Goal: Task Accomplishment & Management: Manage account settings

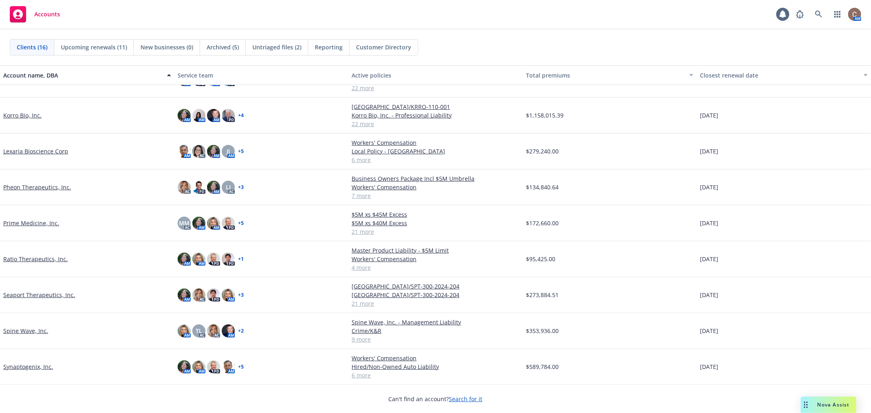
scroll to position [256, 0]
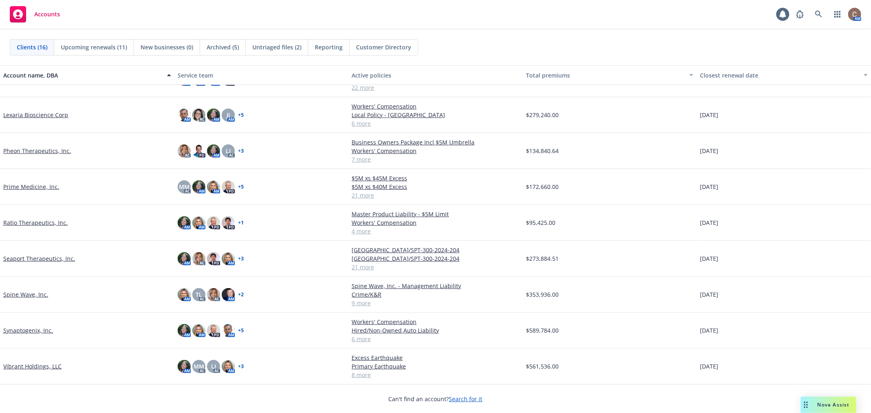
click at [29, 185] on link "Prime Medicine, Inc." at bounding box center [31, 187] width 56 height 9
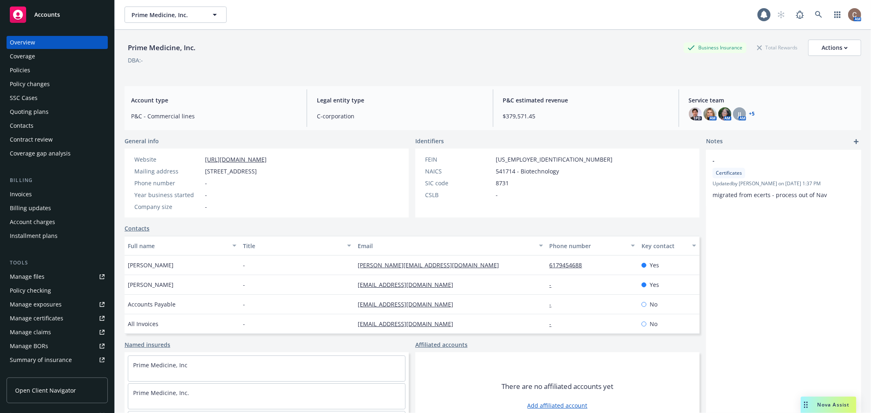
click at [33, 72] on div "Policies" at bounding box center [57, 70] width 95 height 13
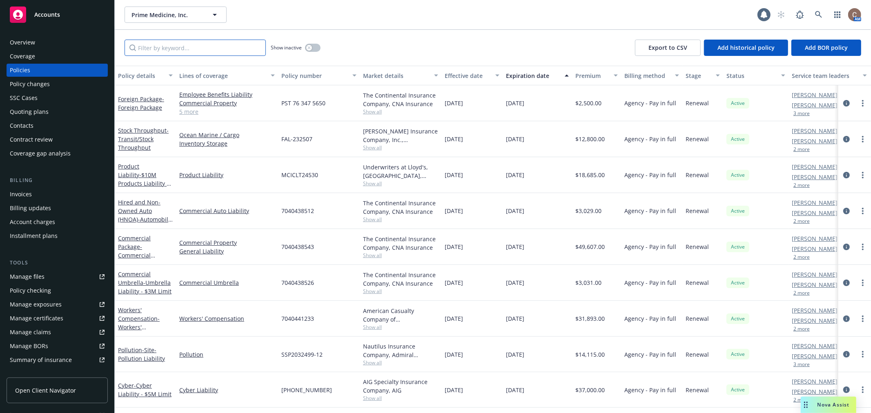
click at [187, 50] on input "Filter by keyword..." at bounding box center [195, 48] width 141 height 16
type input "pack"
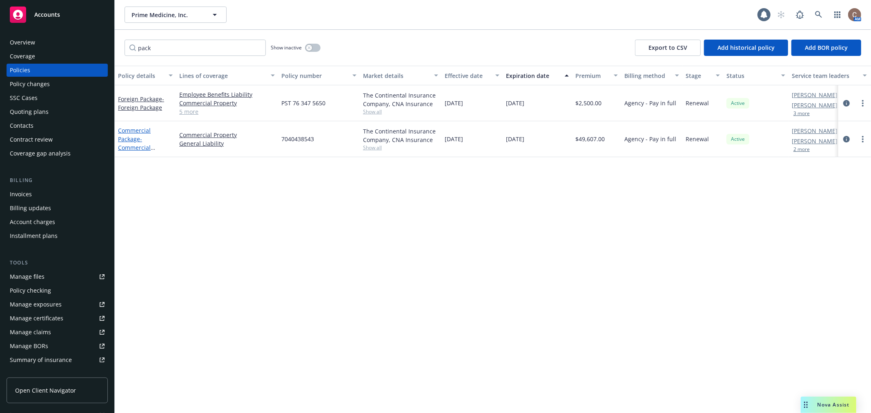
click at [131, 141] on link "Commercial Package - Commercial Package" at bounding box center [134, 144] width 33 height 34
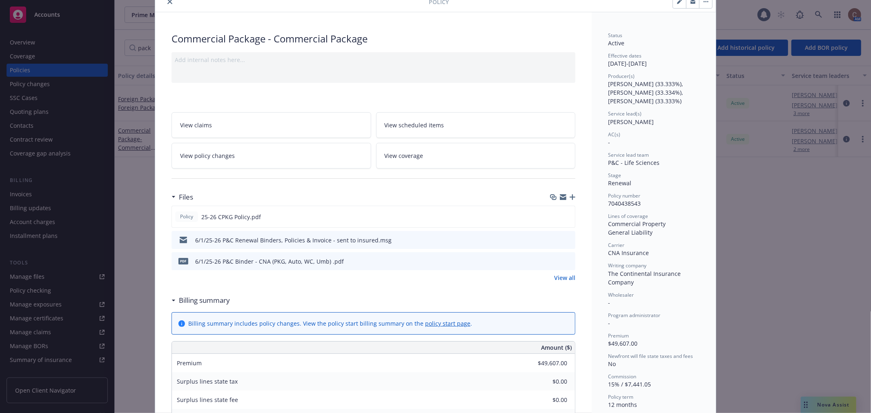
scroll to position [45, 0]
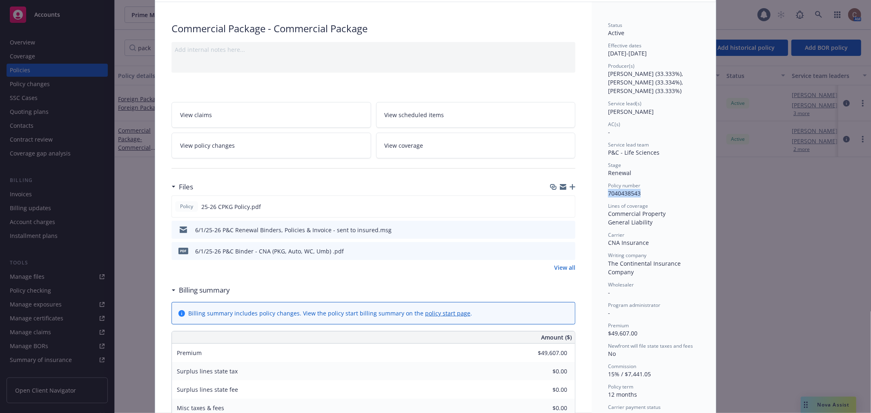
drag, startPoint x: 634, startPoint y: 195, endPoint x: 605, endPoint y: 195, distance: 28.6
click at [608, 195] on div "Policy number 7040438543" at bounding box center [654, 190] width 92 height 16
click at [567, 208] on icon "preview file" at bounding box center [567, 206] width 7 height 6
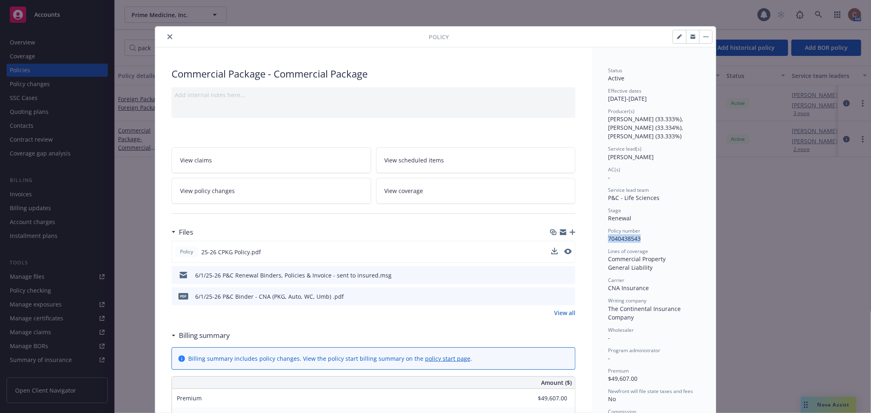
click at [169, 38] on icon "close" at bounding box center [170, 36] width 5 height 5
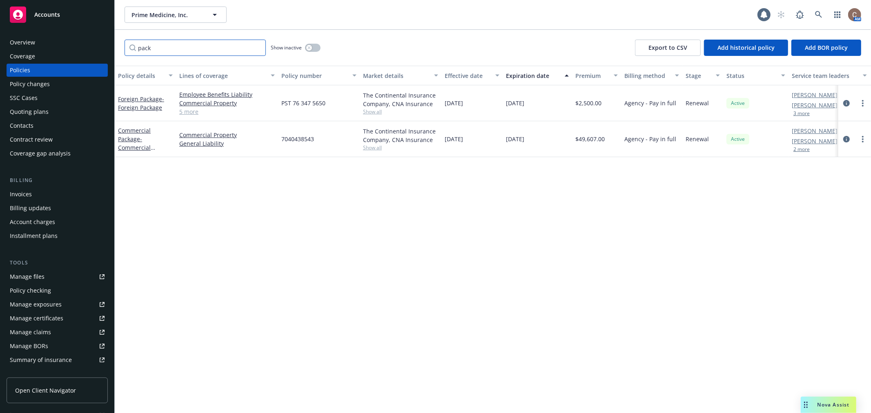
click at [257, 45] on input "pack" at bounding box center [195, 48] width 141 height 16
click at [210, 47] on input "Filter by keyword..." at bounding box center [195, 48] width 141 height 16
type input "auto"
click at [140, 144] on span "- Automobile Liability" at bounding box center [145, 152] width 55 height 16
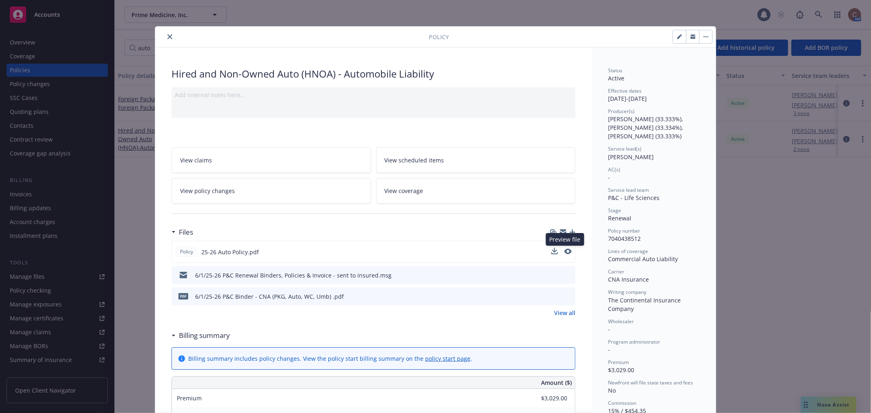
click at [565, 255] on button at bounding box center [568, 252] width 7 height 9
click at [566, 252] on icon "preview file" at bounding box center [567, 252] width 7 height 6
click at [165, 34] on button "close" at bounding box center [170, 37] width 10 height 10
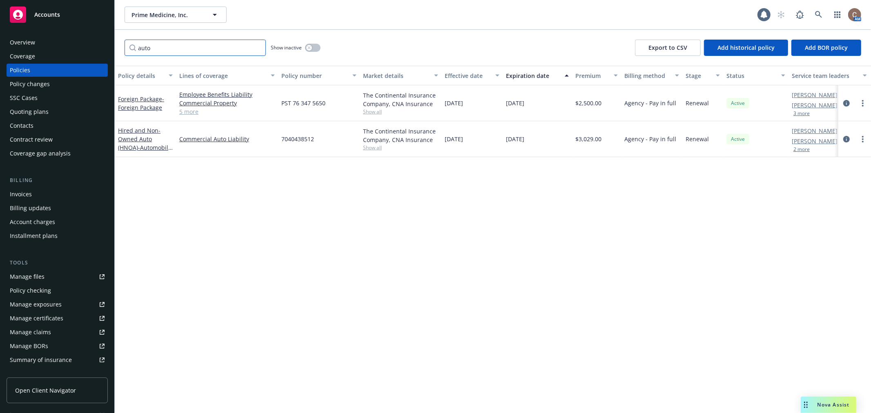
click at [260, 48] on input "auto" at bounding box center [195, 48] width 141 height 16
click at [257, 47] on input "auto" at bounding box center [195, 48] width 141 height 16
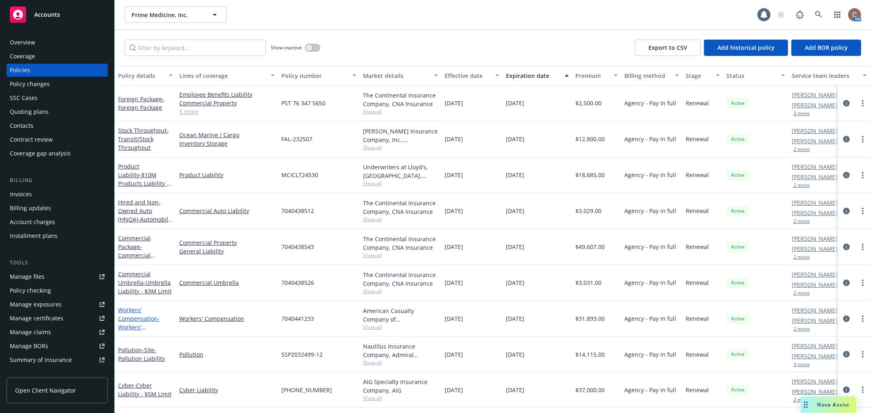
click at [138, 320] on link "Workers' Compensation - Workers' Compensation" at bounding box center [139, 323] width 42 height 34
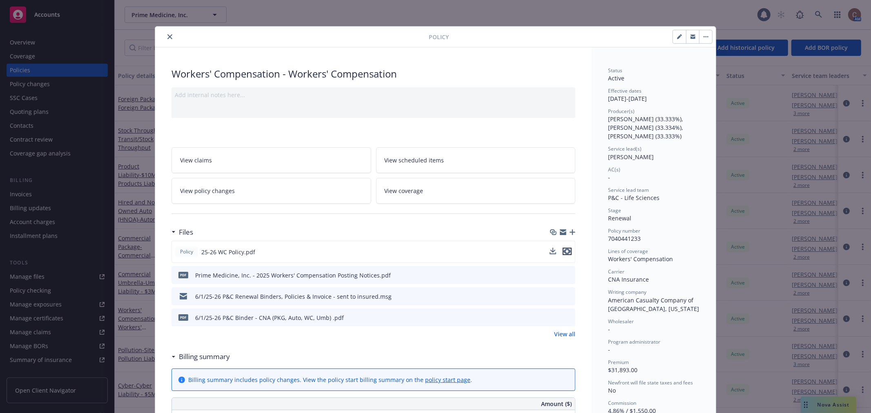
click at [564, 252] on icon "preview file" at bounding box center [567, 252] width 7 height 6
click at [168, 37] on icon "close" at bounding box center [170, 36] width 5 height 5
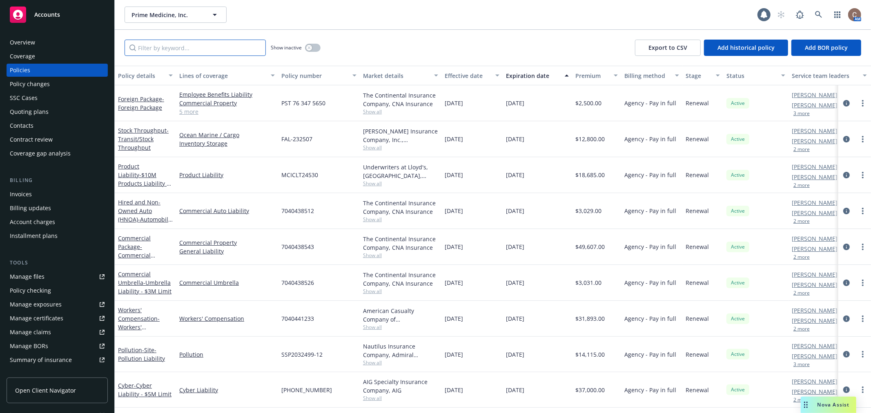
click at [214, 47] on input "Filter by keyword..." at bounding box center [195, 48] width 141 height 16
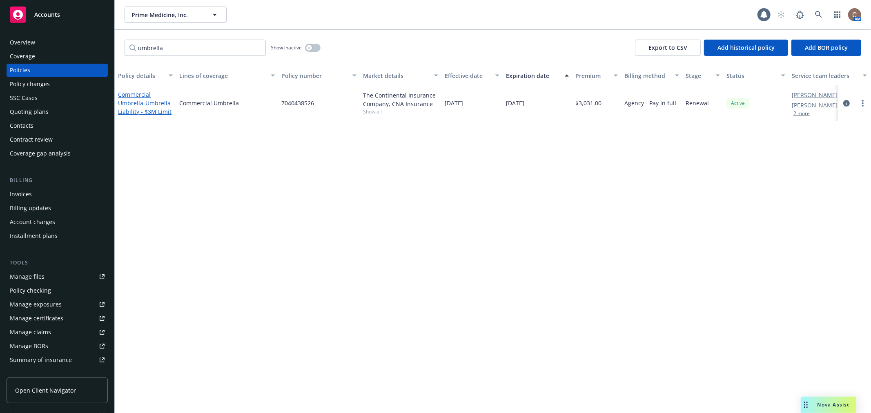
click at [142, 103] on link "Commercial Umbrella - Umbrella Liability - $3M Limit" at bounding box center [145, 103] width 54 height 25
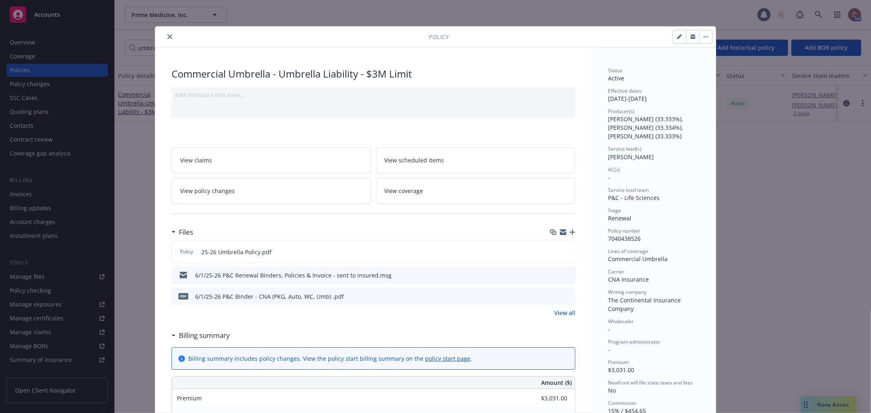
click at [168, 35] on icon "close" at bounding box center [170, 36] width 5 height 5
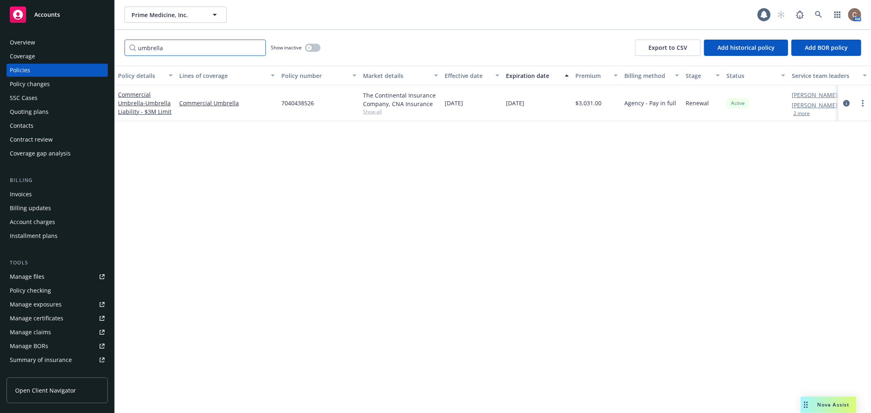
click at [172, 48] on input "umbrella" at bounding box center [195, 48] width 141 height 16
type input "u"
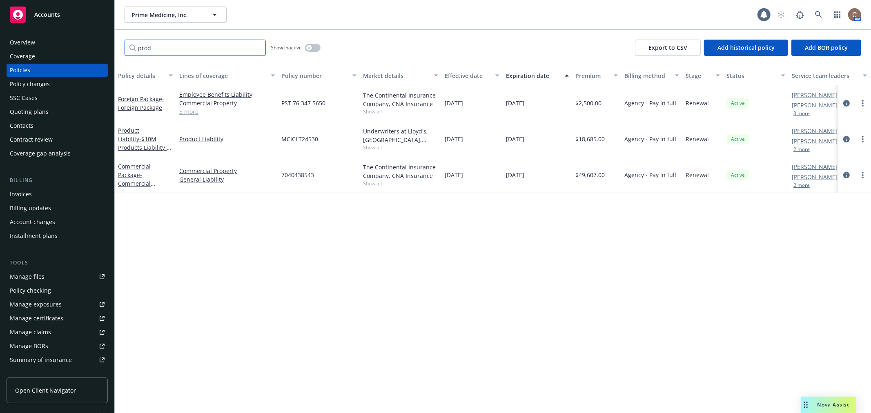
type input "prod"
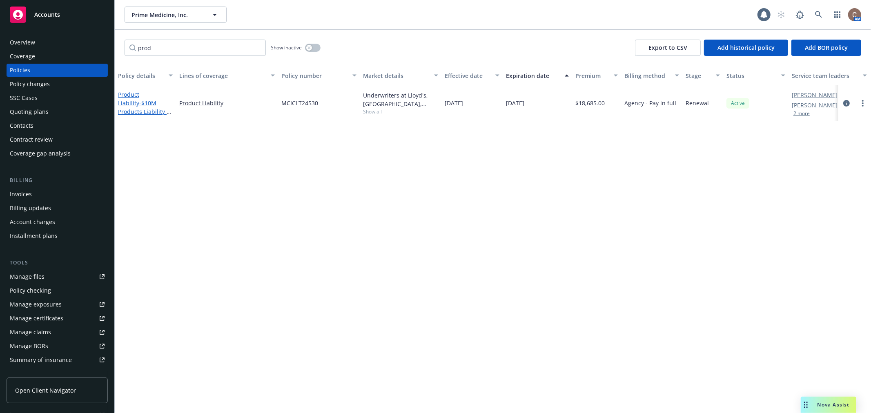
click at [145, 103] on span "- $10M Products Liability - incl UK & Canada" at bounding box center [144, 128] width 53 height 59
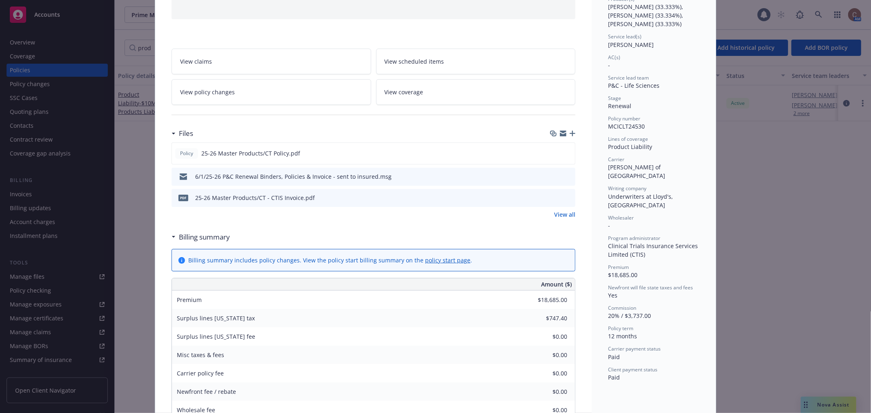
scroll to position [45, 0]
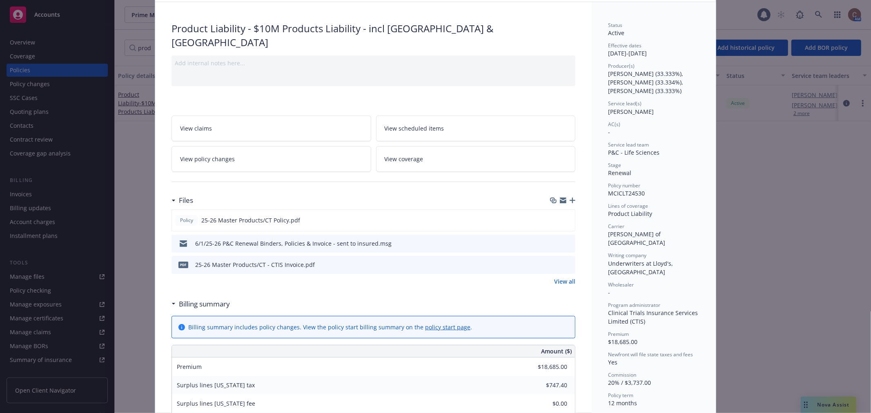
drag, startPoint x: 603, startPoint y: 52, endPoint x: 696, endPoint y: 52, distance: 93.6
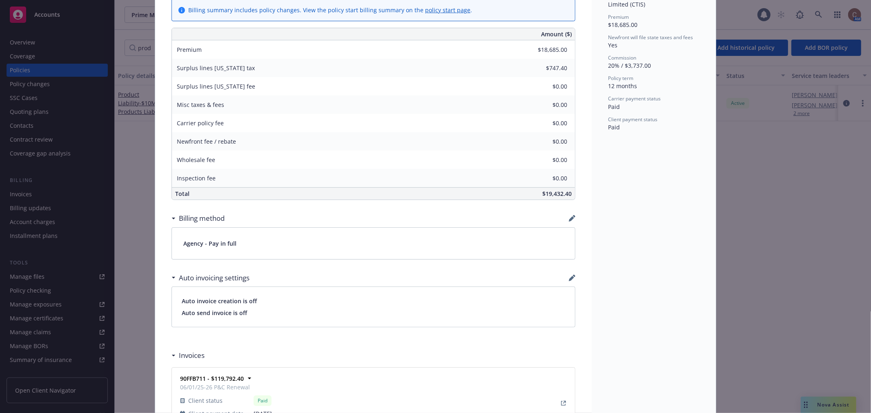
scroll to position [0, 0]
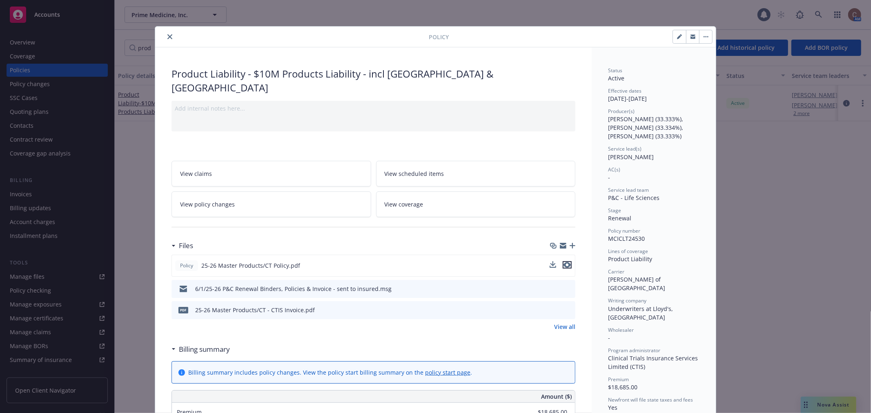
click at [566, 262] on icon "preview file" at bounding box center [567, 265] width 7 height 6
click at [168, 37] on icon "close" at bounding box center [170, 36] width 5 height 5
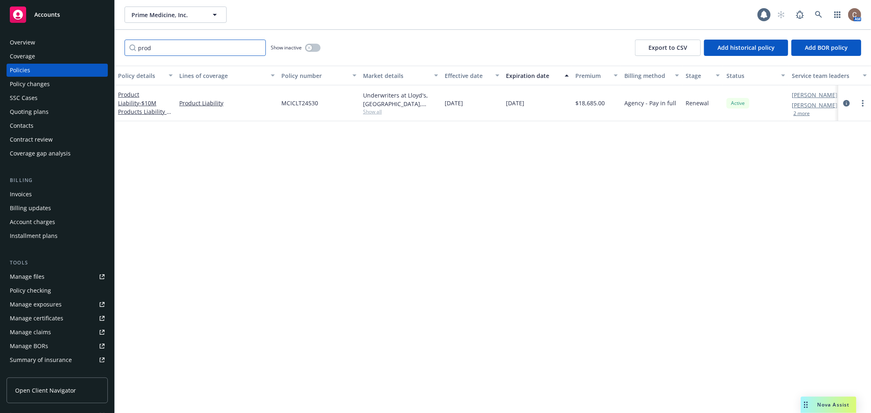
click at [257, 48] on input "prod" at bounding box center [195, 48] width 141 height 16
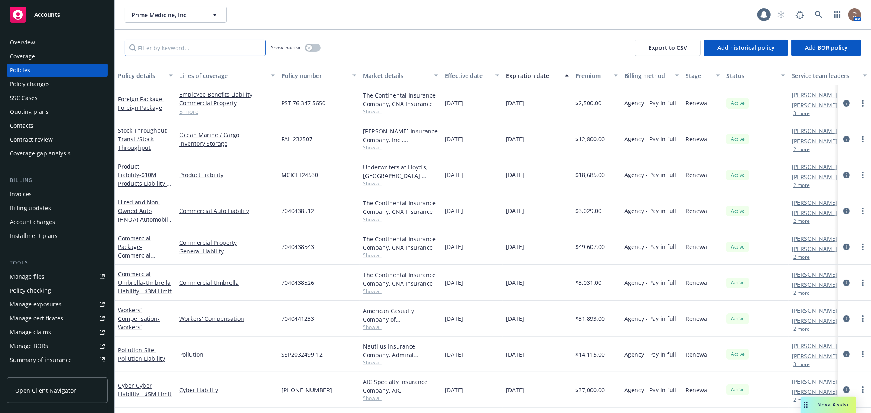
click at [179, 49] on input "Filter by keyword..." at bounding box center [195, 48] width 141 height 16
type input "transit"
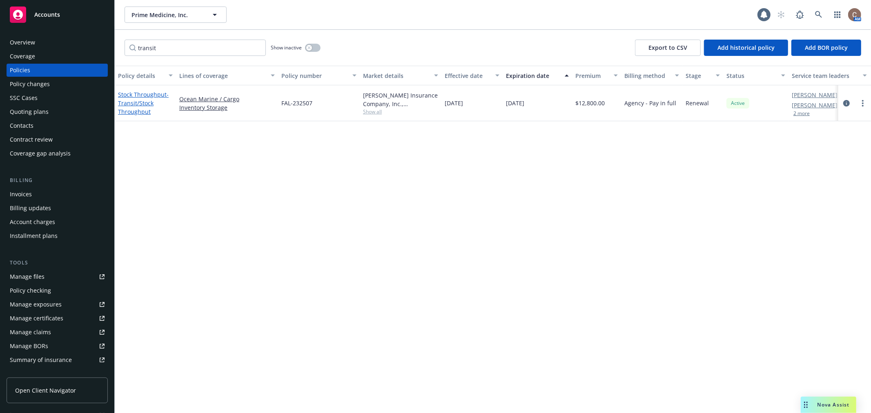
click at [136, 104] on span "- Transit/Stock Throughput" at bounding box center [143, 103] width 51 height 25
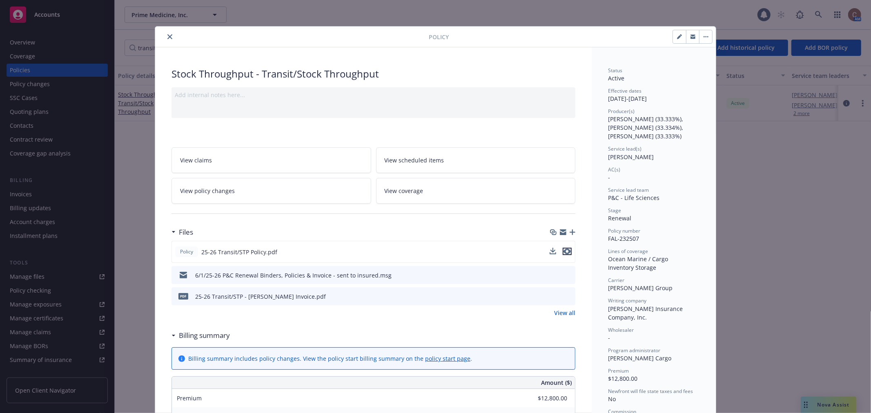
click at [564, 251] on icon "preview file" at bounding box center [567, 252] width 7 height 6
click at [168, 37] on icon "close" at bounding box center [170, 36] width 5 height 5
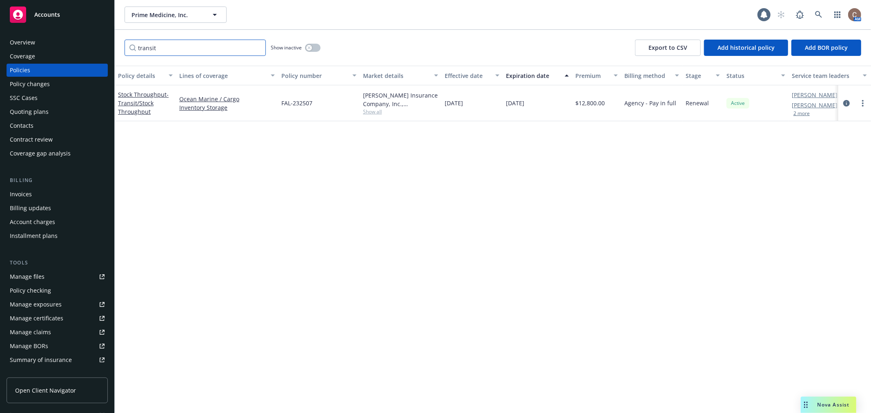
click at [257, 49] on input "transit" at bounding box center [195, 48] width 141 height 16
click at [226, 49] on input "Filter by keyword..." at bounding box center [195, 48] width 141 height 16
click at [132, 102] on div "Cyber - Cyber Liability - $5M Limit" at bounding box center [145, 102] width 55 height 17
click at [134, 108] on span "- Cyber Liability - $5M Limit" at bounding box center [145, 103] width 54 height 16
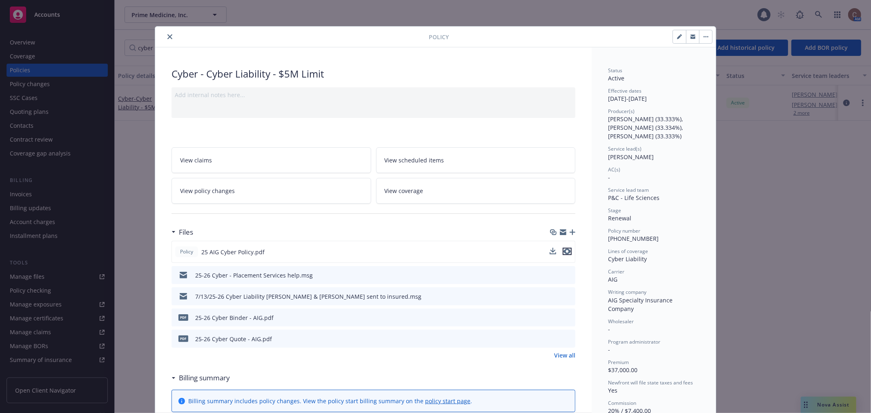
click at [564, 250] on icon "preview file" at bounding box center [567, 252] width 7 height 6
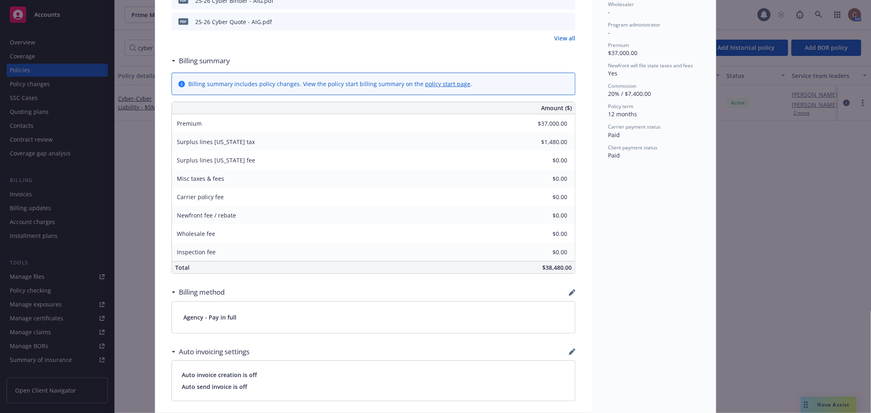
click at [575, 267] on div "Cyber - Cyber Liability - $5M Limit Add internal notes here... View claims View…" at bounding box center [373, 260] width 437 height 1060
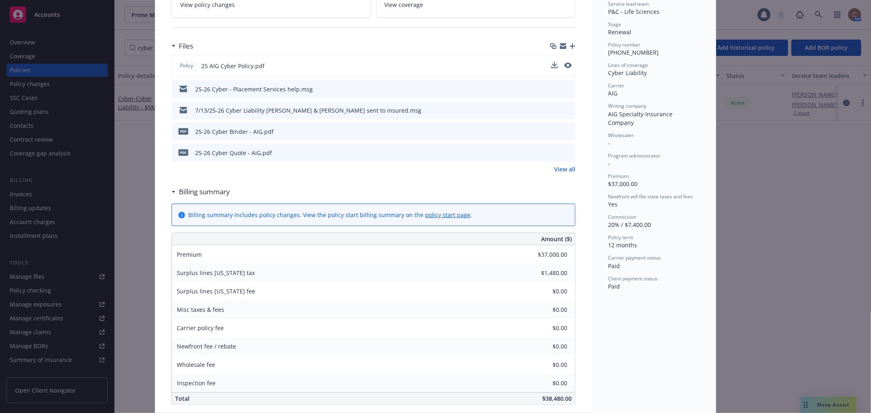
scroll to position [181, 0]
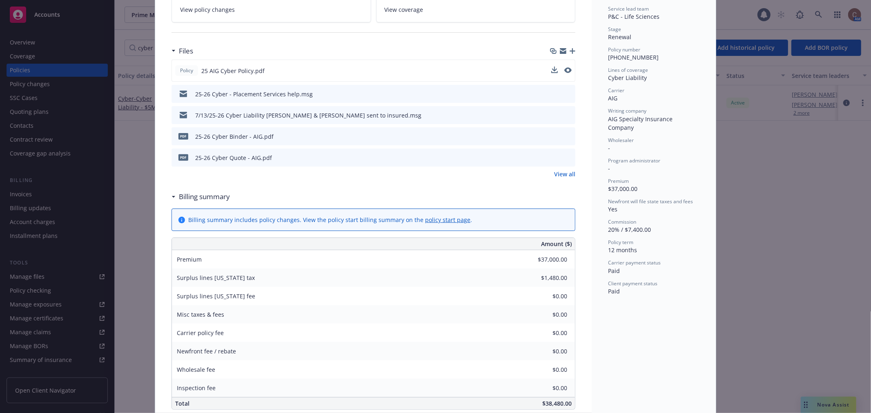
click at [565, 136] on icon "preview file" at bounding box center [567, 136] width 7 height 6
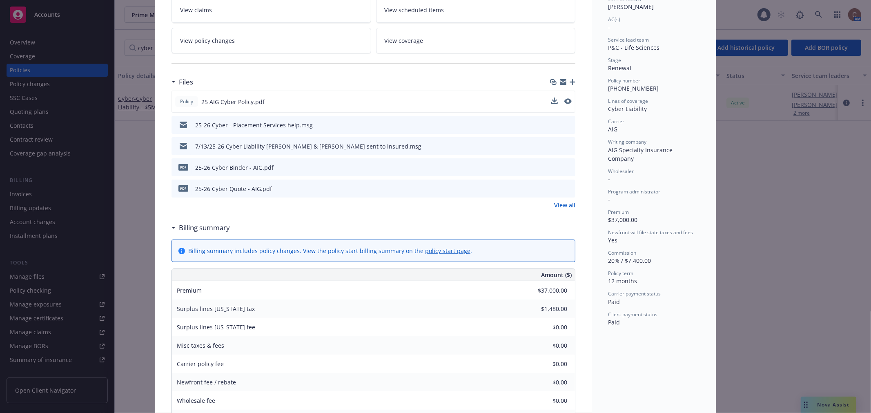
scroll to position [272, 0]
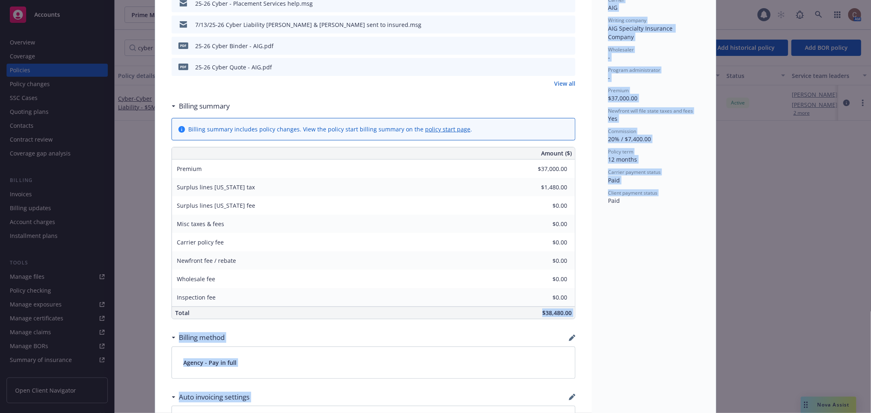
drag, startPoint x: 532, startPoint y: 316, endPoint x: 598, endPoint y: 315, distance: 65.8
click at [598, 315] on div "Cyber - Cyber Liability - $5M Limit Add internal notes here... View claims View…" at bounding box center [435, 305] width 561 height 1060
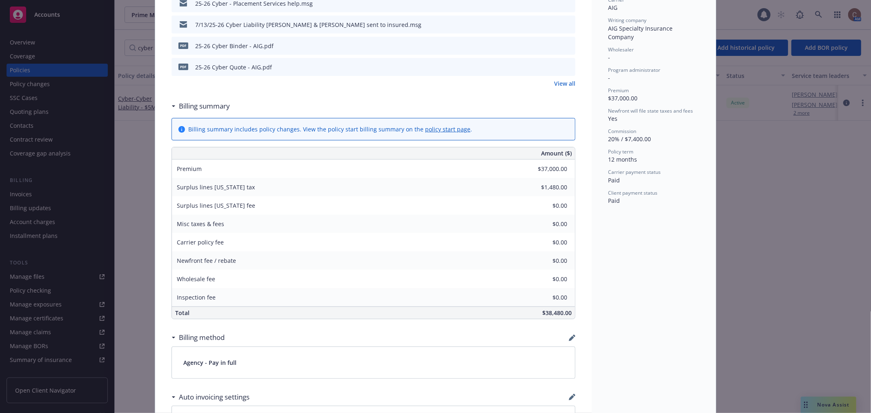
click at [475, 250] on div "Carrier policy fee $0.00" at bounding box center [373, 242] width 403 height 18
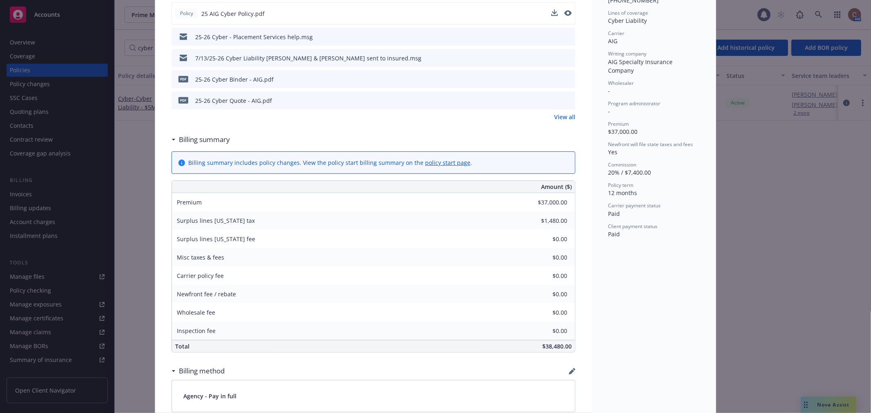
scroll to position [181, 0]
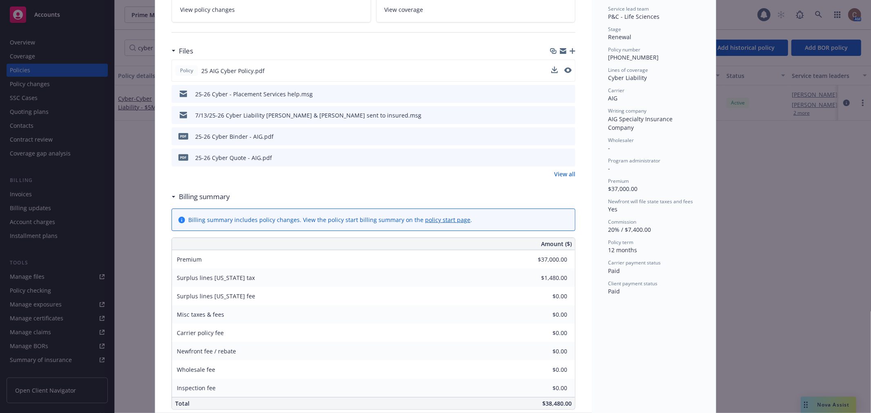
click at [565, 134] on icon "preview file" at bounding box center [567, 136] width 7 height 6
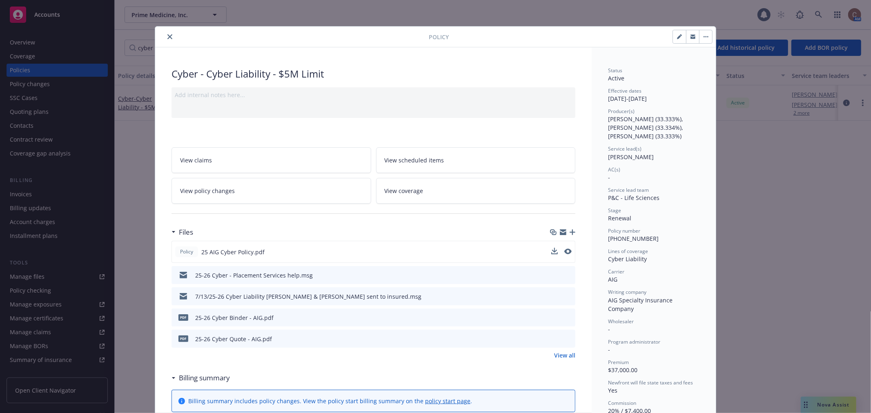
click at [168, 38] on icon "close" at bounding box center [170, 36] width 5 height 5
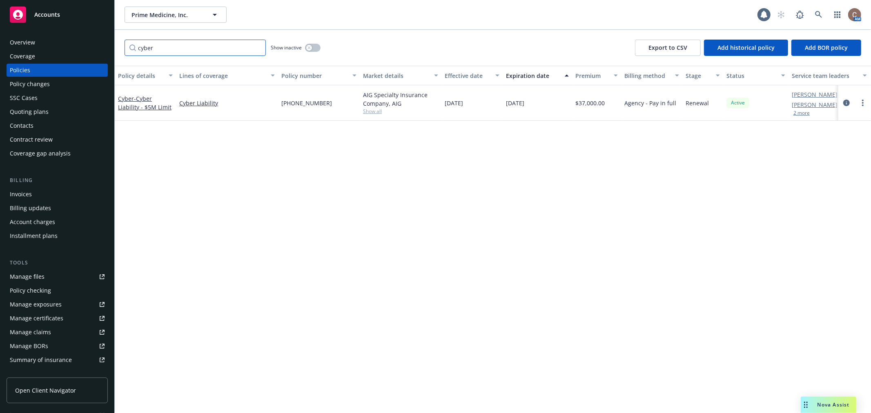
drag, startPoint x: 178, startPoint y: 49, endPoint x: 138, endPoint y: 50, distance: 40.0
click at [138, 50] on input "cyber" at bounding box center [195, 48] width 141 height 16
type input "pollu"
click at [127, 104] on span "- Site-Pollution Liability" at bounding box center [141, 103] width 47 height 16
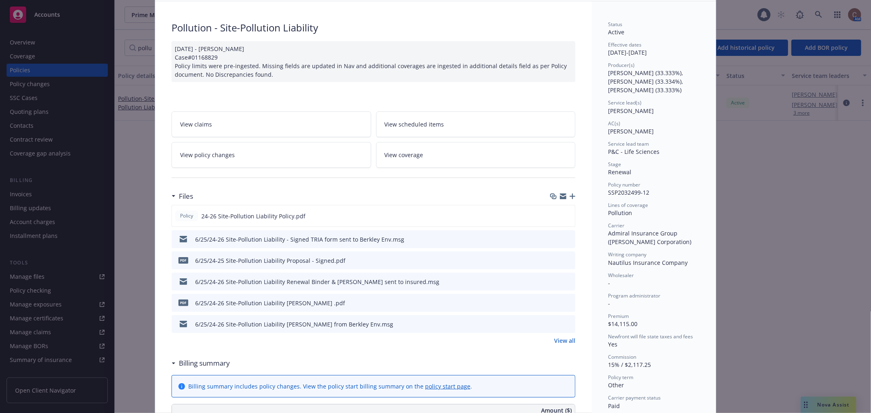
scroll to position [45, 0]
drag, startPoint x: 675, startPoint y: 54, endPoint x: 597, endPoint y: 47, distance: 78.0
drag, startPoint x: 606, startPoint y: 194, endPoint x: 642, endPoint y: 194, distance: 36.0
click at [642, 194] on span "SSP2032499-12" at bounding box center [628, 194] width 41 height 8
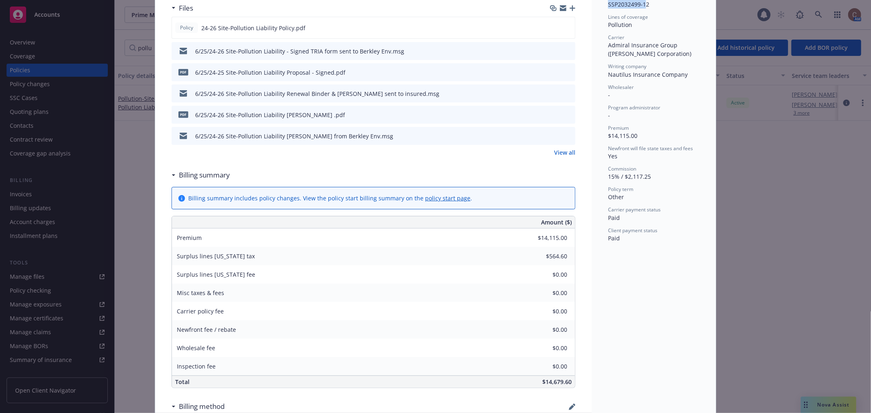
scroll to position [181, 0]
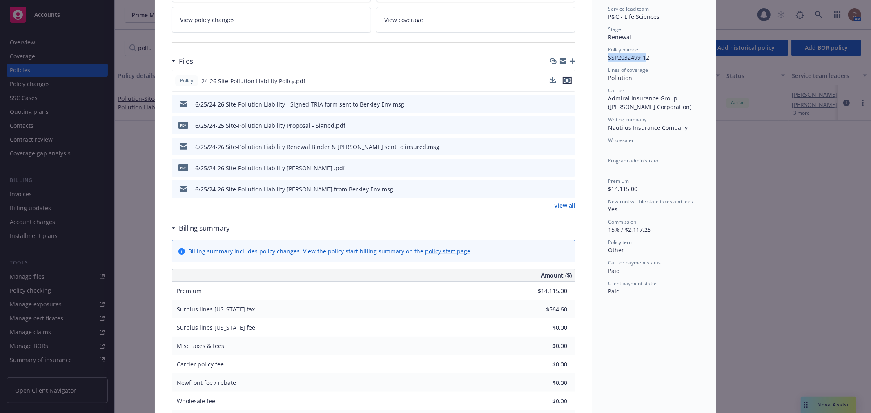
click at [566, 79] on icon "preview file" at bounding box center [567, 81] width 7 height 6
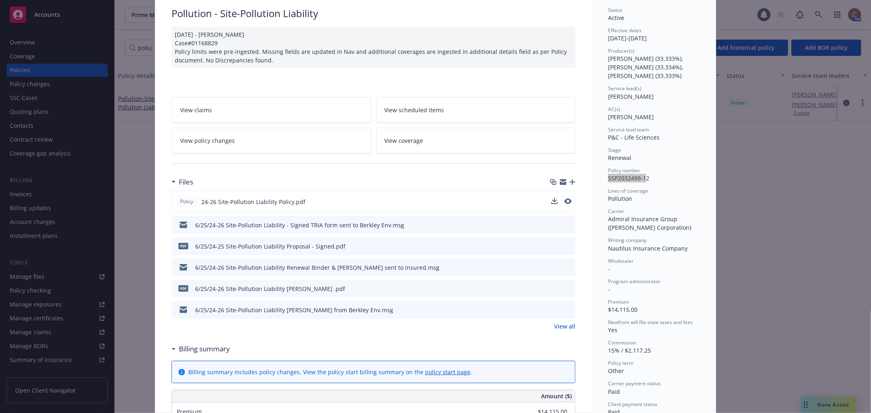
scroll to position [0, 0]
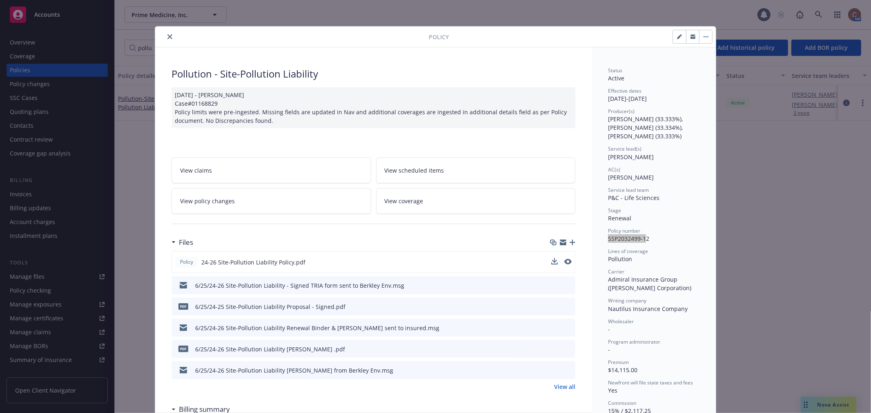
click at [168, 35] on icon "close" at bounding box center [170, 36] width 5 height 5
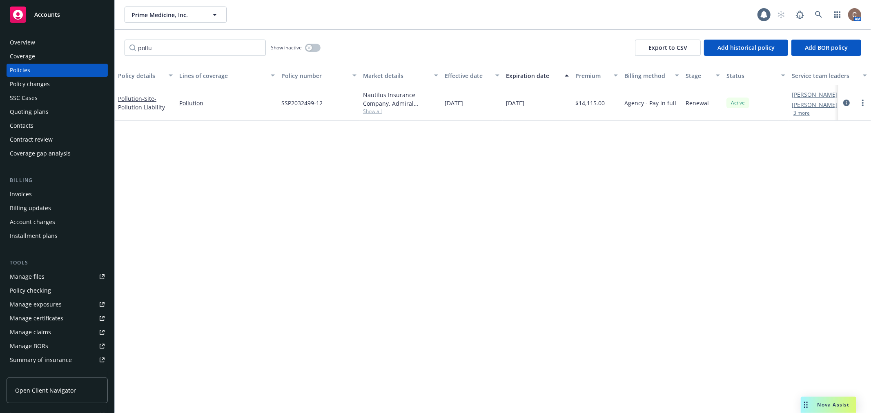
click at [30, 69] on div "Policies" at bounding box center [57, 70] width 95 height 13
click at [54, 12] on span "Accounts" at bounding box center [47, 14] width 26 height 7
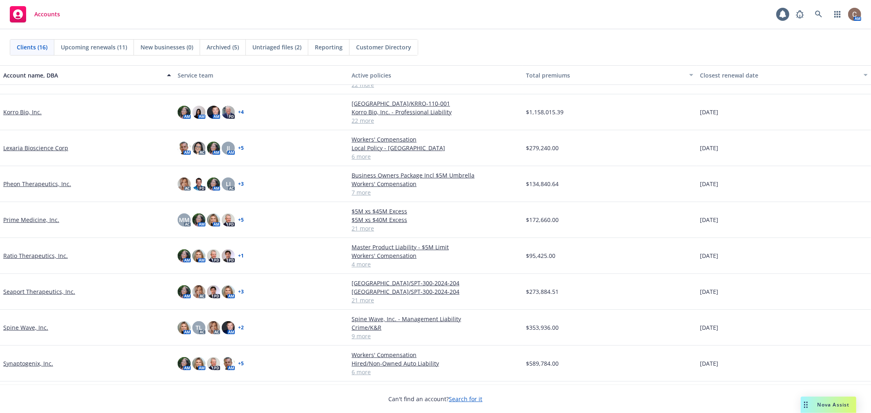
scroll to position [256, 0]
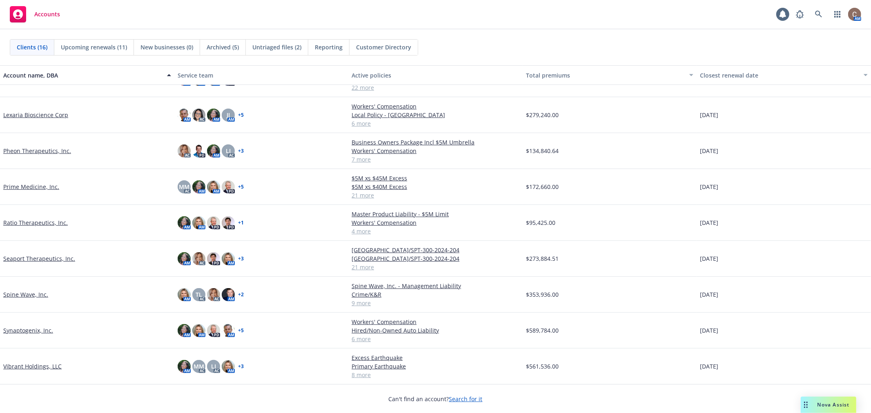
click at [46, 187] on link "Prime Medicine, Inc." at bounding box center [31, 187] width 56 height 9
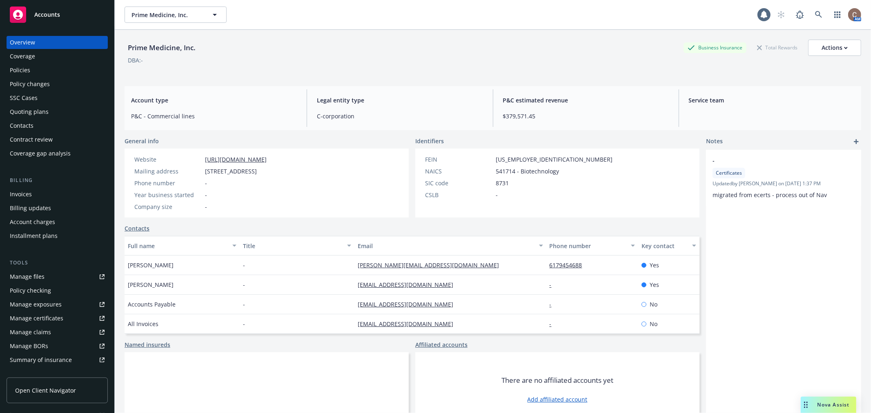
click at [39, 71] on div "Policies" at bounding box center [57, 70] width 95 height 13
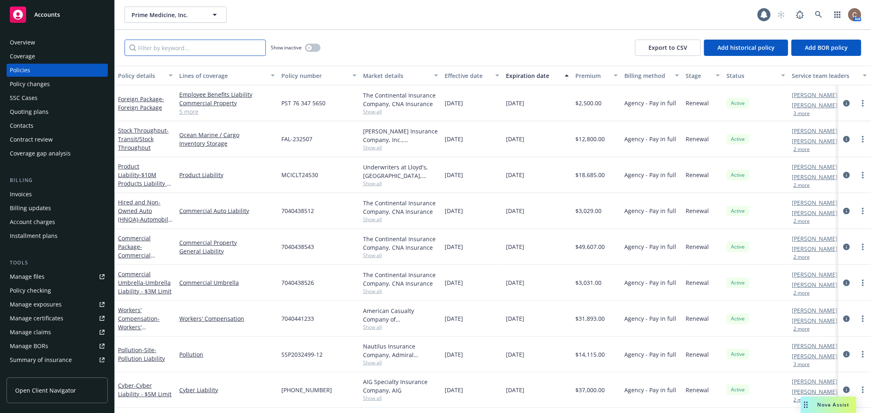
click at [178, 49] on input "Filter by keyword..." at bounding box center [195, 48] width 141 height 16
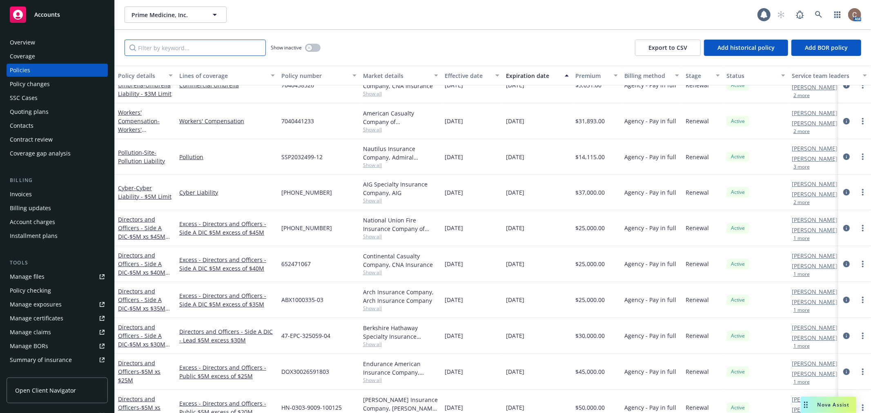
scroll to position [227, 0]
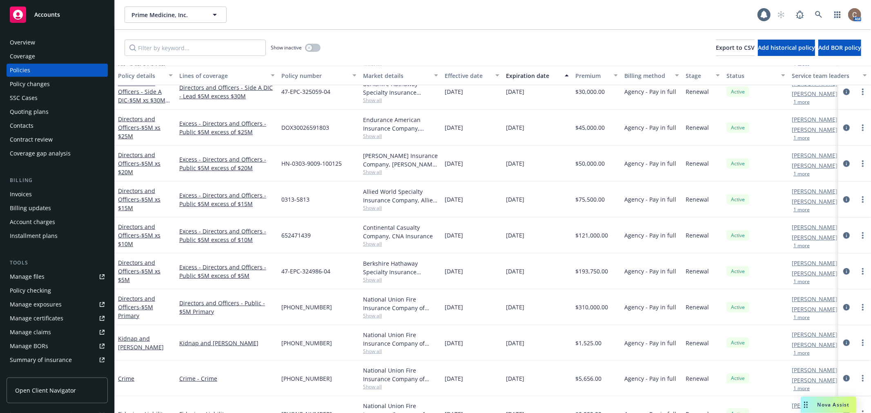
scroll to position [417, 0]
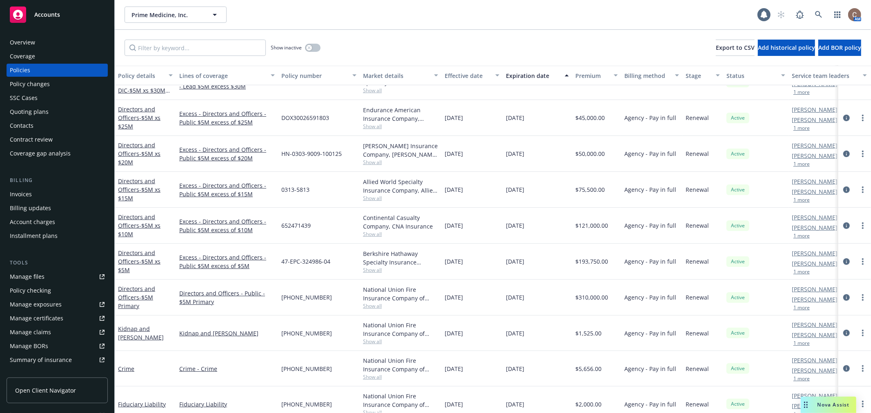
drag, startPoint x: 541, startPoint y: 299, endPoint x: 436, endPoint y: 299, distance: 104.6
click at [436, 299] on div "Directors and Officers - $5M Primary Directors and Officers - Public - $5M Prim…" at bounding box center [509, 298] width 788 height 36
click at [388, 306] on span "Show all" at bounding box center [400, 306] width 75 height 7
click at [571, 296] on div "10/01/2026" at bounding box center [537, 298] width 69 height 36
drag, startPoint x: 381, startPoint y: 259, endPoint x: 438, endPoint y: 255, distance: 56.9
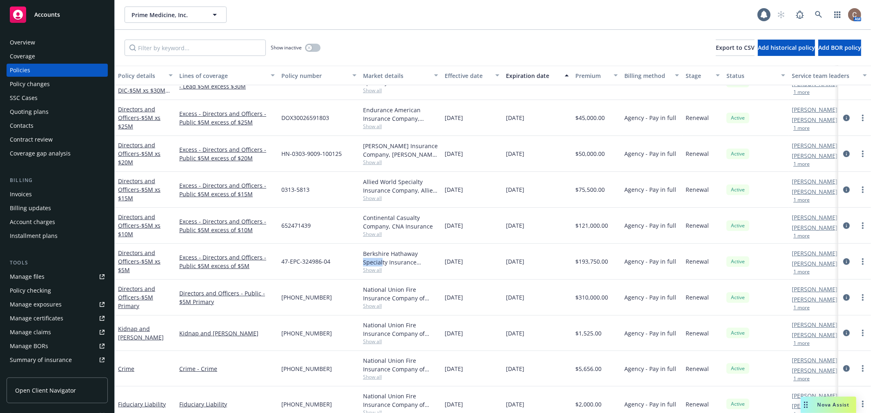
click at [438, 255] on div "Berkshire Hathaway Specialty Insurance Company, Berkshire Hathaway Specialty In…" at bounding box center [400, 258] width 75 height 17
drag, startPoint x: 317, startPoint y: 227, endPoint x: 264, endPoint y: 225, distance: 53.6
click at [264, 225] on div "Directors and Officers - $5M xs $10M Excess - Directors and Officers - Public $…" at bounding box center [509, 226] width 788 height 36
click at [316, 180] on div "0313-5813" at bounding box center [319, 190] width 82 height 36
drag, startPoint x: 300, startPoint y: 189, endPoint x: 280, endPoint y: 188, distance: 20.4
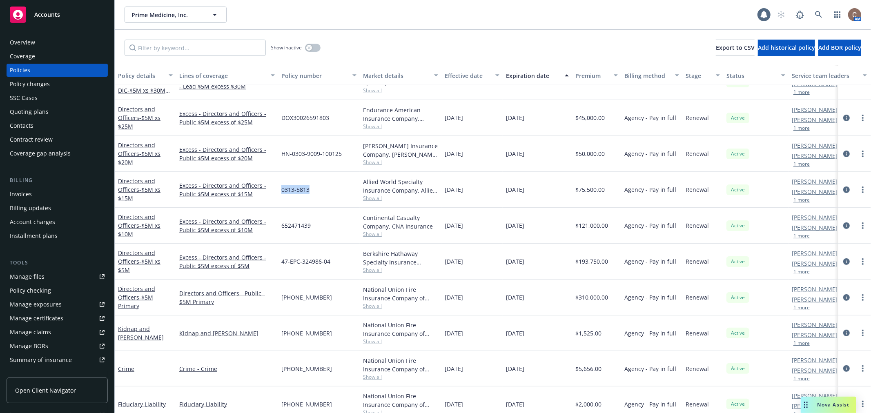
click at [280, 188] on div "0313-5813" at bounding box center [319, 190] width 82 height 36
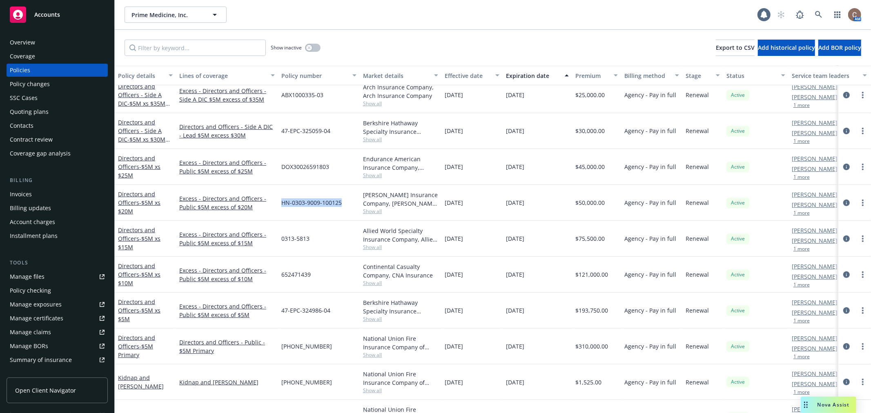
drag, startPoint x: 348, startPoint y: 201, endPoint x: 276, endPoint y: 203, distance: 71.5
click at [276, 203] on div "Directors and Officers - $5M xs $20M Excess - Directors and Officers - Public $…" at bounding box center [509, 203] width 788 height 36
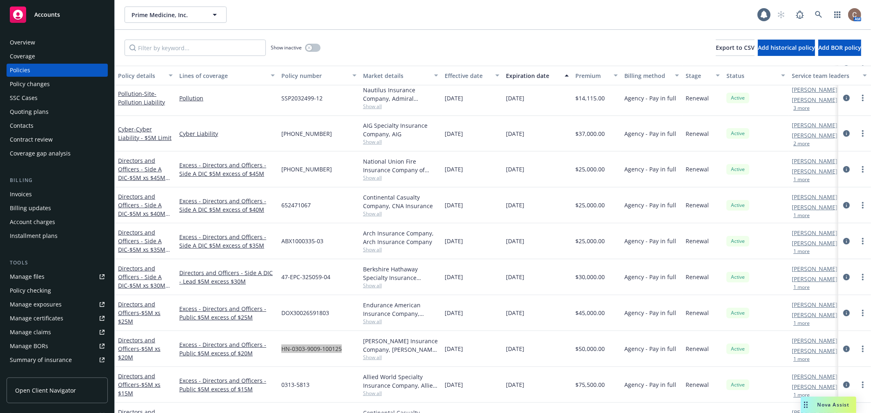
scroll to position [235, 0]
click at [317, 214] on div "652471067" at bounding box center [319, 208] width 82 height 36
drag, startPoint x: 311, startPoint y: 205, endPoint x: 293, endPoint y: 204, distance: 18.0
click at [293, 204] on span "652471067" at bounding box center [295, 207] width 29 height 9
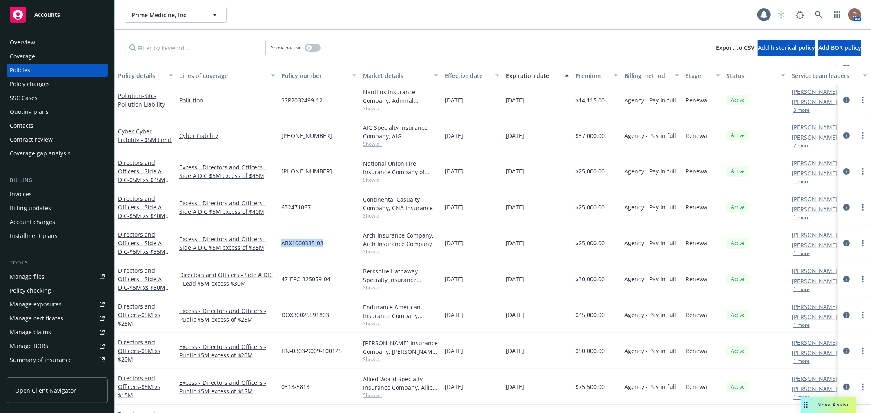
drag, startPoint x: 325, startPoint y: 241, endPoint x: 278, endPoint y: 243, distance: 47.4
click at [278, 243] on div "Directors and Officers - Side A DIC - $5M xs $35M Excess Excess - Directors and…" at bounding box center [509, 244] width 788 height 36
click at [344, 172] on div "02-308-64-96" at bounding box center [319, 172] width 82 height 36
drag, startPoint x: 320, startPoint y: 170, endPoint x: 279, endPoint y: 173, distance: 40.9
click at [279, 173] on div "02-308-64-96" at bounding box center [319, 172] width 82 height 36
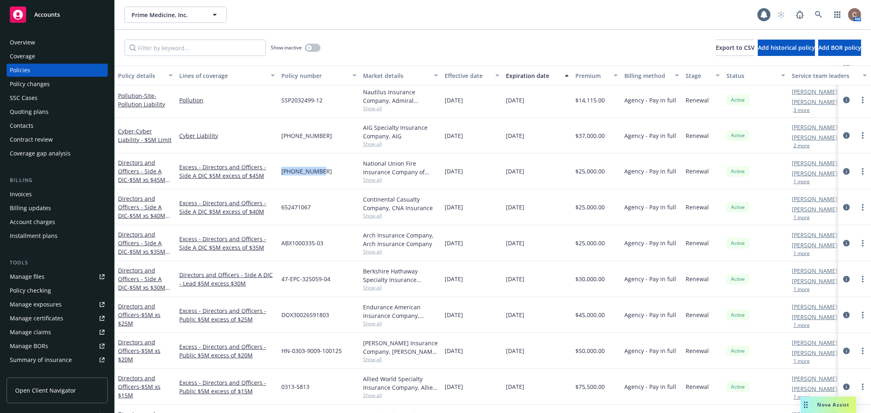
click at [22, 194] on div "Invoices" at bounding box center [21, 194] width 22 height 13
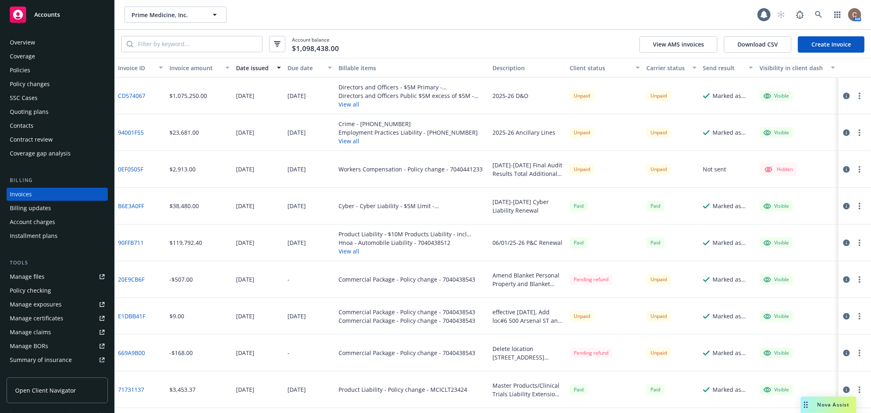
click at [30, 69] on div "Policies" at bounding box center [57, 70] width 95 height 13
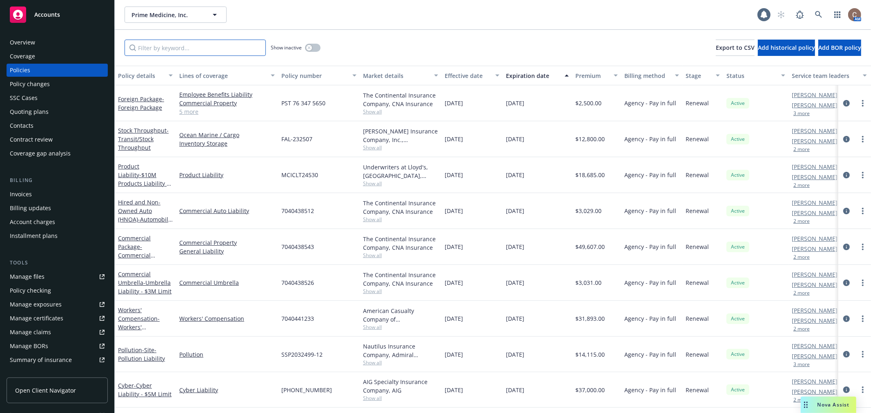
click at [199, 49] on input "Filter by keyword..." at bounding box center [195, 48] width 141 height 16
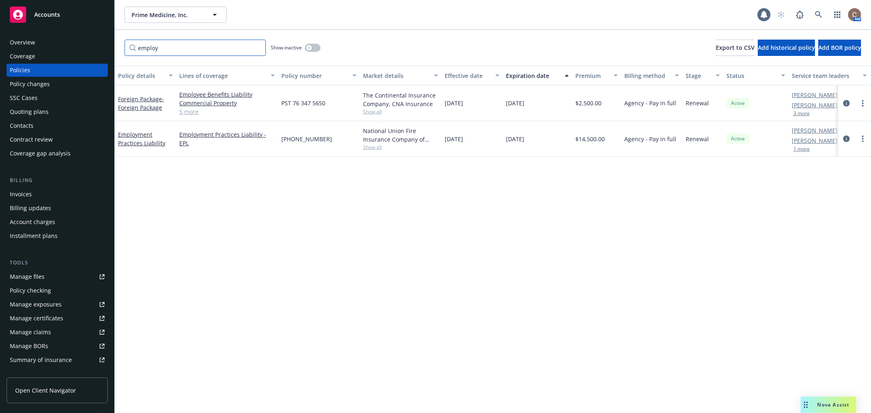
type input "employ"
drag, startPoint x: 323, startPoint y: 136, endPoint x: 279, endPoint y: 138, distance: 43.4
click at [279, 138] on div "02-201-98-99" at bounding box center [319, 139] width 82 height 36
click at [154, 143] on link "Employment Practices Liability" at bounding box center [141, 139] width 47 height 16
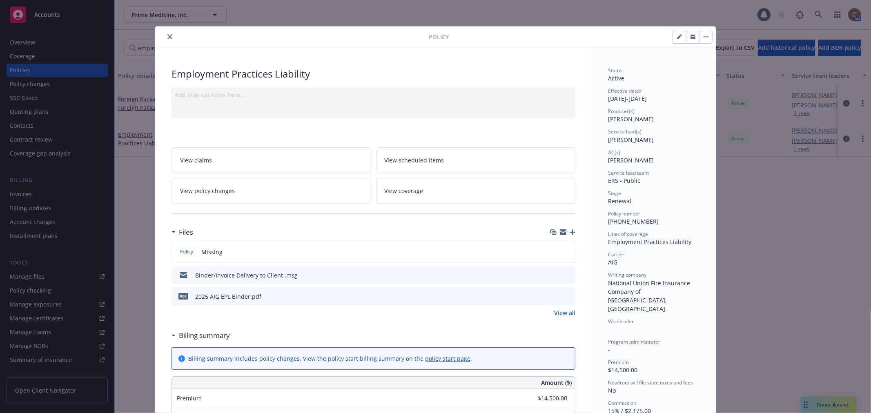
click at [566, 293] on icon "preview file" at bounding box center [567, 296] width 7 height 6
click at [168, 38] on icon "close" at bounding box center [170, 36] width 5 height 5
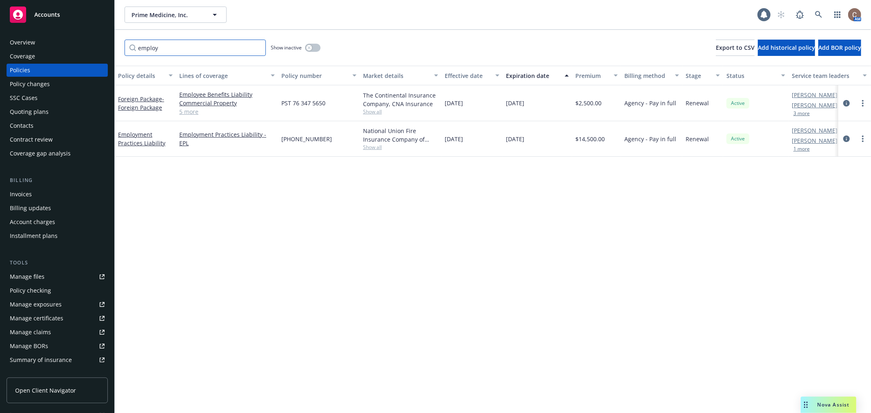
drag, startPoint x: 255, startPoint y: 48, endPoint x: 214, endPoint y: 42, distance: 41.6
click at [255, 48] on input "employ" at bounding box center [195, 48] width 141 height 16
click at [214, 42] on input "Filter by keyword..." at bounding box center [195, 48] width 141 height 16
click at [150, 136] on link "Kidnap and Ransom" at bounding box center [141, 139] width 46 height 16
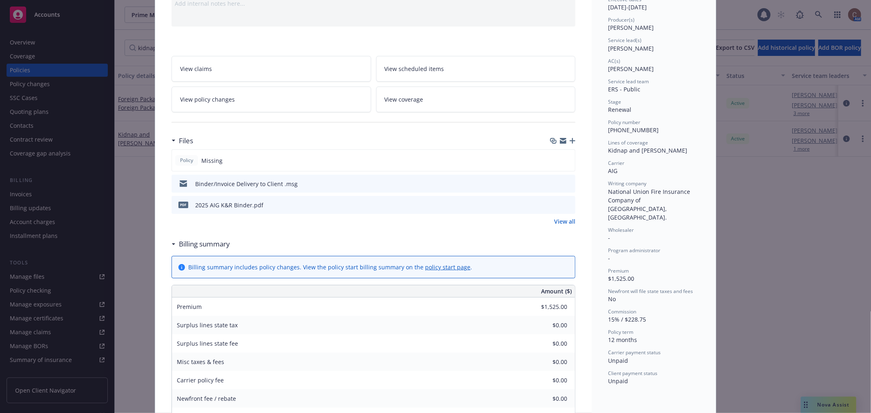
scroll to position [91, 0]
click at [564, 203] on icon "preview file" at bounding box center [567, 206] width 7 height 6
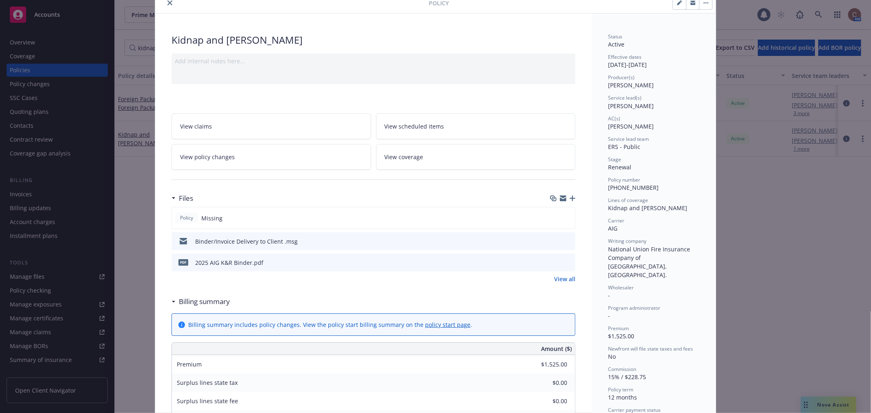
scroll to position [0, 0]
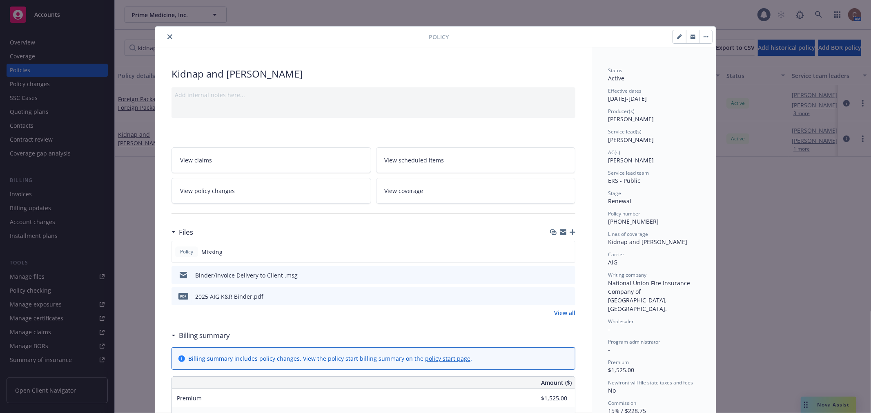
click at [168, 37] on icon "close" at bounding box center [170, 36] width 5 height 5
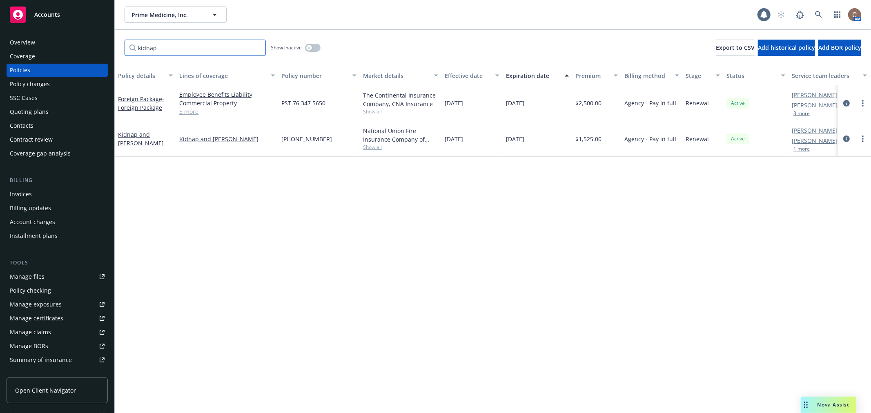
click at [166, 50] on input "kidnap" at bounding box center [195, 48] width 141 height 16
type input "k"
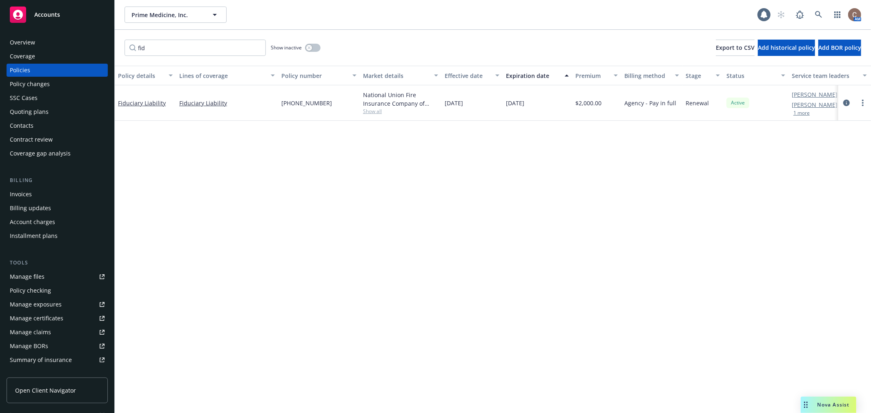
drag, startPoint x: 607, startPoint y: 100, endPoint x: 302, endPoint y: 95, distance: 305.2
click at [522, 100] on div "Fiduciary Liability Fiduciary Liability 02-201-98-93 National Union Fire Insura…" at bounding box center [509, 103] width 788 height 36
click at [231, 53] on input "fid" at bounding box center [195, 48] width 141 height 16
type input "f"
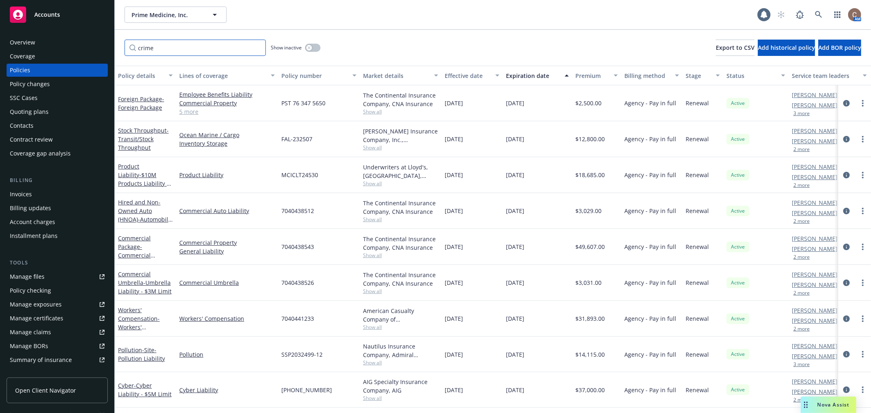
type input "crime"
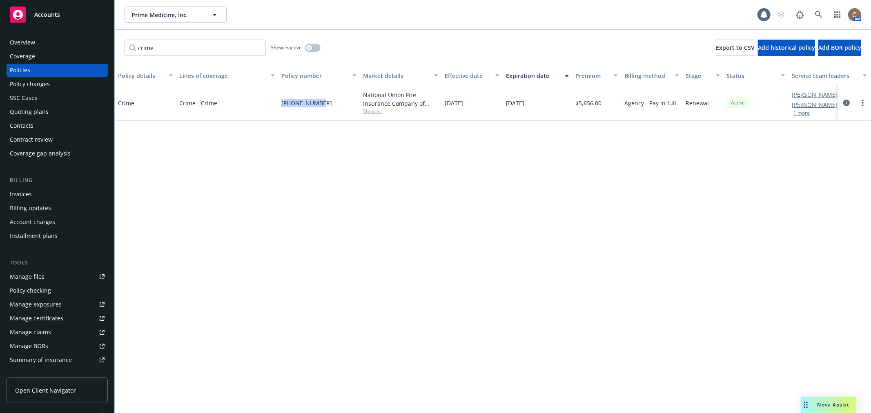
drag, startPoint x: 316, startPoint y: 103, endPoint x: 277, endPoint y: 103, distance: 39.6
click at [277, 103] on div "Crime Crime - Crime 02-201-99-04 National Union Fire Insurance Company of Pitts…" at bounding box center [509, 103] width 788 height 36
click at [123, 101] on link "Crime" at bounding box center [126, 103] width 16 height 8
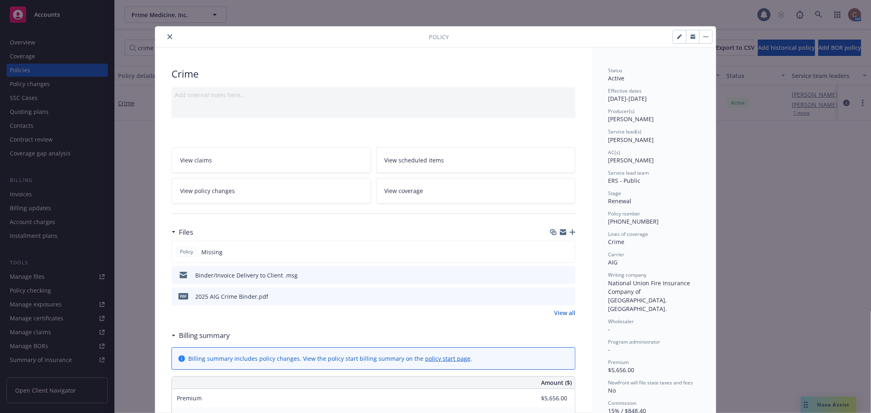
click at [168, 39] on icon "close" at bounding box center [170, 36] width 5 height 5
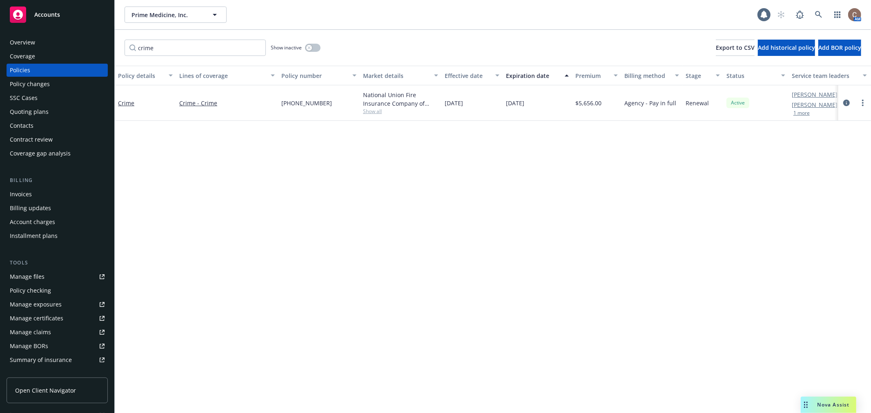
click at [53, 14] on span "Accounts" at bounding box center [47, 14] width 26 height 7
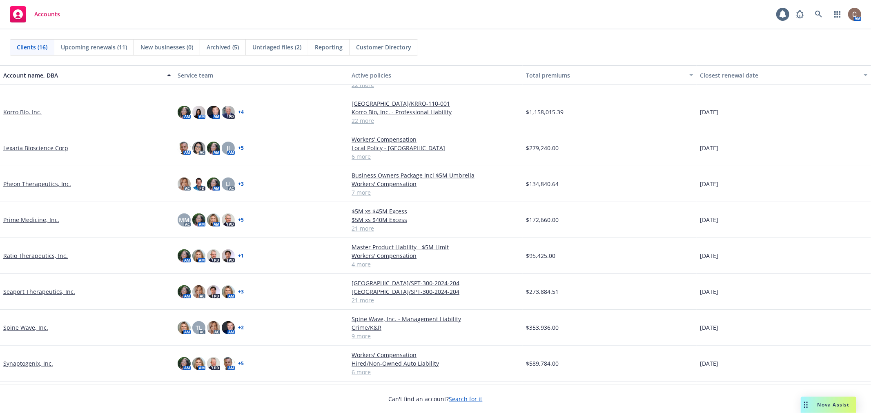
scroll to position [256, 0]
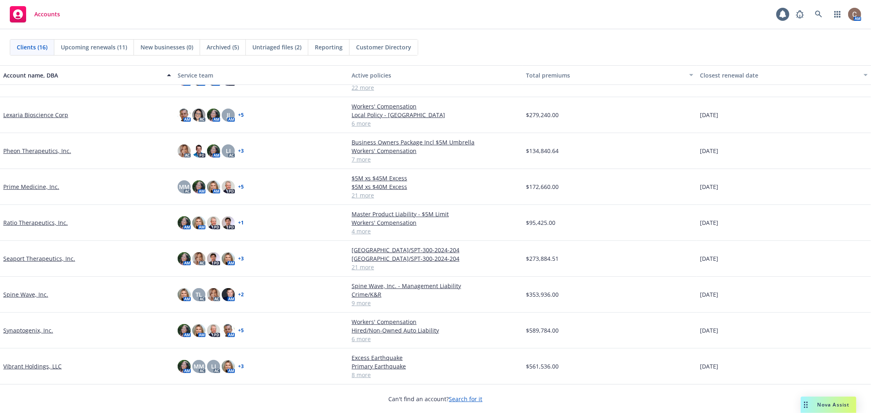
click at [35, 184] on link "Prime Medicine, Inc." at bounding box center [31, 187] width 56 height 9
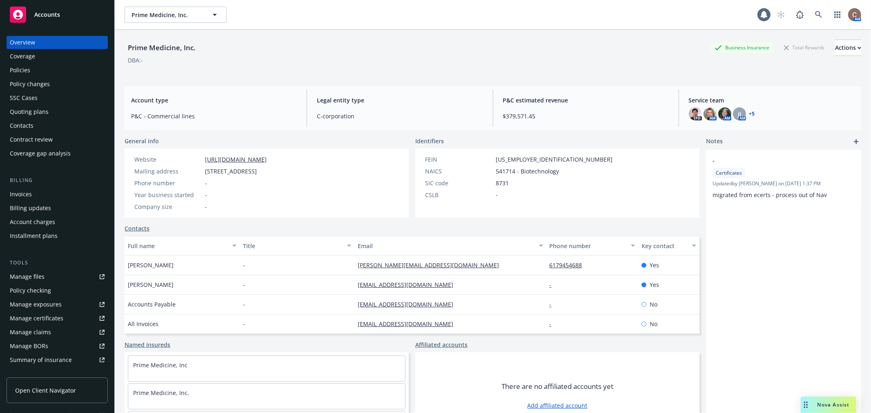
click at [55, 383] on link "Open Client Navigator" at bounding box center [57, 391] width 101 height 26
click at [66, 11] on div "Accounts" at bounding box center [57, 15] width 95 height 16
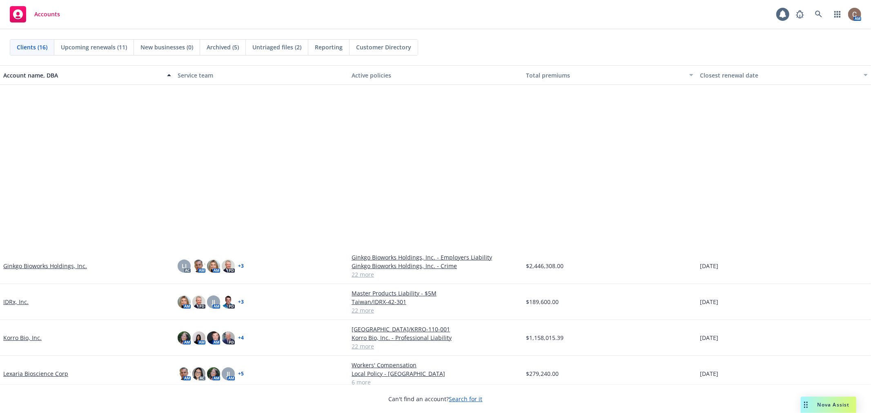
scroll to position [223, 0]
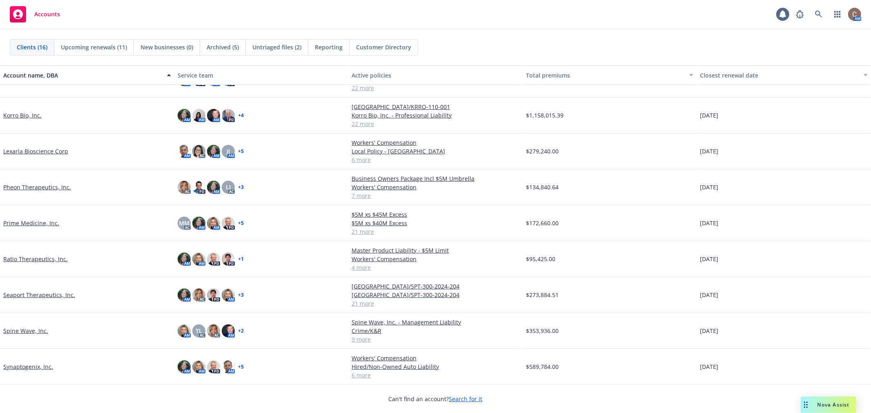
click at [42, 296] on link "Seaport Therapeutics, Inc." at bounding box center [39, 295] width 72 height 9
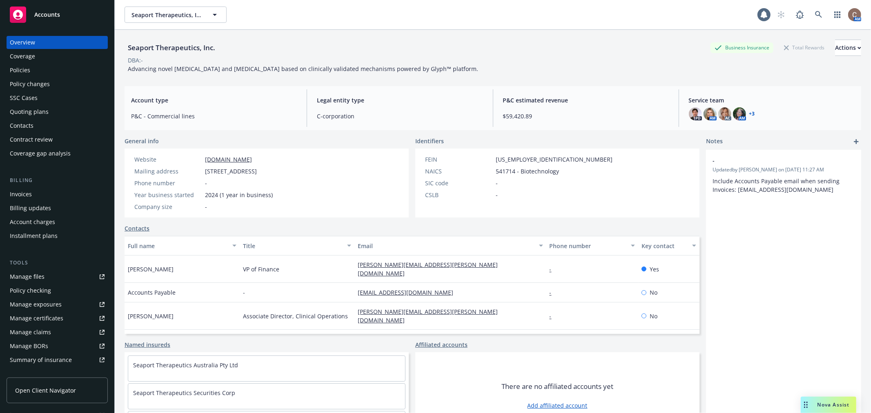
click at [7, 69] on link "Policies" at bounding box center [57, 70] width 101 height 13
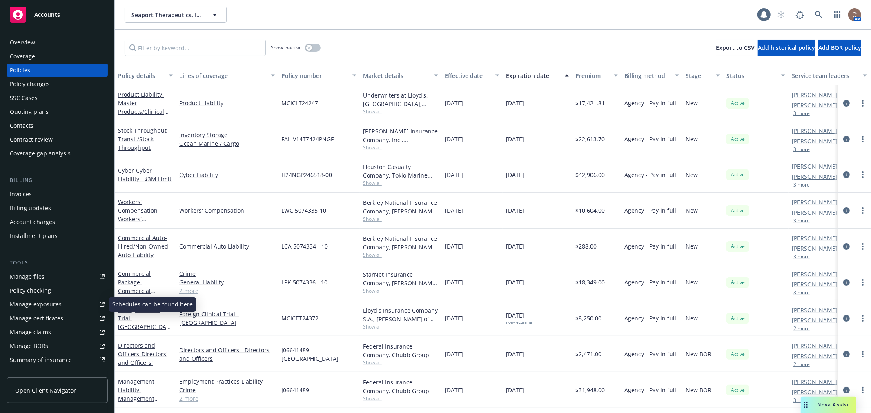
click at [50, 317] on div "Manage certificates" at bounding box center [37, 318] width 54 height 13
click at [536, 74] on div "Expiration date" at bounding box center [533, 75] width 54 height 9
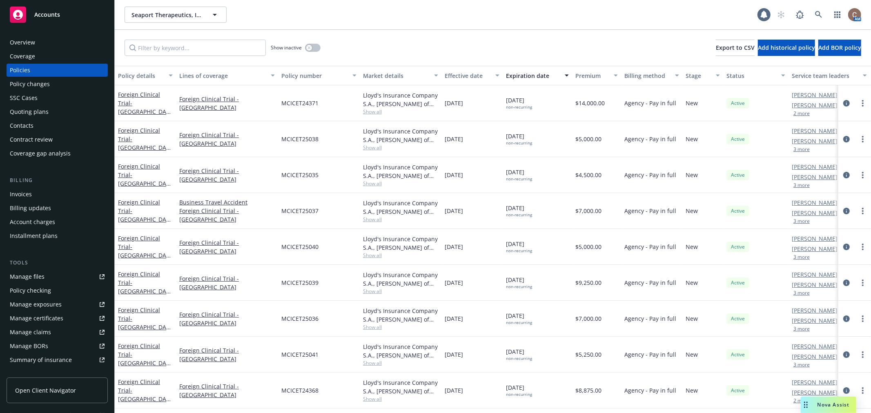
click at [537, 73] on div "Expiration date" at bounding box center [533, 75] width 54 height 9
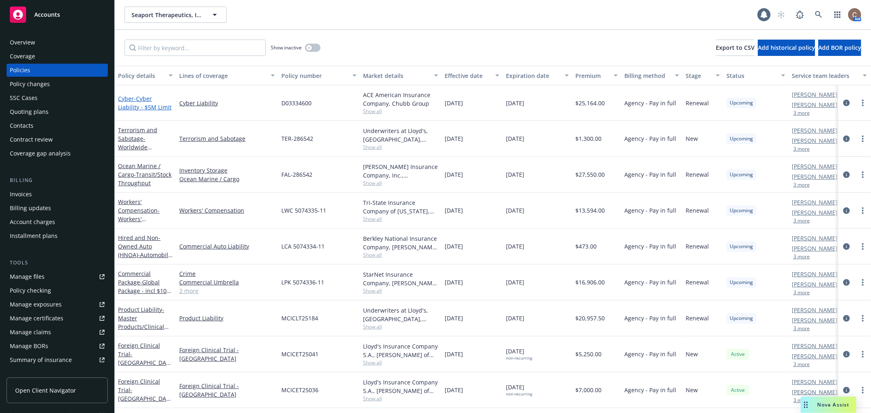
click at [141, 101] on span "- Cyber Liability - $5M Limit" at bounding box center [145, 103] width 54 height 16
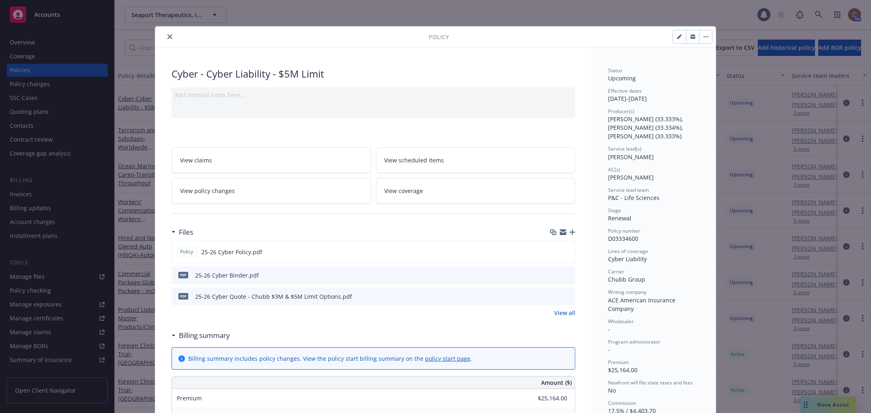
click at [166, 39] on button "close" at bounding box center [170, 37] width 10 height 10
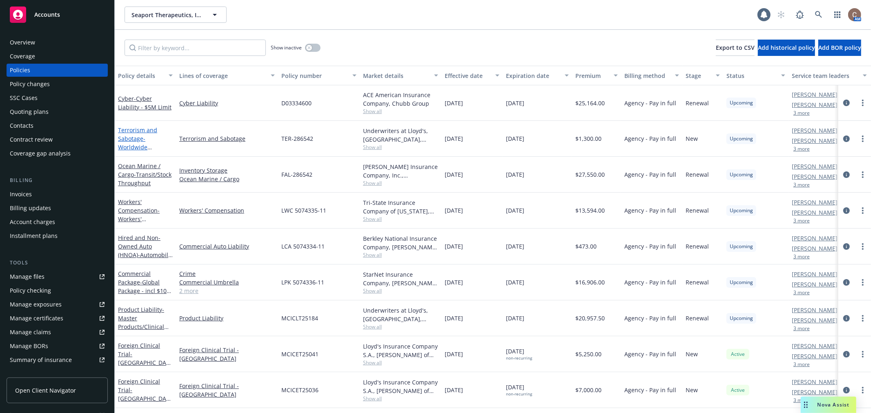
click at [132, 137] on link "Terrorism and Sabotage - Worldwide Terrorism" at bounding box center [137, 143] width 39 height 34
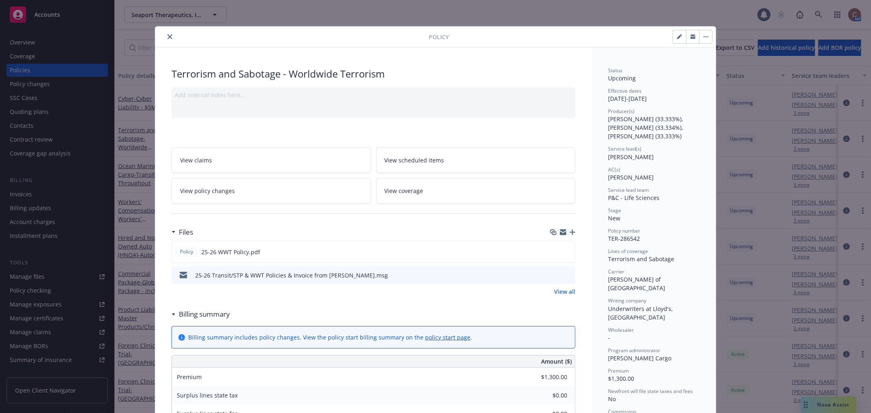
click at [168, 38] on icon "close" at bounding box center [170, 36] width 5 height 5
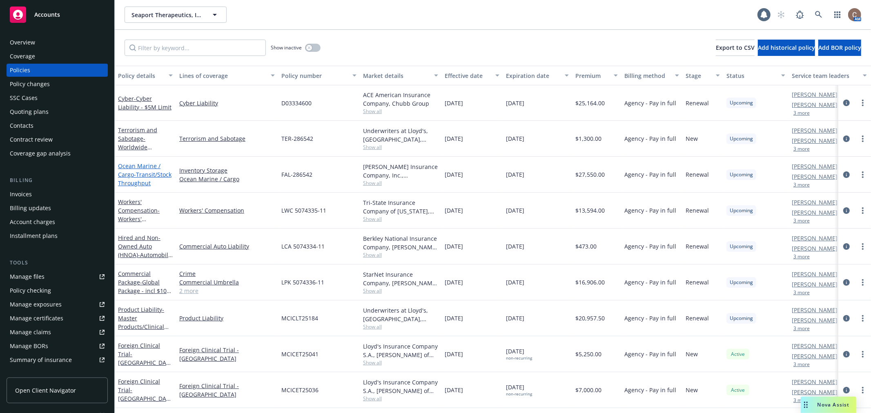
click at [131, 173] on link "Ocean Marine / Cargo - Transit/Stock Throughput" at bounding box center [145, 174] width 54 height 25
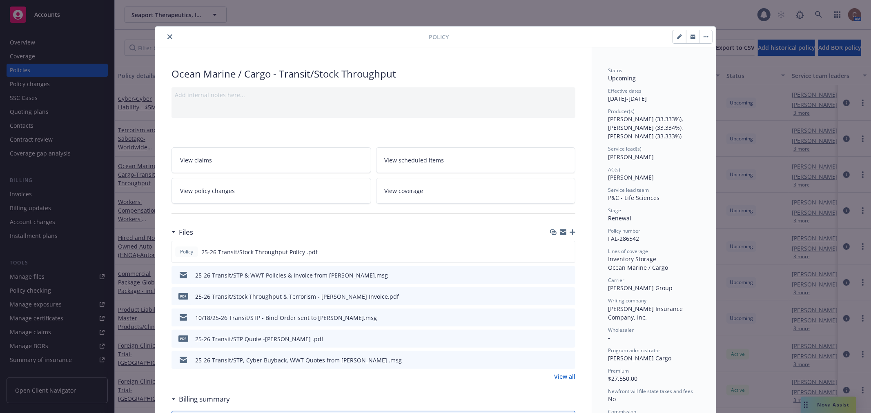
click at [168, 37] on icon "close" at bounding box center [170, 36] width 5 height 5
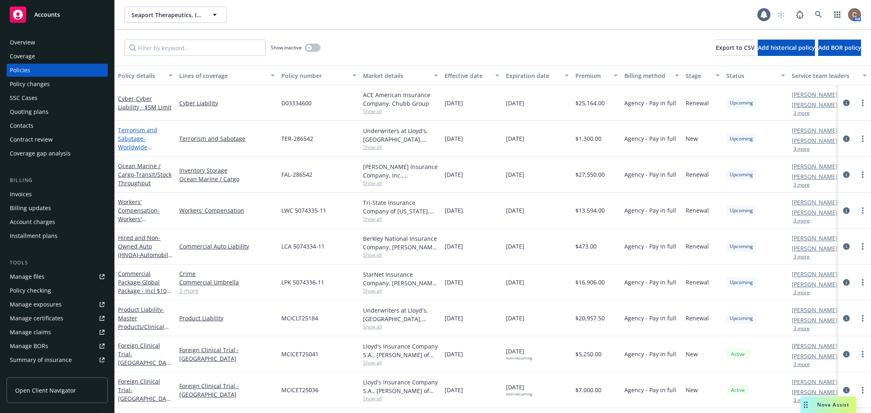
click at [127, 143] on span "- Worldwide Terrorism" at bounding box center [135, 147] width 34 height 25
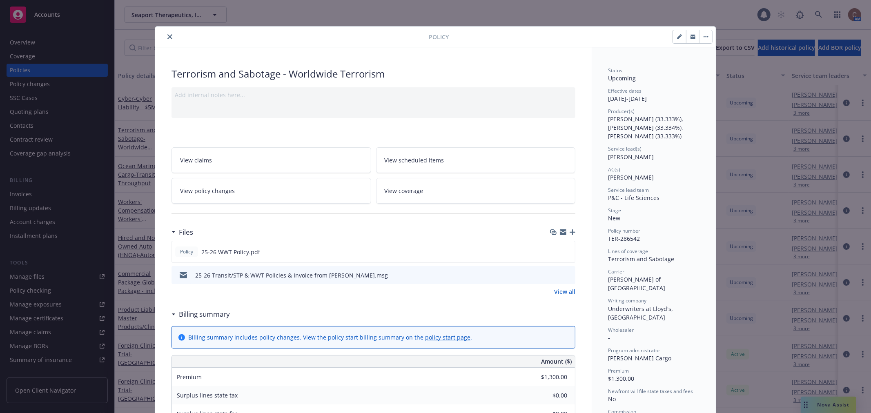
scroll to position [25, 0]
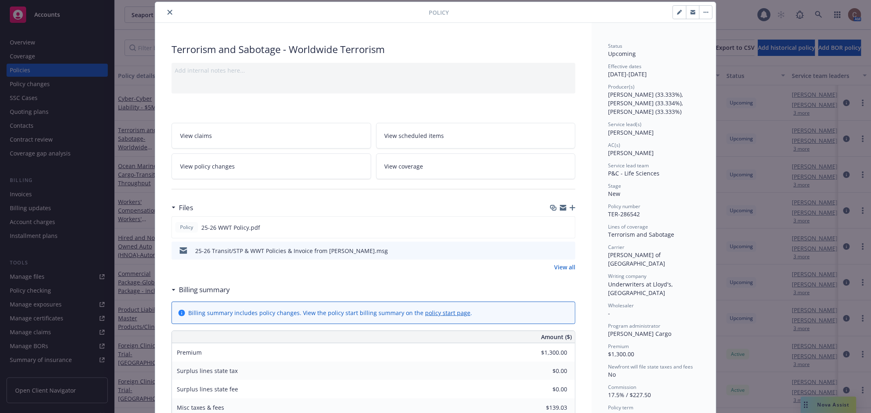
click at [168, 11] on icon "close" at bounding box center [170, 12] width 5 height 5
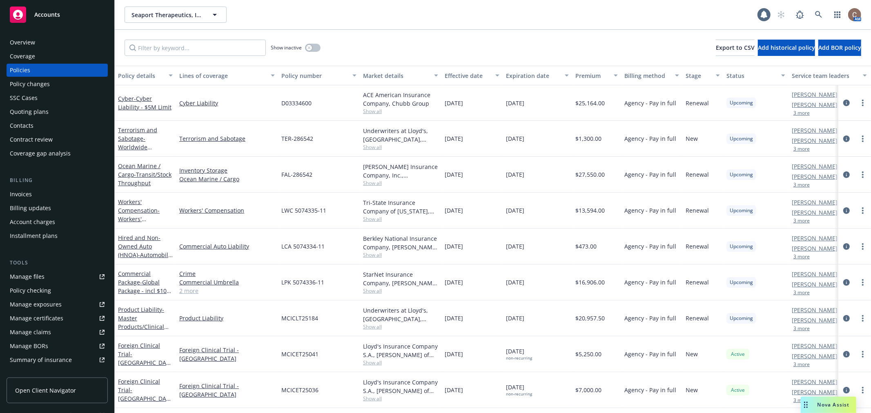
click at [133, 206] on div "Workers' Compensation - Workers' Compensation" at bounding box center [145, 211] width 55 height 26
click at [131, 213] on link "Workers' Compensation - Workers' Compensation" at bounding box center [139, 215] width 42 height 34
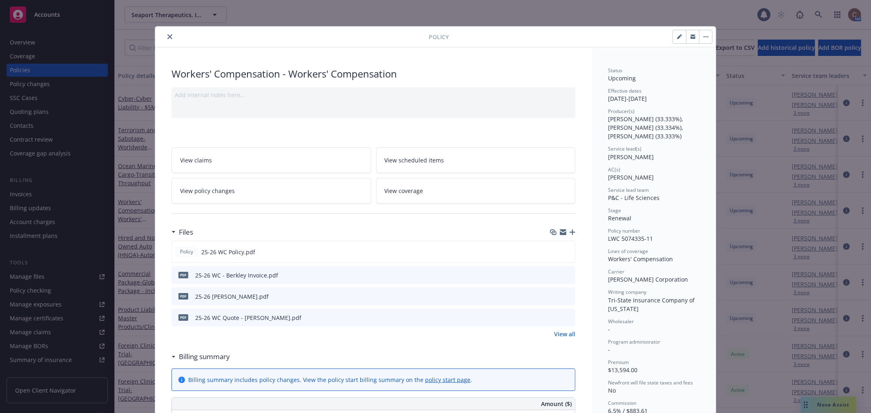
click at [168, 38] on icon "close" at bounding box center [170, 36] width 5 height 5
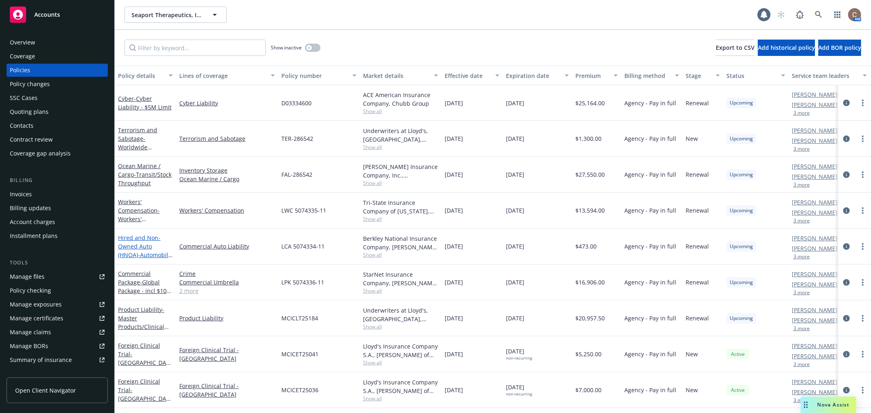
click at [137, 238] on link "Hired and Non-Owned Auto (HNOA) - Automobile Liability" at bounding box center [145, 251] width 54 height 34
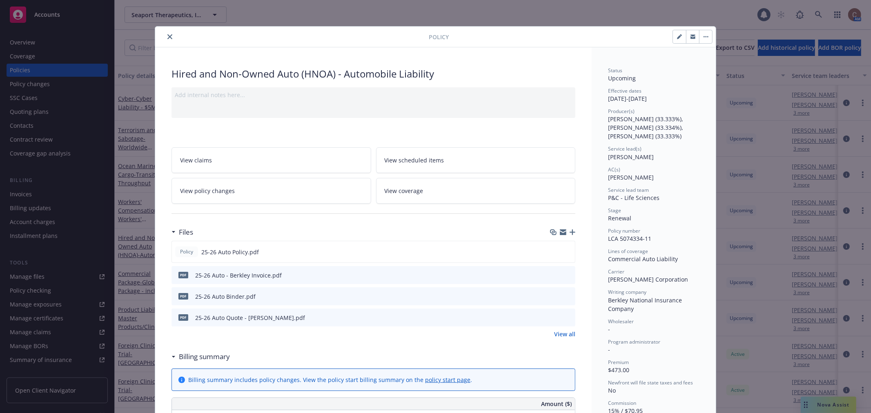
click at [168, 36] on icon "close" at bounding box center [170, 36] width 5 height 5
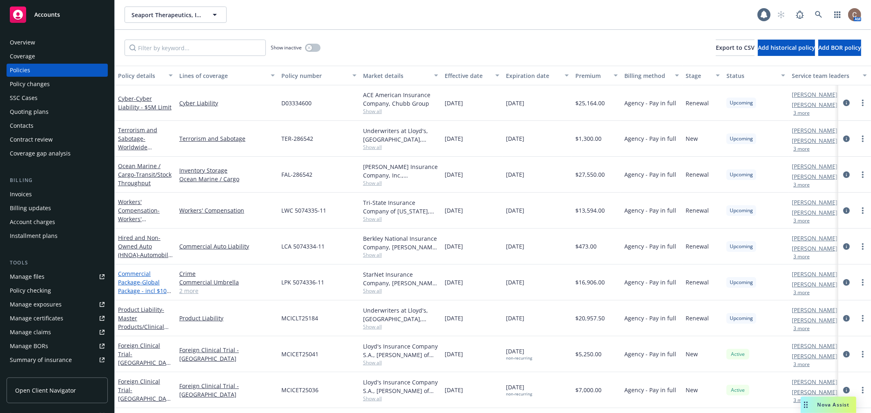
click at [135, 289] on span "- Global Package - incl $10M Umbrella" at bounding box center [145, 291] width 54 height 25
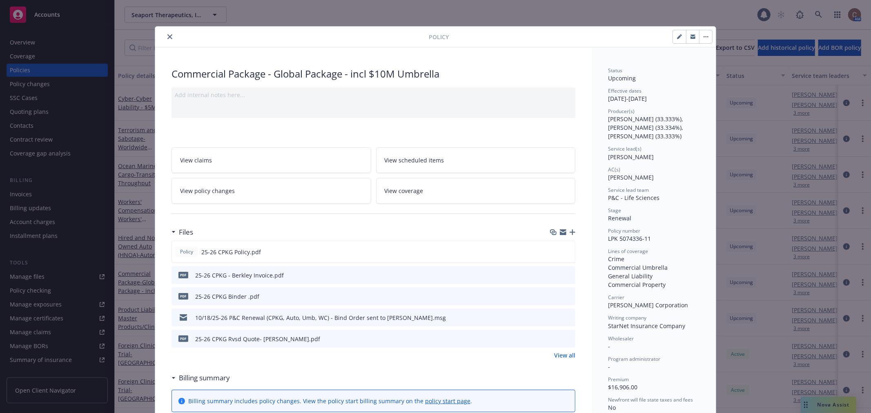
click at [168, 35] on icon "close" at bounding box center [170, 36] width 5 height 5
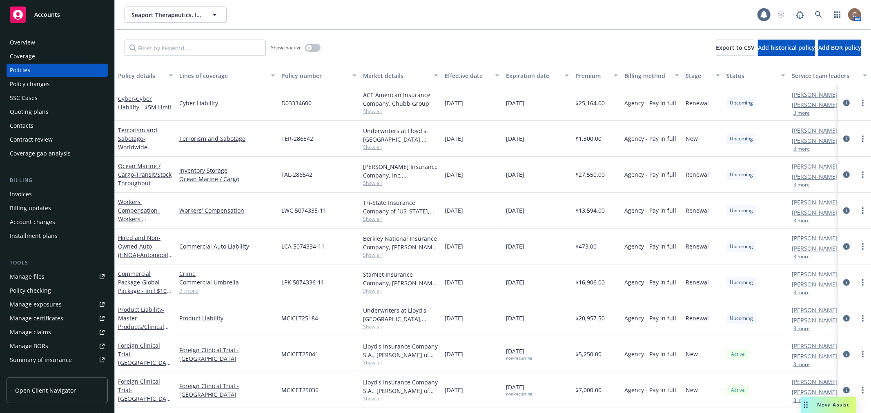
click at [167, 35] on div "Show inactive Export to CSV Add historical policy Add BOR policy" at bounding box center [493, 48] width 757 height 36
click at [129, 319] on span "- Master Products/Clinical Trials Liability - $10M Limit" at bounding box center [143, 327] width 51 height 42
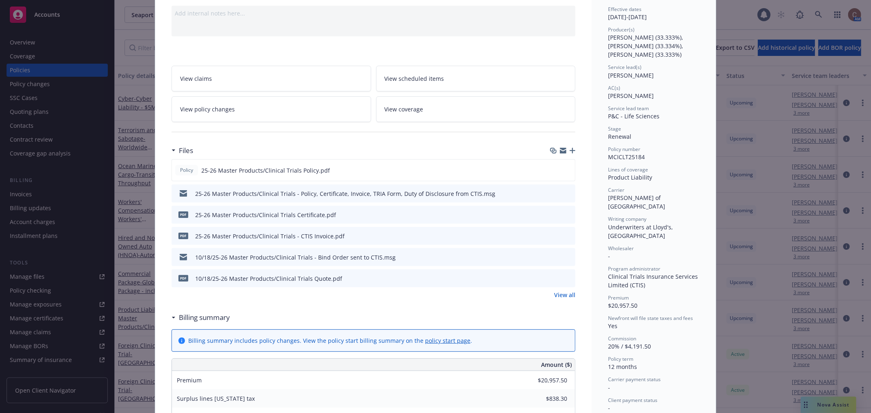
scroll to position [45, 0]
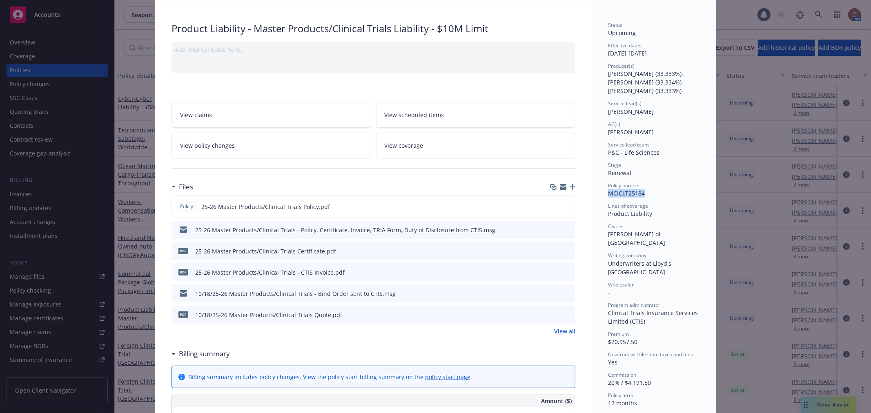
drag, startPoint x: 642, startPoint y: 192, endPoint x: 597, endPoint y: 193, distance: 44.9
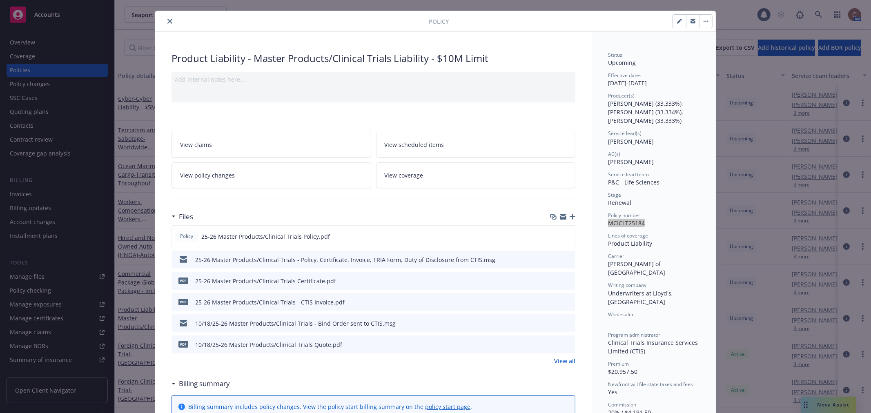
scroll to position [0, 0]
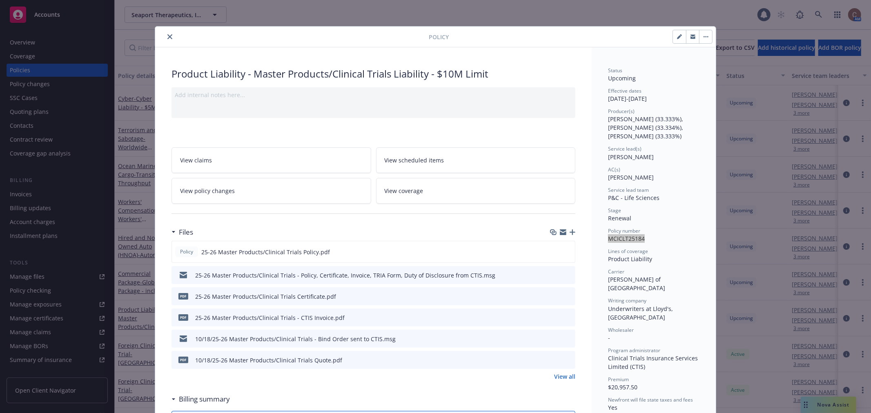
click at [168, 36] on icon "close" at bounding box center [170, 36] width 5 height 5
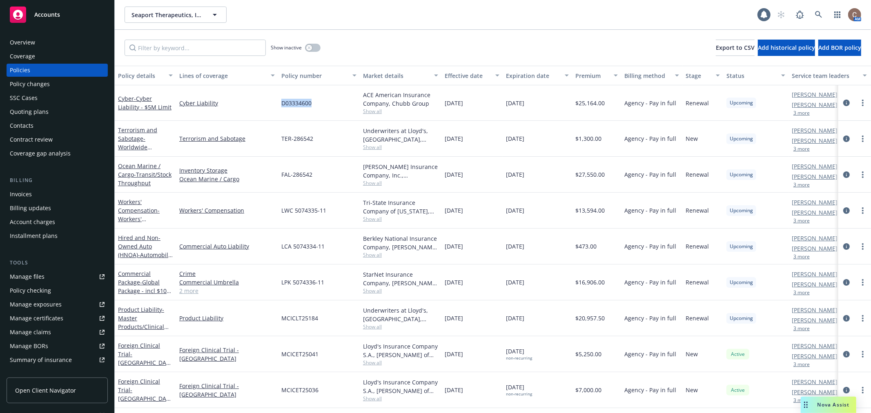
drag, startPoint x: 316, startPoint y: 103, endPoint x: 283, endPoint y: 103, distance: 33.1
click at [283, 103] on div "D03334600" at bounding box center [319, 103] width 82 height 36
copy span "D03334600"
drag, startPoint x: 176, startPoint y: 166, endPoint x: 308, endPoint y: 165, distance: 131.6
click at [176, 166] on div "Inventory Storage Ocean Marine / Cargo" at bounding box center [227, 175] width 102 height 36
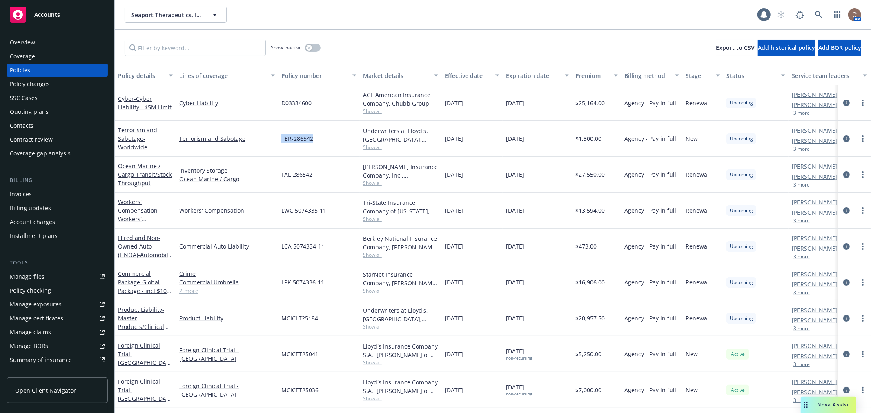
drag, startPoint x: 293, startPoint y: 137, endPoint x: 282, endPoint y: 137, distance: 10.6
click at [282, 137] on div "TER-286542" at bounding box center [319, 139] width 82 height 36
copy span "TER-286542"
click at [274, 182] on link "Ocean Marine / Cargo" at bounding box center [227, 179] width 96 height 9
click at [281, 176] on body "Accounts Overview Coverage Policies Policy changes SSC Cases Quoting plans Cont…" at bounding box center [435, 206] width 871 height 413
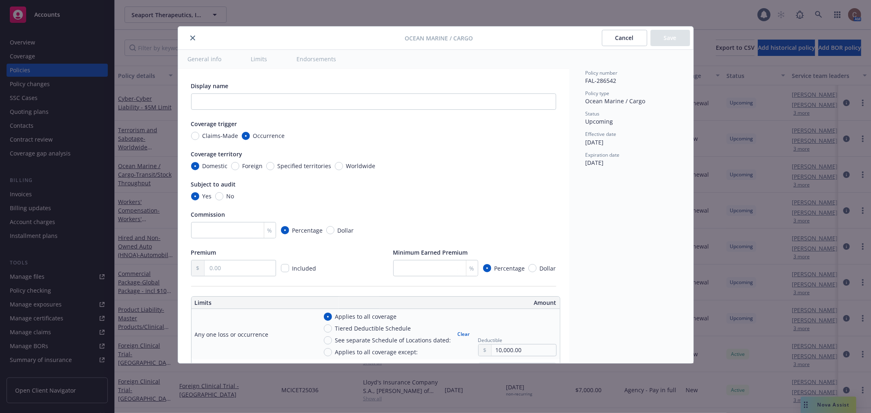
type textarea "x"
click at [324, 181] on div "Subject to audit" at bounding box center [373, 184] width 365 height 9
click at [191, 34] on button "close" at bounding box center [193, 38] width 10 height 10
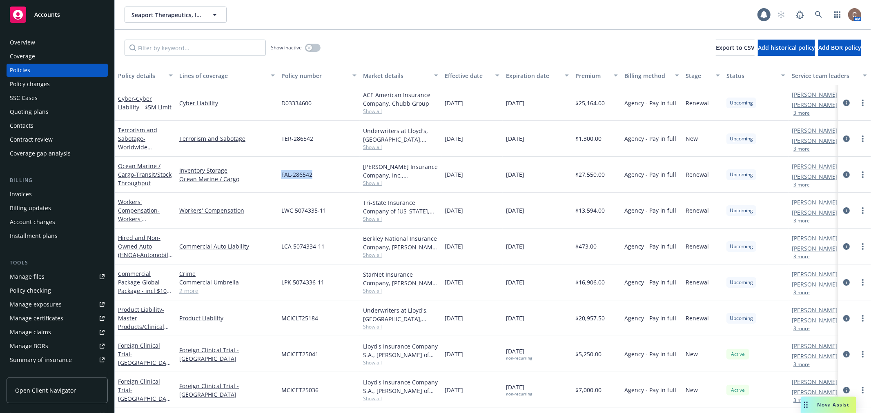
drag, startPoint x: 304, startPoint y: 174, endPoint x: 281, endPoint y: 174, distance: 23.3
click at [281, 174] on div "FAL-286542" at bounding box center [319, 175] width 82 height 36
copy span "FAL-286542"
click at [130, 212] on link "Workers' Compensation - Workers' Compensation" at bounding box center [139, 215] width 42 height 34
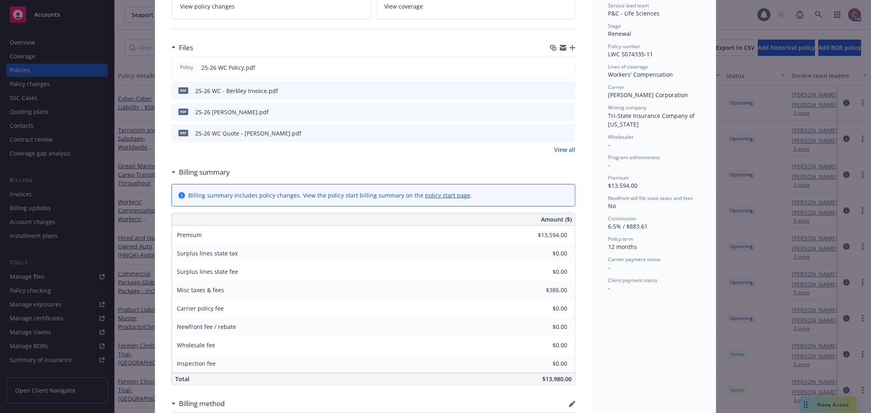
scroll to position [115, 0]
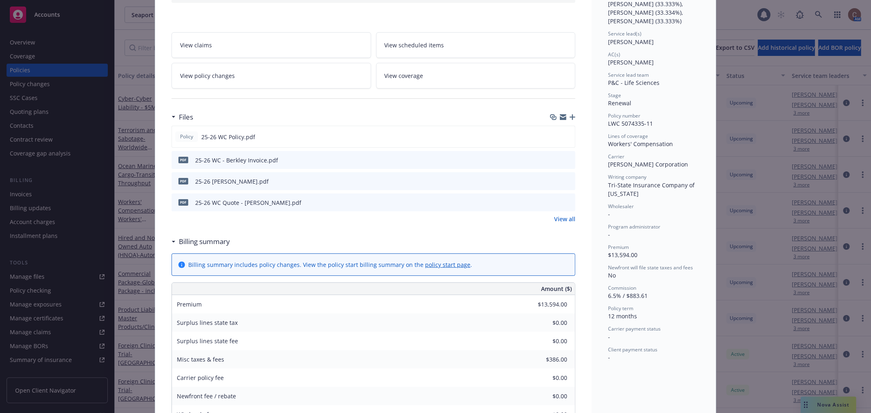
click at [565, 160] on icon "preview file" at bounding box center [567, 160] width 7 height 6
drag, startPoint x: 634, startPoint y: 194, endPoint x: 605, endPoint y: 185, distance: 30.2
click at [608, 185] on div "Writing company Tri-State Insurance Company of Minnesota" at bounding box center [654, 186] width 92 height 24
copy span "Tri-State Insurance Company of Minnesota"
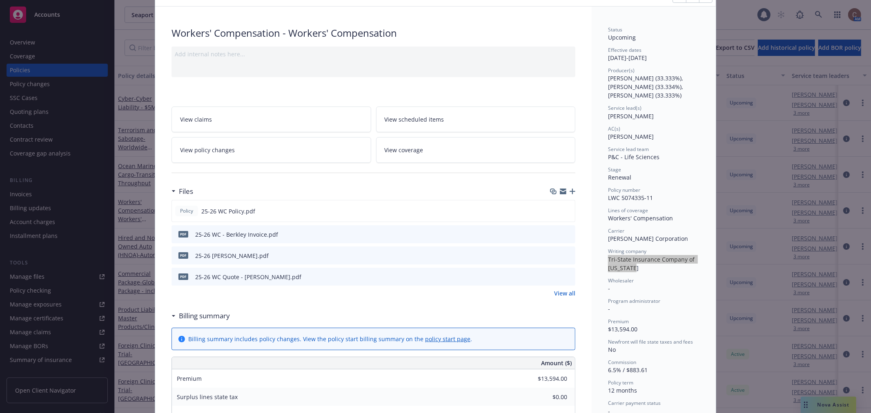
scroll to position [0, 0]
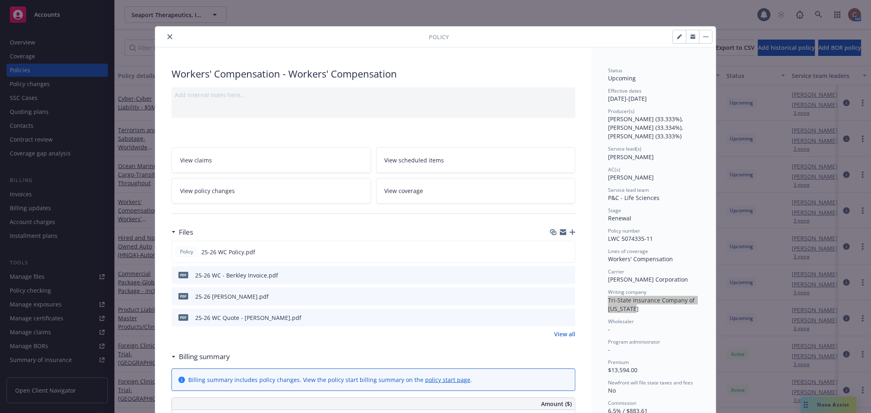
click at [168, 36] on icon "close" at bounding box center [170, 36] width 5 height 5
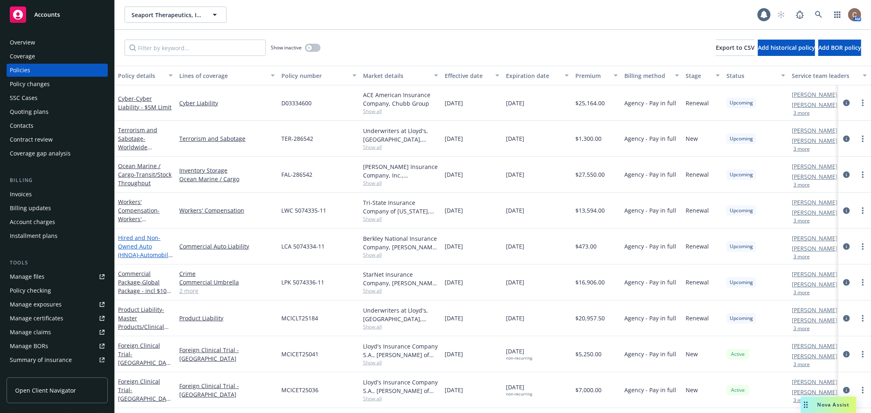
click at [136, 248] on link "Hired and Non-Owned Auto (HNOA) - Automobile Liability" at bounding box center [145, 251] width 54 height 34
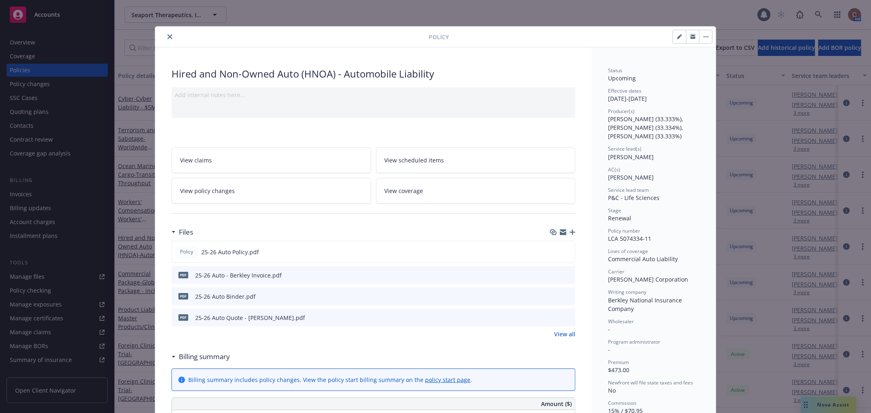
scroll to position [25, 0]
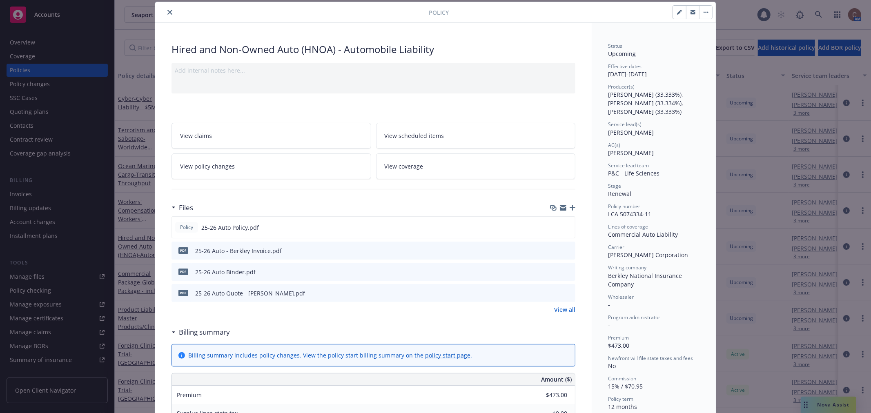
click at [565, 250] on icon "preview file" at bounding box center [567, 251] width 7 height 6
click at [564, 227] on icon "preview file" at bounding box center [567, 227] width 7 height 6
click at [168, 11] on icon "close" at bounding box center [170, 12] width 5 height 5
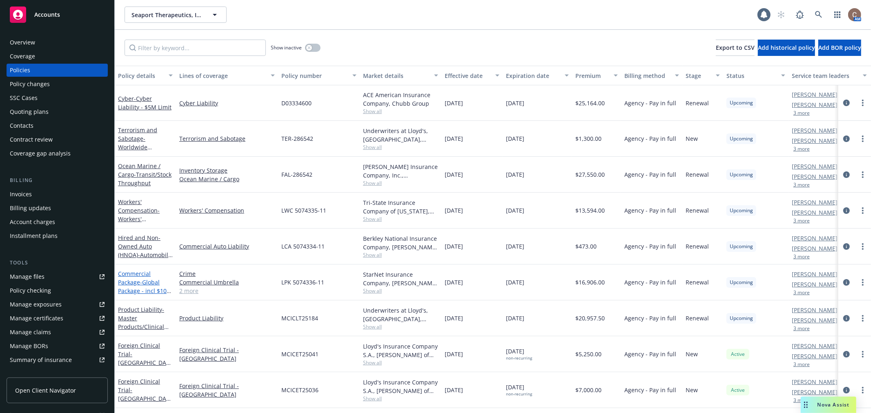
click at [142, 280] on span "- Global Package - incl $10M Umbrella" at bounding box center [145, 291] width 54 height 25
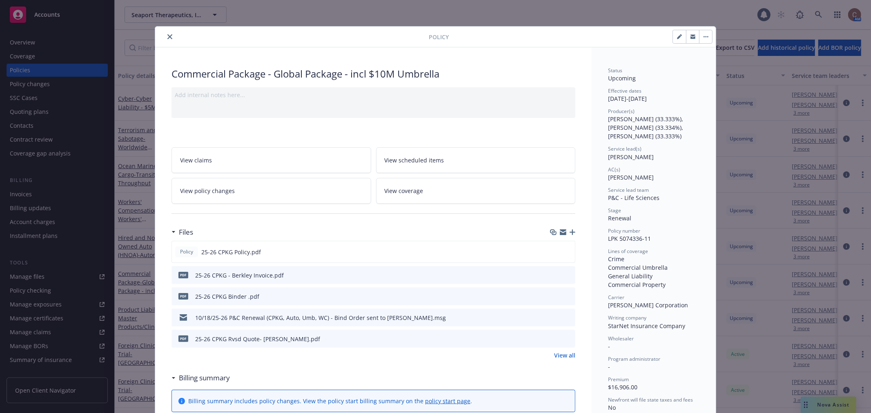
scroll to position [25, 0]
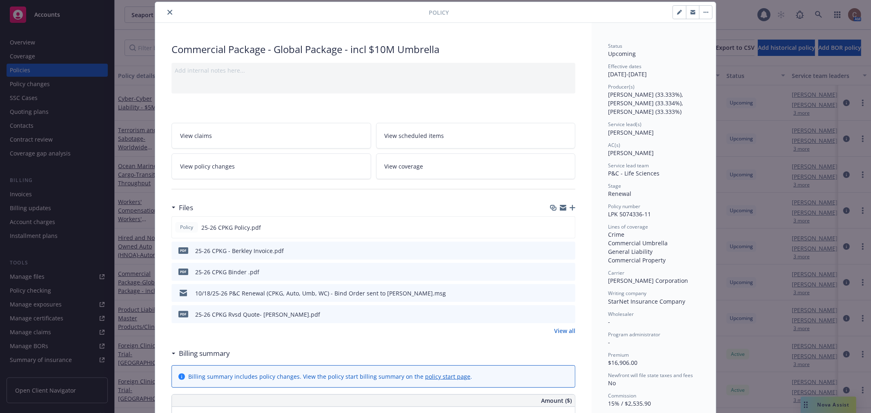
click at [566, 252] on icon "preview file" at bounding box center [567, 251] width 7 height 6
click at [568, 274] on button at bounding box center [568, 272] width 7 height 9
click at [565, 223] on button at bounding box center [568, 227] width 7 height 9
click at [565, 227] on icon "preview file" at bounding box center [567, 227] width 7 height 6
click at [168, 12] on icon "close" at bounding box center [170, 12] width 5 height 5
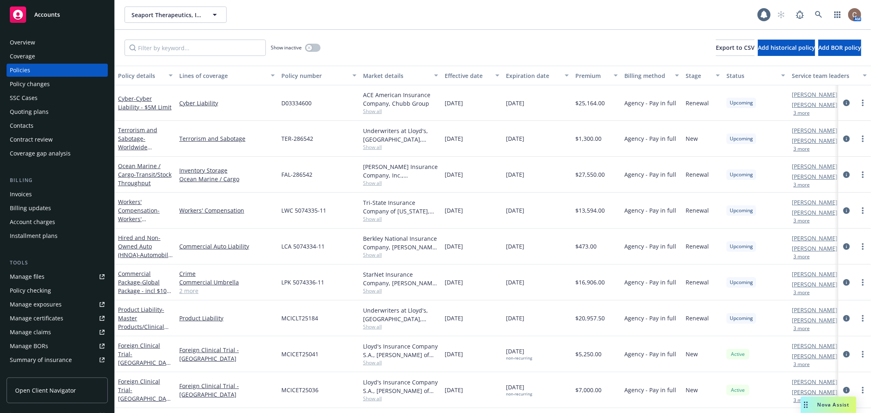
click at [42, 192] on div "Invoices" at bounding box center [57, 194] width 95 height 13
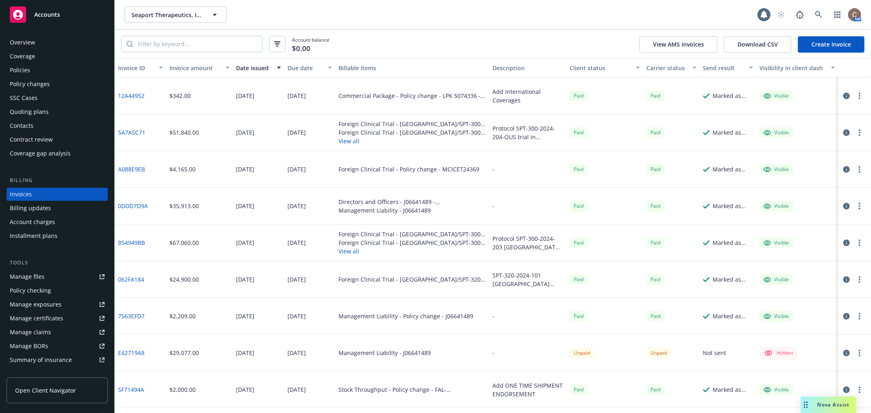
click at [822, 44] on link "Create Invoice" at bounding box center [831, 44] width 67 height 16
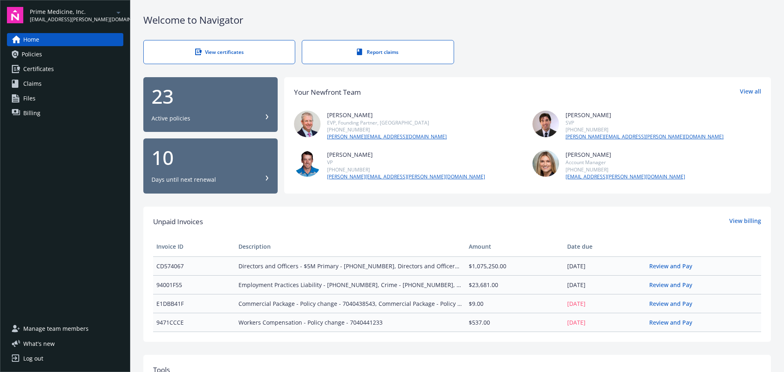
click at [35, 93] on link "Files" at bounding box center [65, 98] width 116 height 13
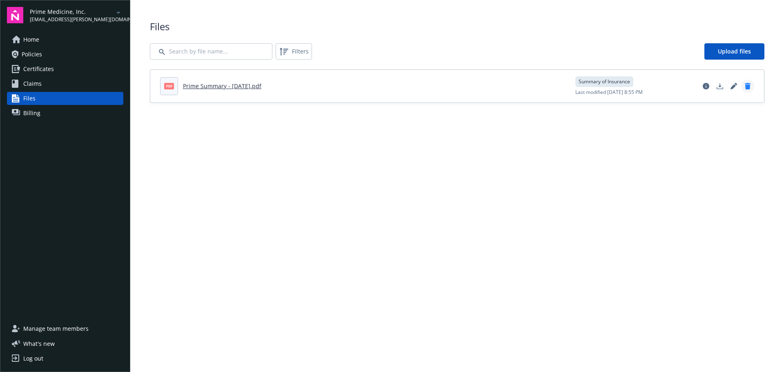
click at [746, 87] on icon "Delete document" at bounding box center [748, 86] width 6 height 7
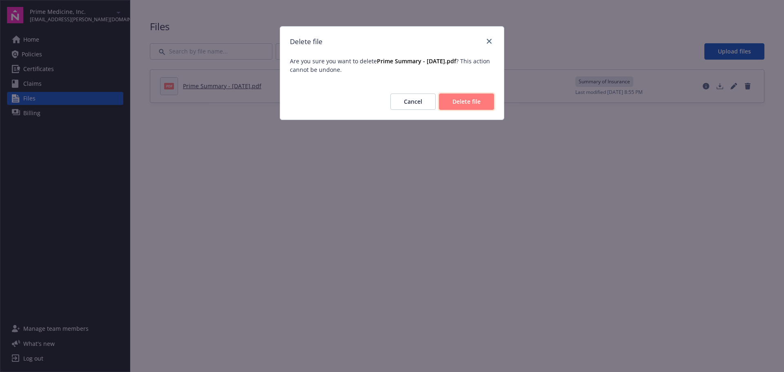
click at [478, 107] on button "Delete file" at bounding box center [466, 102] width 55 height 16
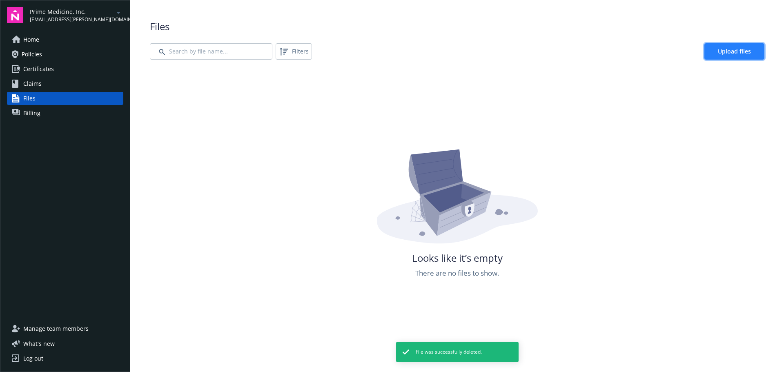
click at [730, 51] on span "Upload files" at bounding box center [734, 51] width 33 height 8
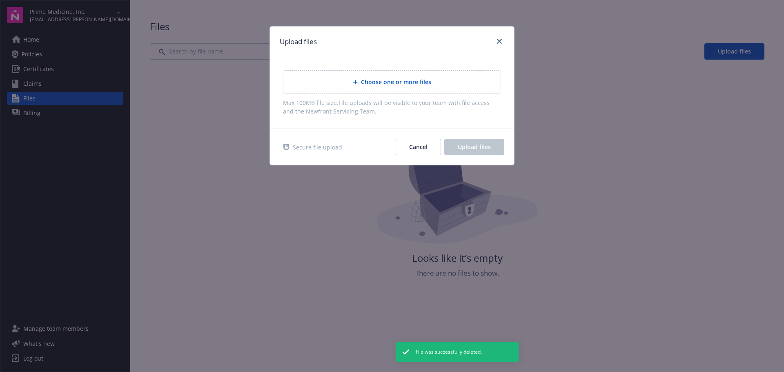
drag, startPoint x: 430, startPoint y: 40, endPoint x: 587, endPoint y: 36, distance: 157.3
click at [598, 36] on div "Upload files Choose one or more files Max 100MB file size. File uploads will be…" at bounding box center [392, 186] width 784 height 372
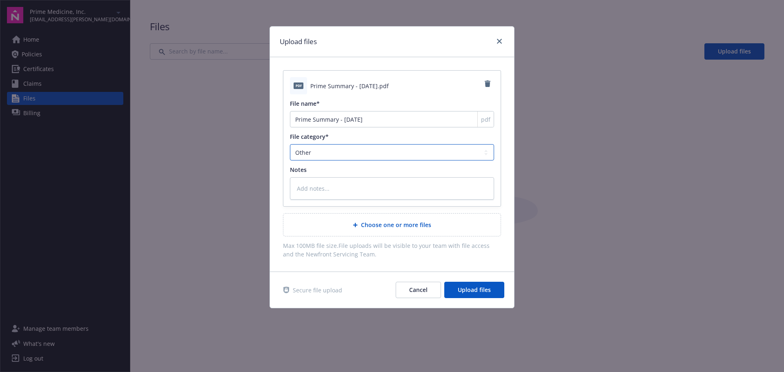
click at [360, 153] on select "Agreements Application - signed Application - unsigned Auto ID card Certificate…" at bounding box center [392, 152] width 204 height 16
select select "Summary of Insurance"
click at [290, 144] on select "Agreements Application - signed Application - unsigned Auto ID card Certificate…" at bounding box center [392, 152] width 204 height 16
click at [460, 296] on button "Upload files" at bounding box center [474, 290] width 60 height 16
type textarea "x"
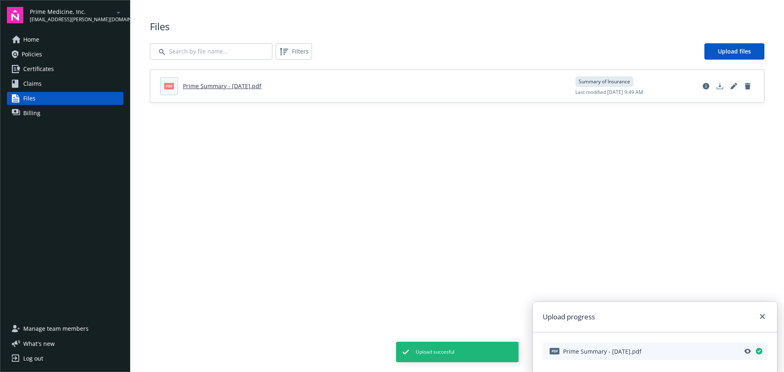
click at [59, 40] on link "Home" at bounding box center [65, 39] width 116 height 13
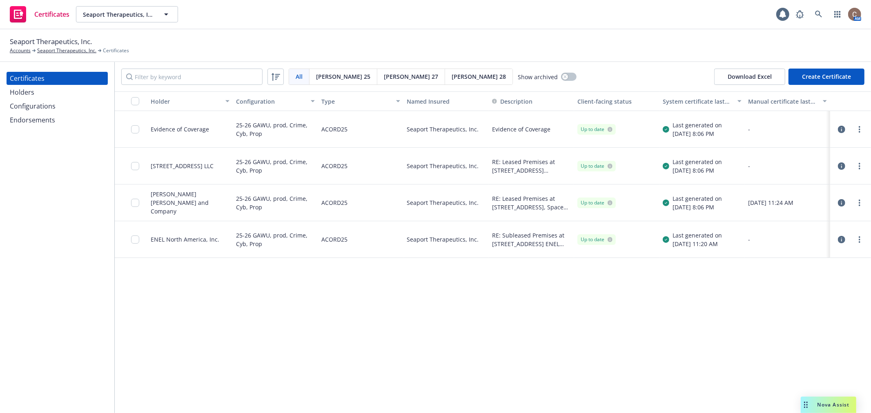
click at [550, 333] on div "Holder Configuration Type Named Insured Description Client-facing status System…" at bounding box center [493, 253] width 757 height 322
click at [55, 51] on link "Seaport Therapeutics, Inc." at bounding box center [66, 50] width 59 height 7
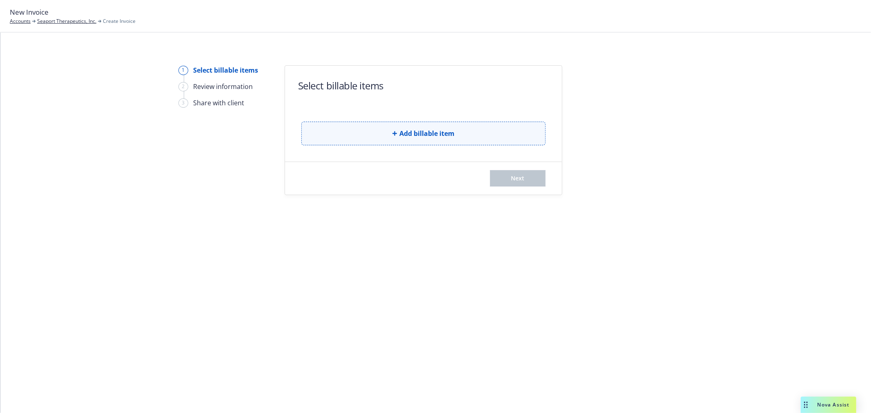
click at [431, 135] on span "Add billable item" at bounding box center [427, 134] width 55 height 10
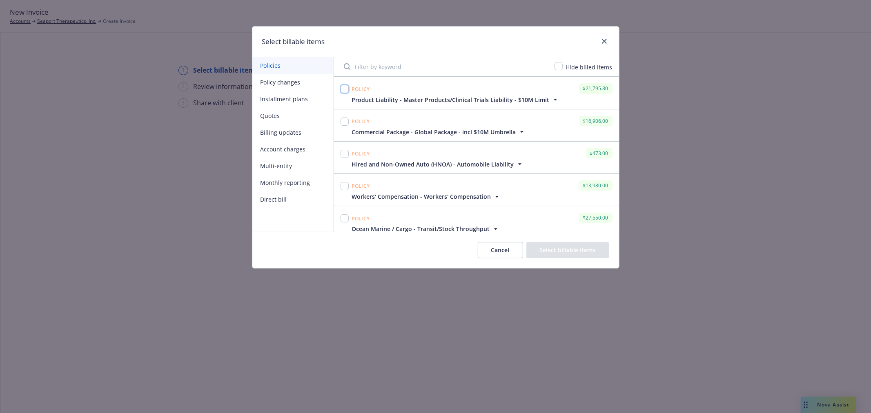
click at [342, 87] on input "checkbox" at bounding box center [345, 89] width 8 height 8
checkbox input "true"
click at [344, 119] on input "checkbox" at bounding box center [345, 122] width 8 height 8
checkbox input "true"
click at [343, 153] on input "checkbox" at bounding box center [345, 154] width 8 height 8
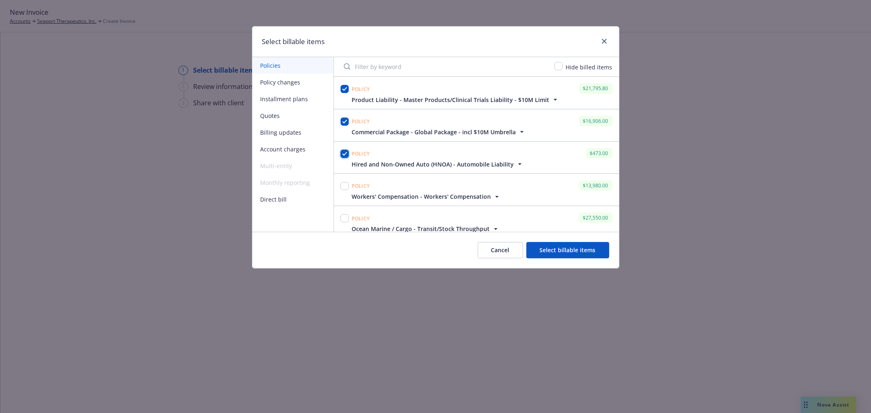
checkbox input "true"
click at [346, 183] on input "checkbox" at bounding box center [345, 186] width 8 height 8
checkbox input "true"
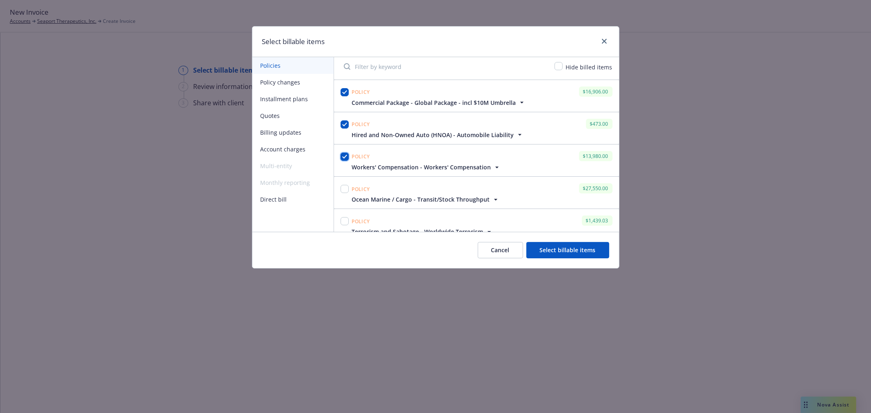
scroll to position [45, 0]
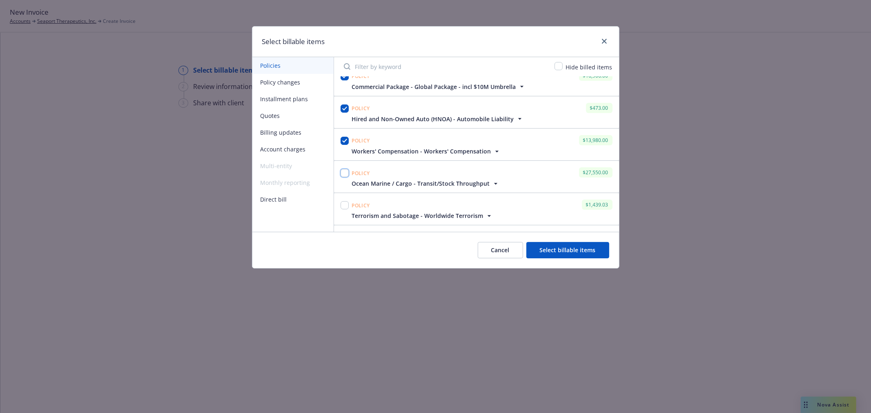
click at [345, 176] on input "checkbox" at bounding box center [345, 173] width 8 height 8
checkbox input "true"
click at [344, 203] on input "checkbox" at bounding box center [345, 205] width 8 height 8
checkbox input "true"
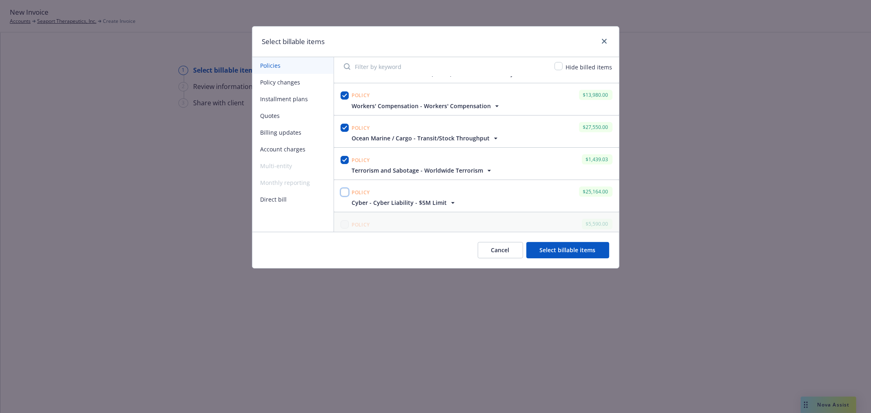
click at [343, 192] on input "checkbox" at bounding box center [345, 192] width 8 height 8
checkbox input "true"
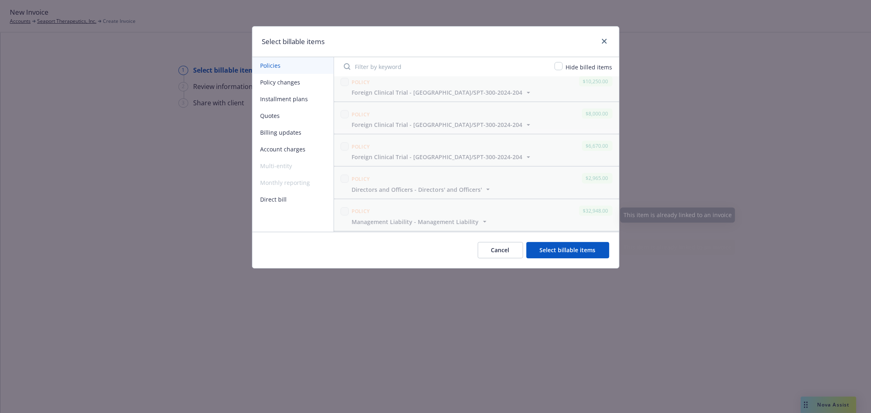
click at [571, 254] on button "Select billable items" at bounding box center [568, 250] width 83 height 16
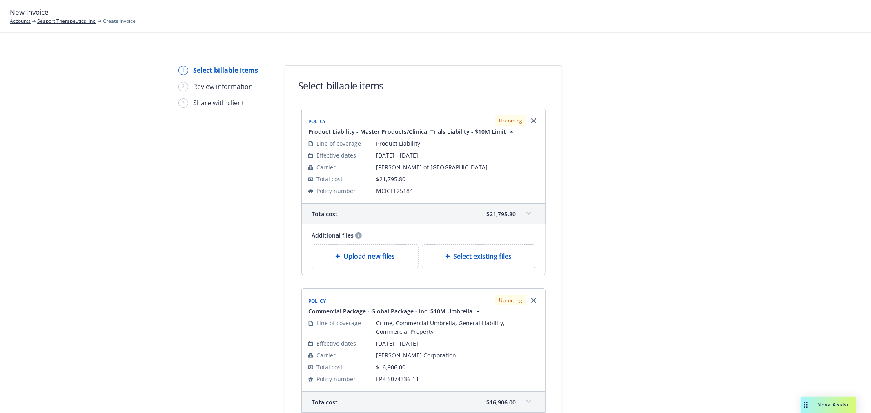
click at [460, 255] on span "Select existing files" at bounding box center [482, 257] width 58 height 10
select select "Invoice - Third Party"
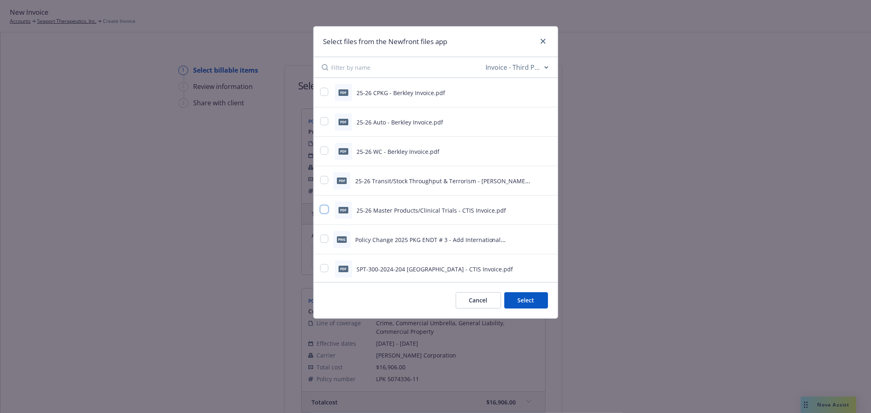
click at [323, 210] on input "checkbox" at bounding box center [324, 209] width 8 height 8
checkbox input "true"
click at [543, 211] on icon "preview file" at bounding box center [546, 210] width 7 height 6
click at [510, 306] on button "Select 1 file" at bounding box center [518, 301] width 59 height 16
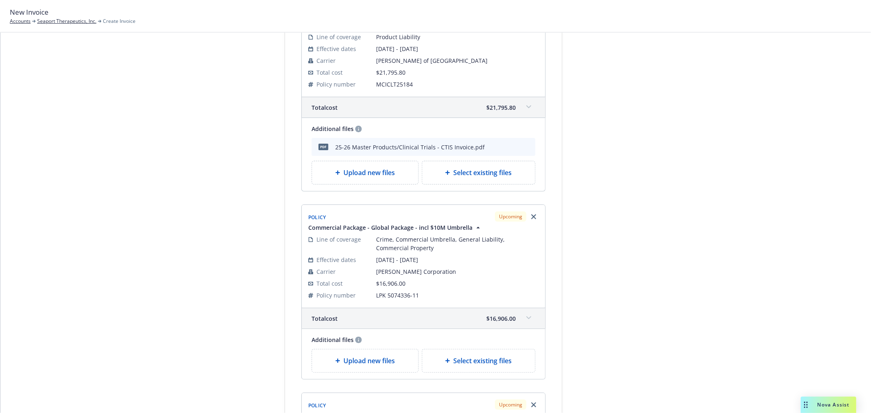
scroll to position [227, 0]
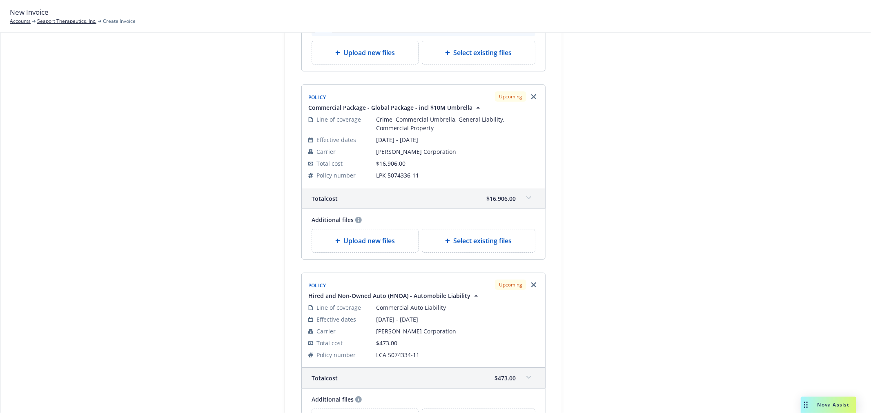
click at [473, 244] on span "Select existing files" at bounding box center [482, 241] width 58 height 10
select select "Invoice - Third Party"
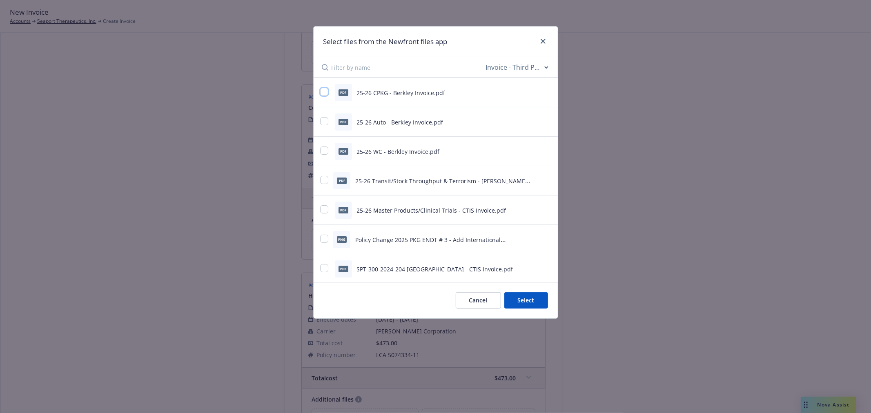
click at [325, 94] on input "checkbox" at bounding box center [324, 92] width 8 height 8
checkbox input "true"
click at [511, 299] on button "Select 1 file" at bounding box center [518, 301] width 59 height 16
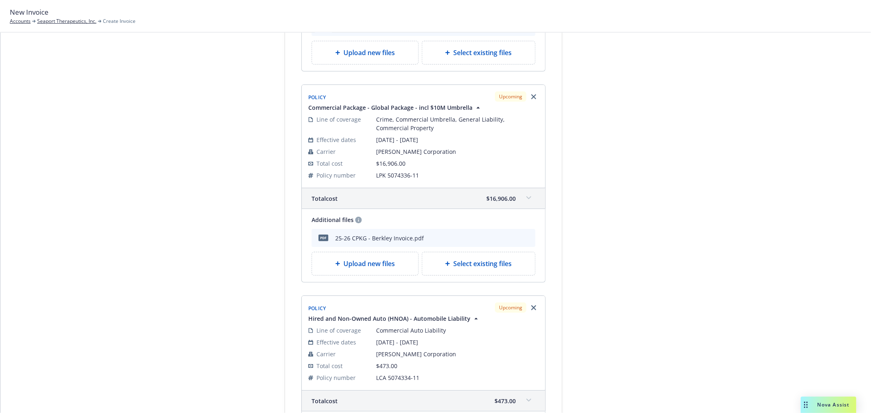
scroll to position [499, 0]
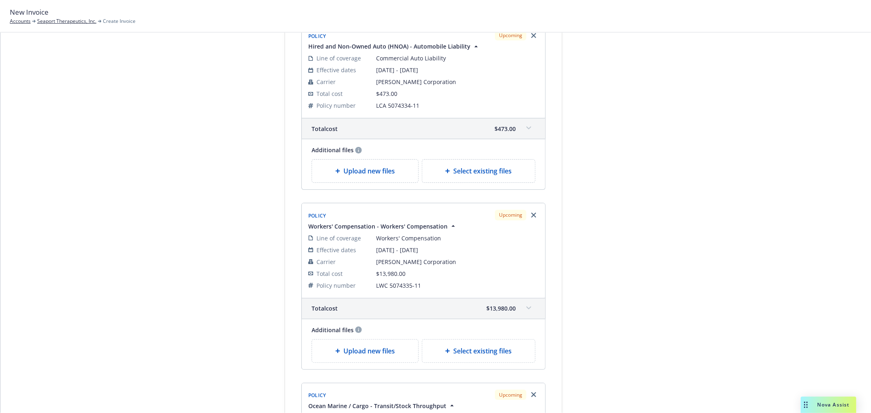
click at [484, 176] on span "Select existing files" at bounding box center [482, 171] width 58 height 10
select select "Invoice - Third Party"
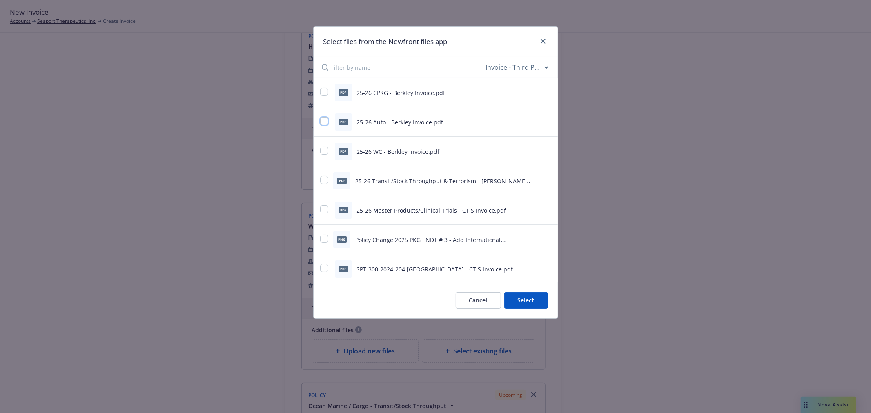
click at [325, 121] on input "checkbox" at bounding box center [324, 121] width 8 height 8
checkbox input "true"
click at [502, 304] on button "Select 1 file" at bounding box center [518, 301] width 59 height 16
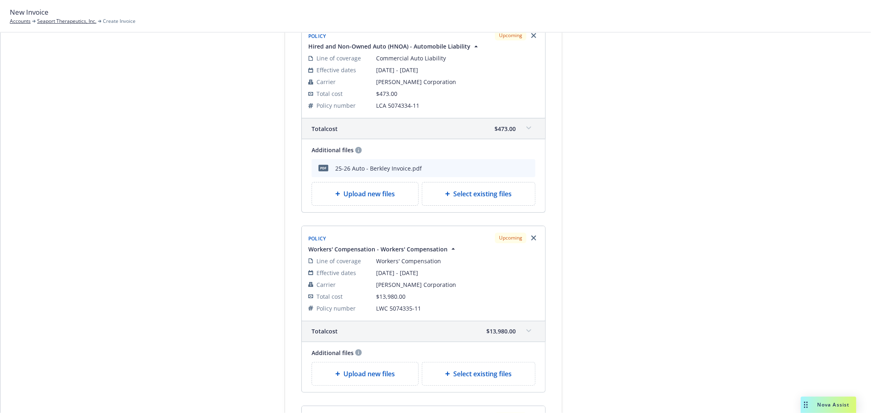
scroll to position [545, 0]
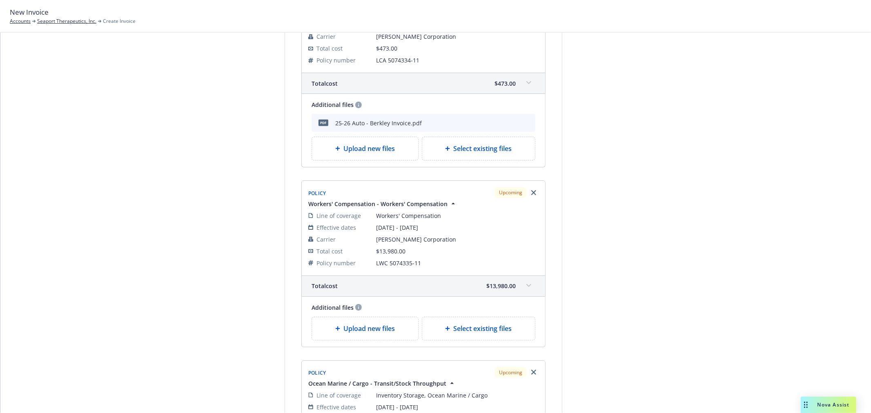
click at [507, 337] on div "Select existing files" at bounding box center [478, 328] width 113 height 23
select select "Invoice - Third Party"
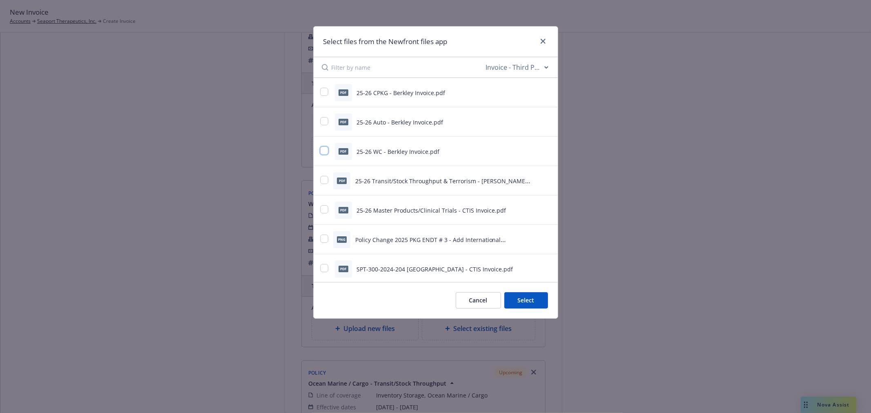
click at [325, 153] on input "checkbox" at bounding box center [324, 151] width 8 height 8
checkbox input "true"
click at [503, 299] on button "Select 1 file" at bounding box center [518, 301] width 59 height 16
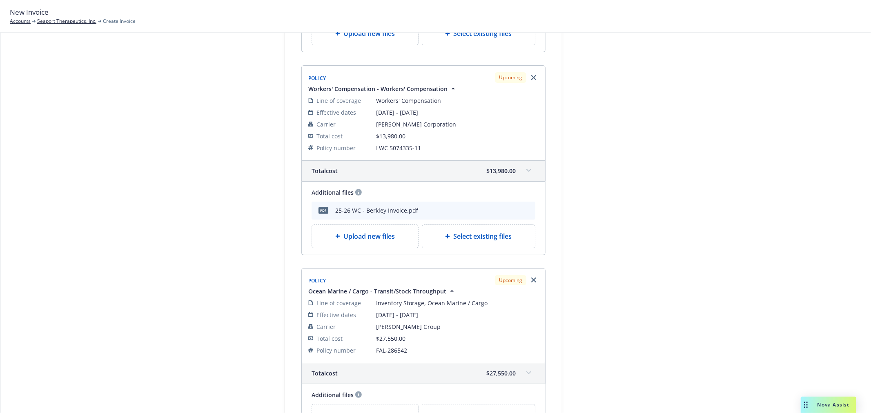
scroll to position [771, 0]
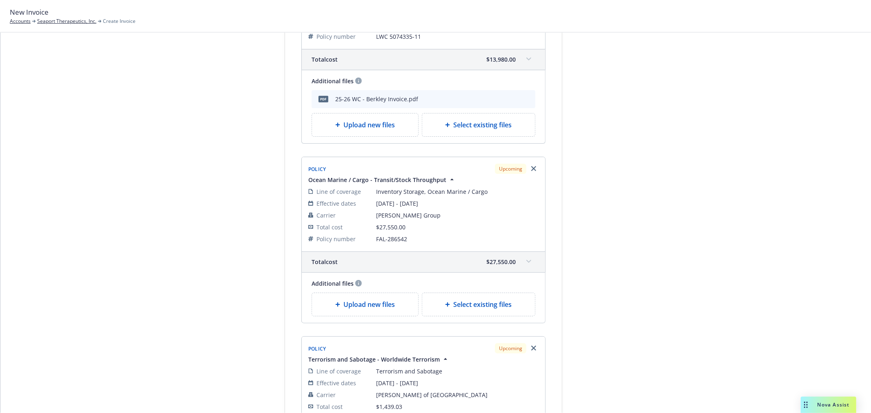
click at [483, 308] on span "Select existing files" at bounding box center [482, 305] width 58 height 10
select select "Invoice - Third Party"
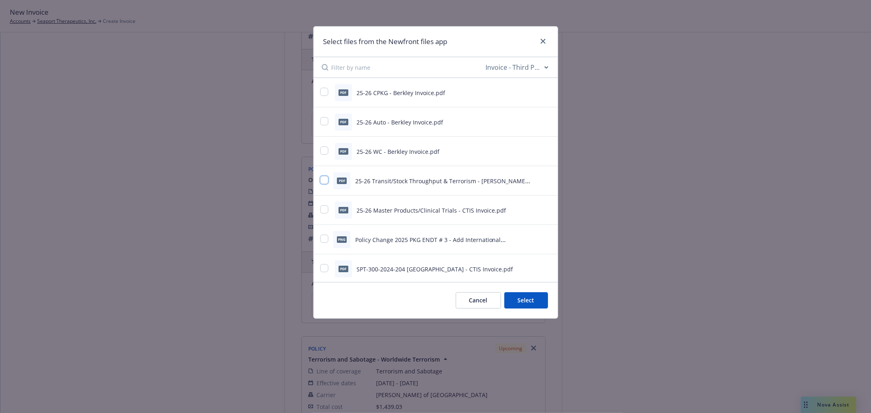
click at [323, 181] on input "checkbox" at bounding box center [324, 180] width 8 height 8
checkbox input "true"
click at [507, 293] on button "Select 1 file" at bounding box center [518, 301] width 59 height 16
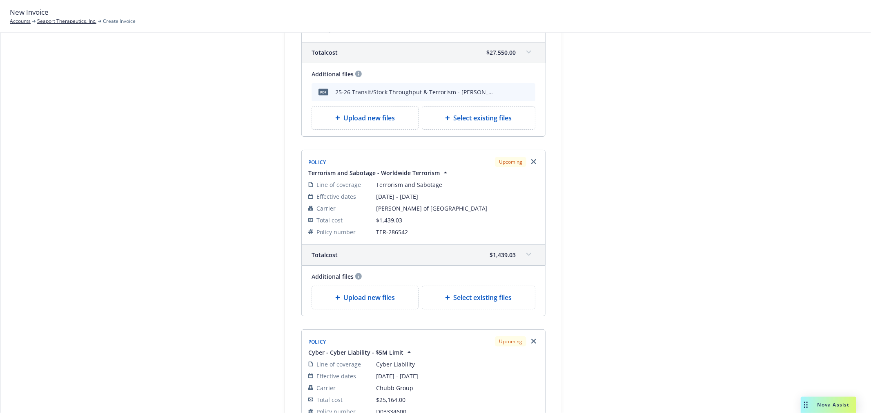
scroll to position [998, 0]
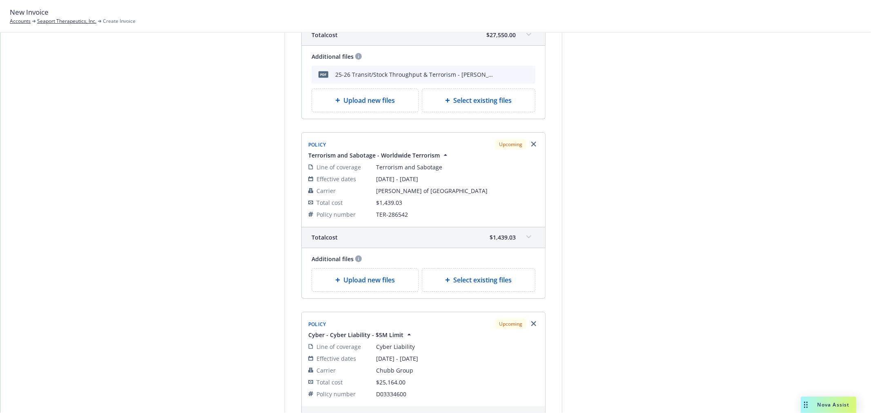
click at [480, 281] on span "Select existing files" at bounding box center [482, 280] width 58 height 10
select select "Invoice - Third Party"
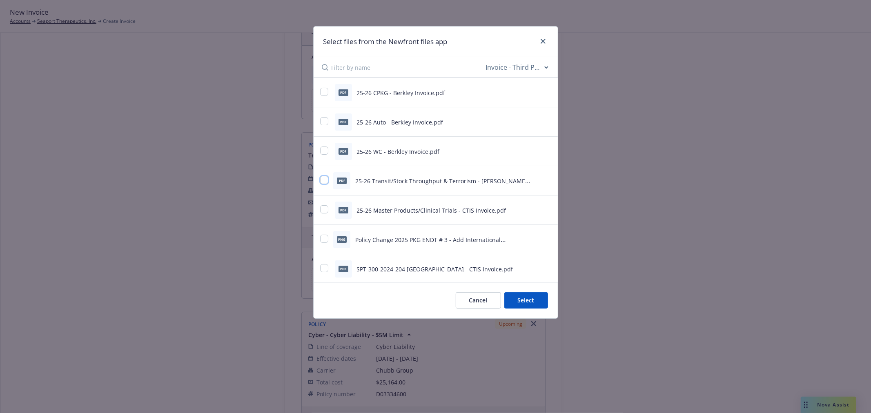
click at [327, 182] on input "checkbox" at bounding box center [324, 180] width 8 height 8
checkbox input "true"
click at [512, 302] on button "Select 1 file" at bounding box center [518, 301] width 59 height 16
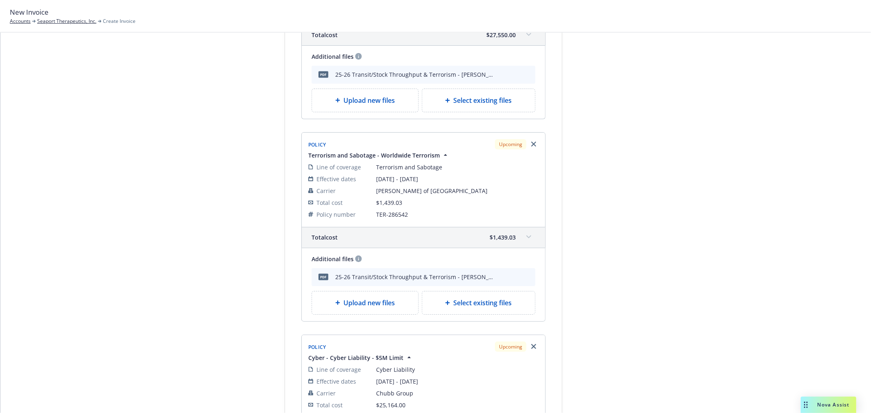
scroll to position [1227, 0]
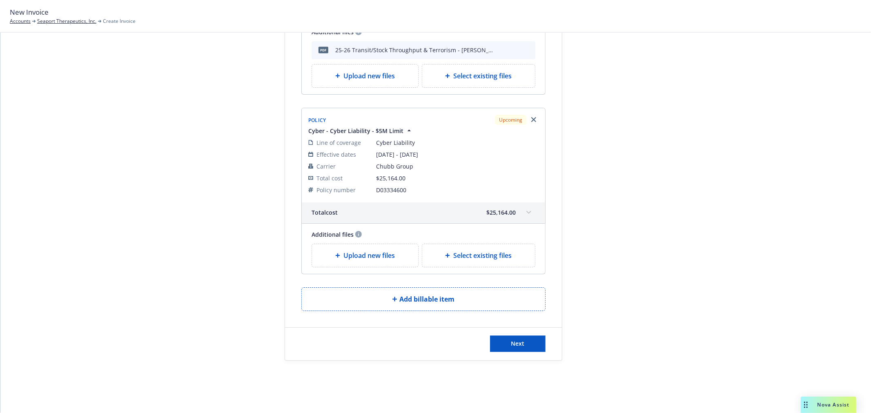
click at [480, 259] on span "Select existing files" at bounding box center [482, 256] width 58 height 10
select select "Invoice - Third Party"
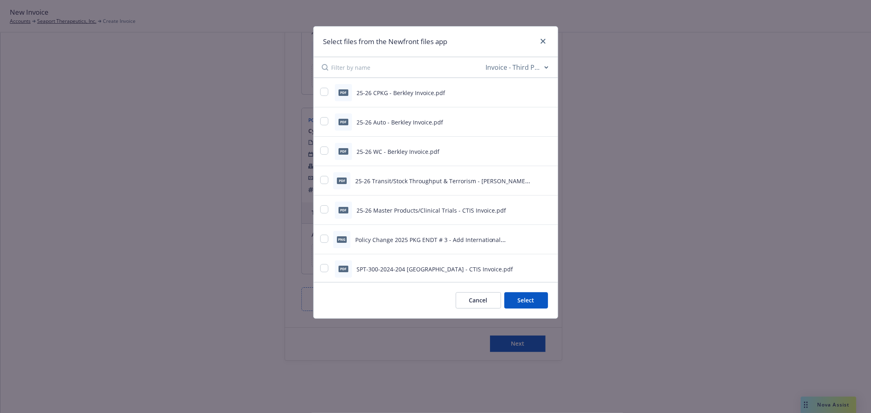
click at [478, 301] on button "Cancel" at bounding box center [478, 301] width 45 height 16
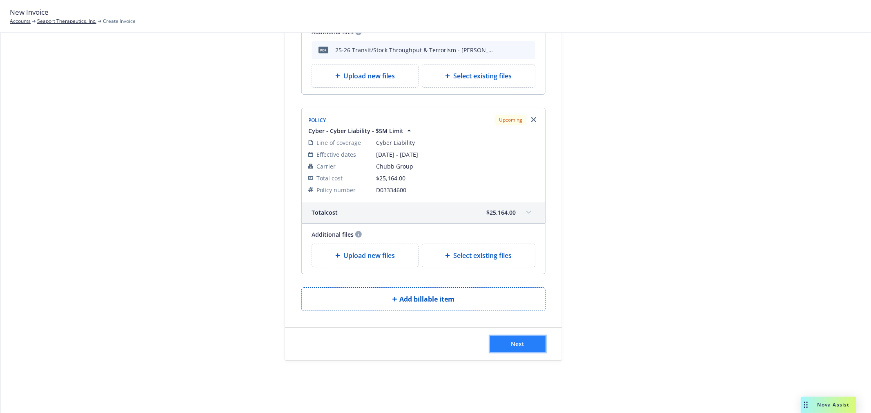
click at [507, 344] on button "Next" at bounding box center [518, 344] width 56 height 16
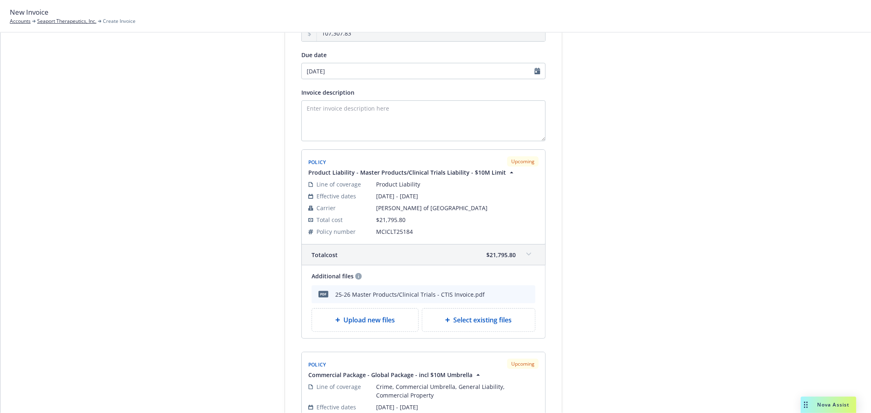
scroll to position [0, 0]
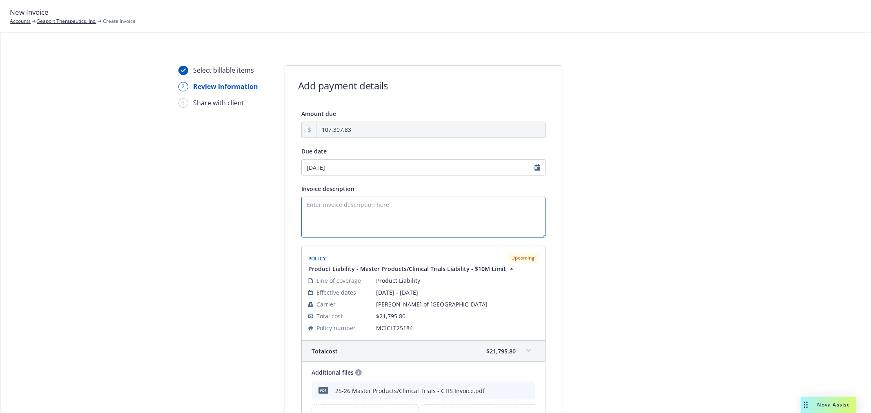
click at [362, 206] on textarea "Invoice description" at bounding box center [424, 217] width 244 height 41
paste textarea "10/18/25-26 Property & Casualty renewal"
click at [393, 207] on textarea "10/18/25-26 Property & Casualty renewal" at bounding box center [424, 217] width 244 height 41
click at [303, 206] on textarea "10/18/25-26 Property & Casualty Renewal" at bounding box center [424, 217] width 244 height 41
type textarea "10/18/25-26 Property & Casualty Renewal"
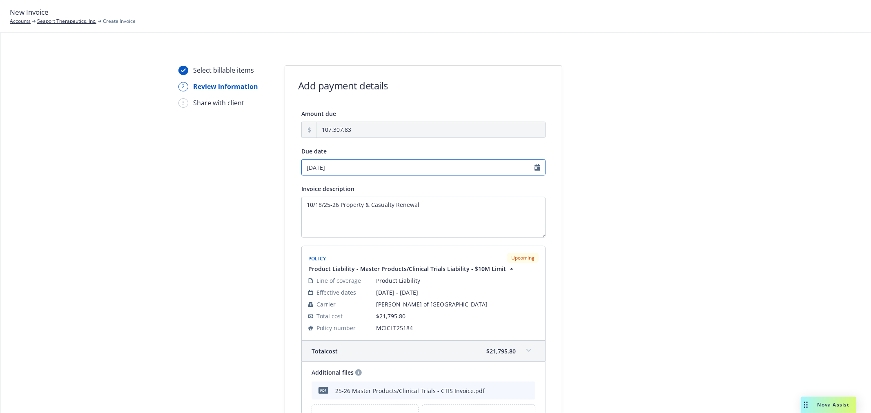
select select "October"
select select "2025"
click at [535, 168] on input "[DATE]" at bounding box center [424, 167] width 244 height 16
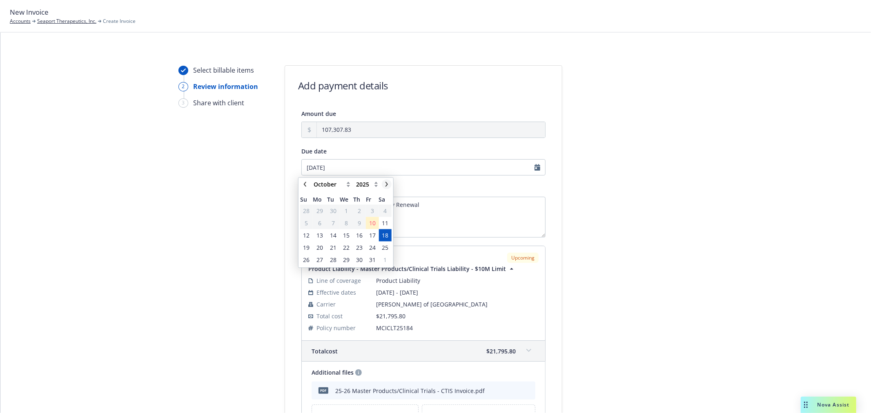
click at [385, 185] on icon "chevronRight" at bounding box center [386, 184] width 5 height 5
select select "November"
click at [333, 246] on span "18" at bounding box center [333, 247] width 7 height 9
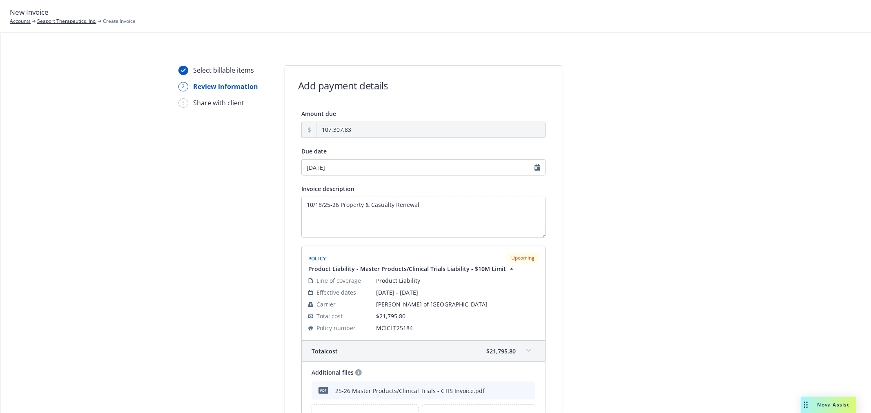
type input "11/18/2025"
click at [442, 210] on textarea "10/18/25-26 Property & Casualty Renewal" at bounding box center [424, 217] width 244 height 41
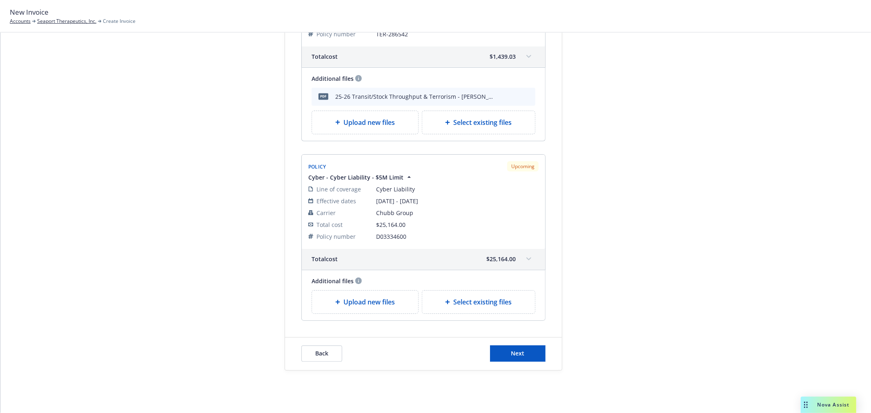
scroll to position [1328, 0]
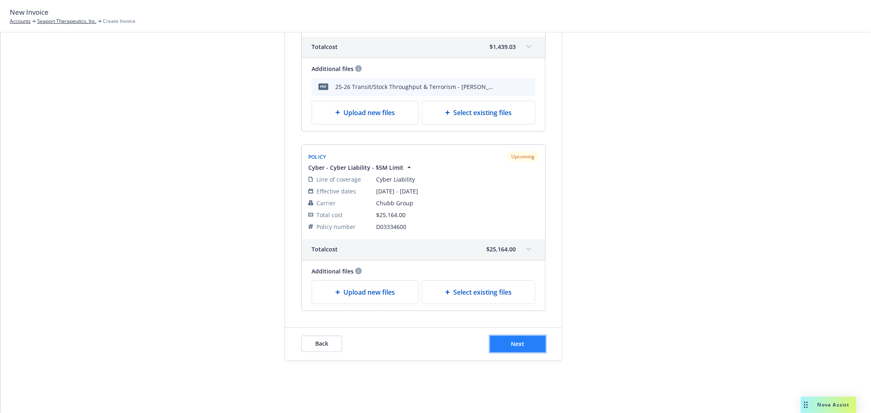
click at [520, 344] on span "Next" at bounding box center [517, 344] width 13 height 8
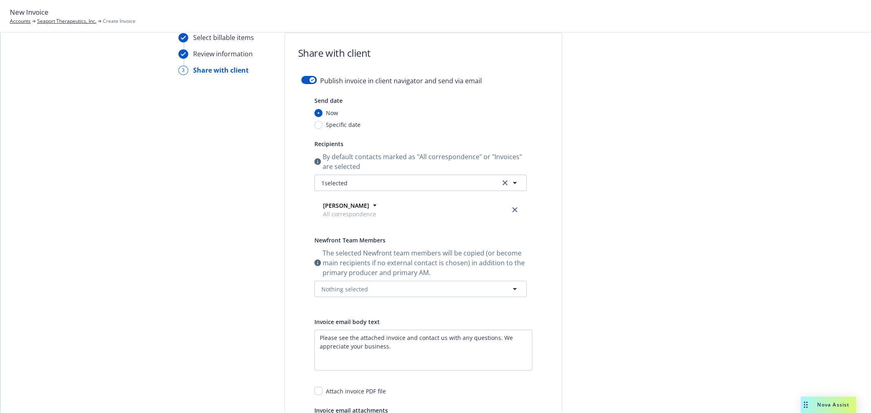
scroll to position [0, 0]
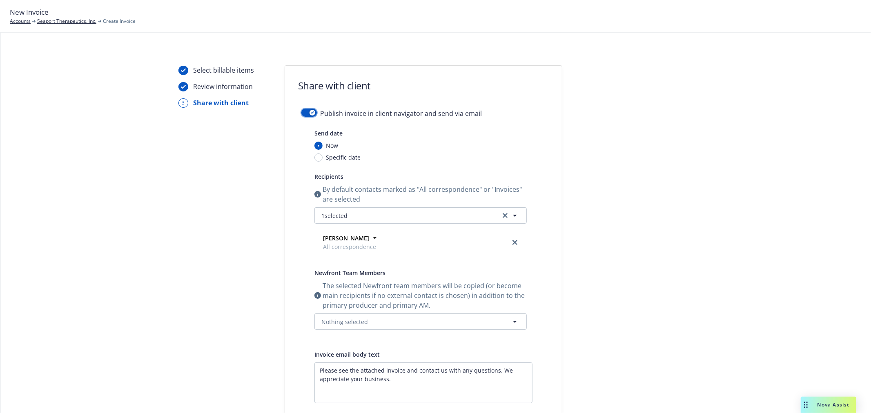
click at [310, 110] on div "button" at bounding box center [313, 113] width 6 height 6
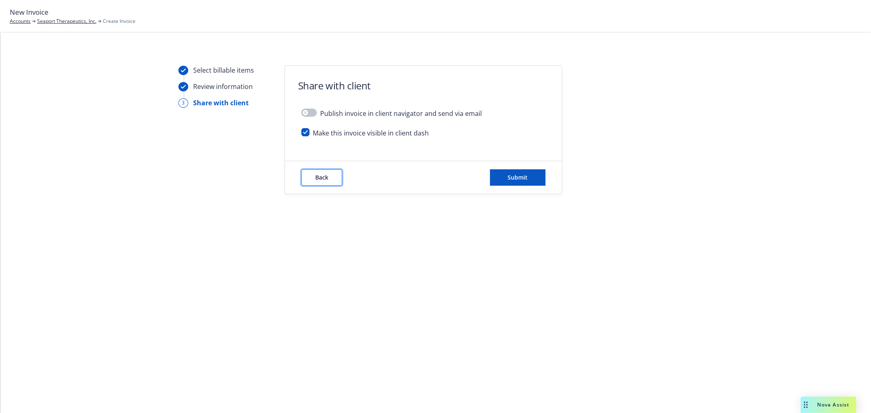
click at [324, 176] on span "Back" at bounding box center [321, 178] width 13 height 8
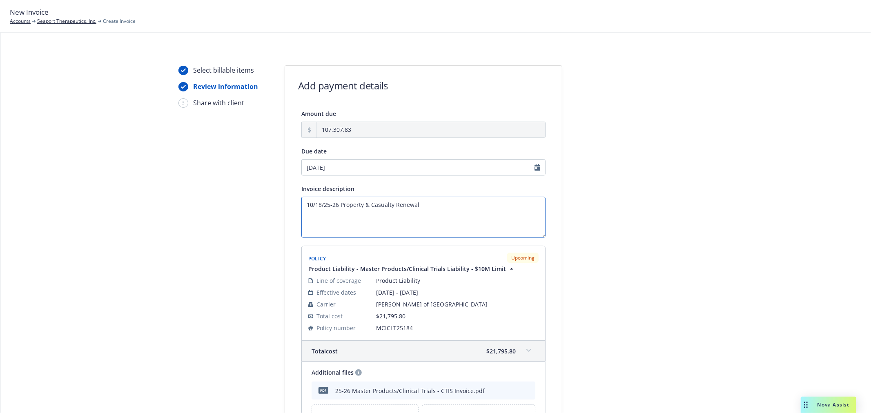
click at [431, 199] on textarea "10/18/25-26 Property & Casualty Renewal" at bounding box center [424, 217] width 244 height 41
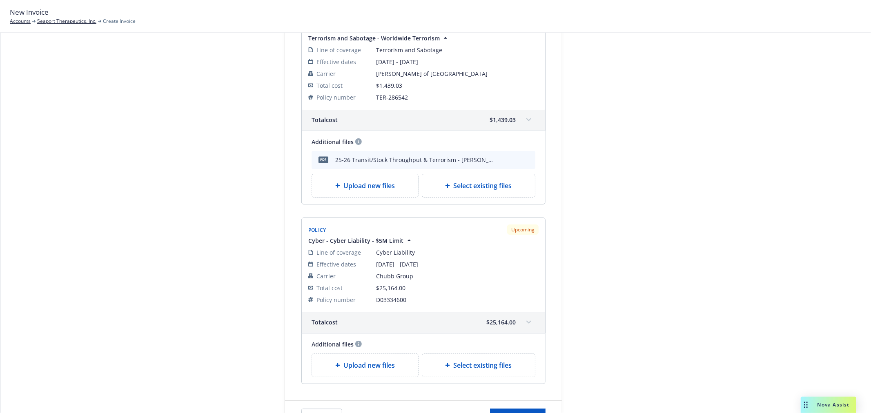
scroll to position [1328, 0]
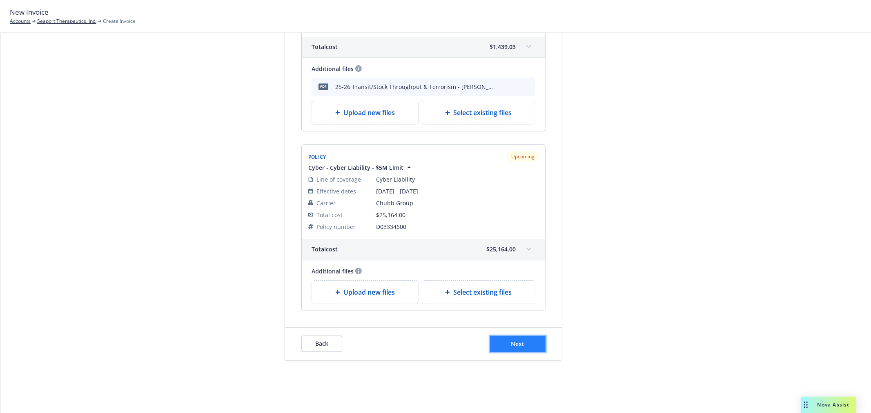
click at [523, 346] on button "Next" at bounding box center [518, 344] width 56 height 16
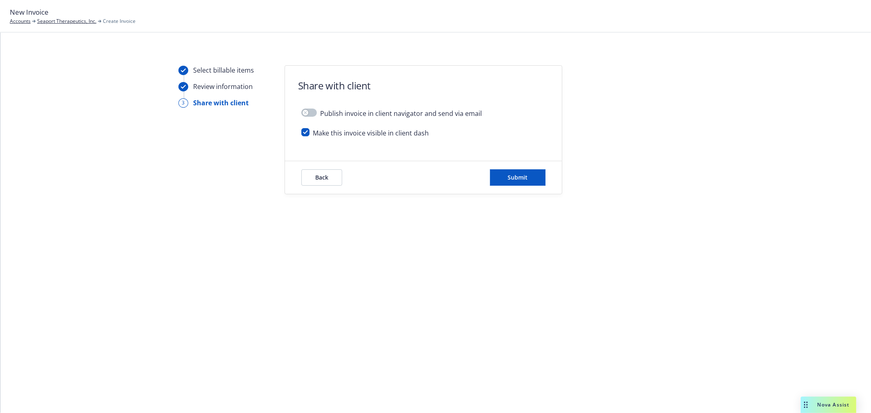
scroll to position [0, 0]
click at [519, 174] on span "Submit" at bounding box center [518, 178] width 20 height 8
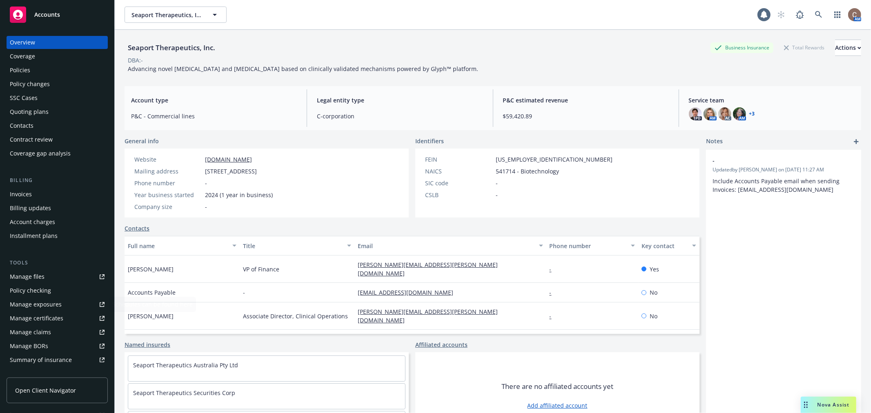
click at [56, 318] on div "Manage certificates" at bounding box center [37, 318] width 54 height 13
click at [57, 278] on link "Manage files" at bounding box center [57, 276] width 101 height 13
click at [33, 71] on div "Policies" at bounding box center [57, 70] width 95 height 13
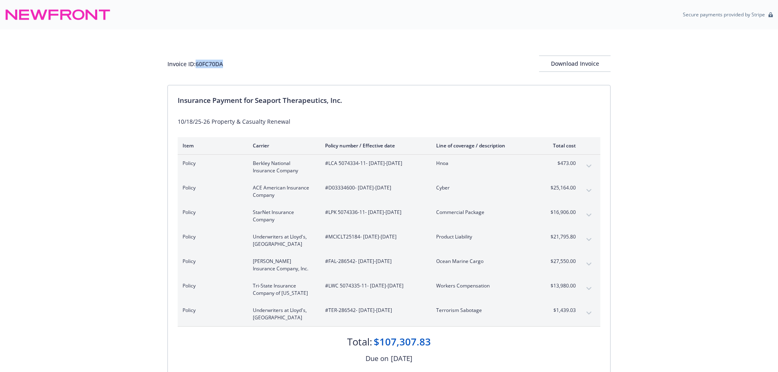
drag, startPoint x: 228, startPoint y: 64, endPoint x: 197, endPoint y: 64, distance: 31.5
click at [197, 64] on div "Invoice ID: 60FC70DA Download Invoice" at bounding box center [389, 64] width 443 height 16
copy div "60FC70DA"
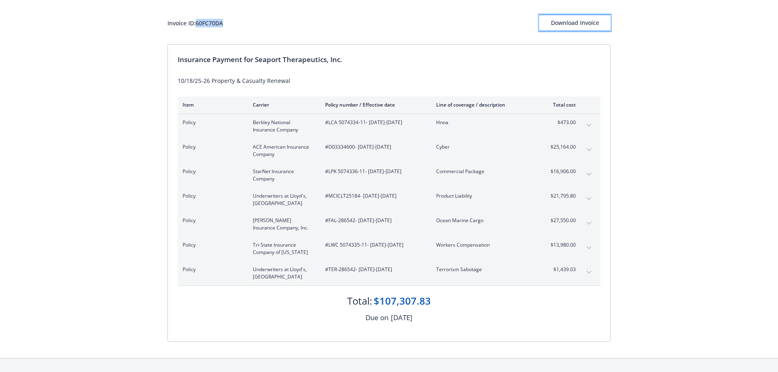
click at [569, 22] on div "Download Invoice" at bounding box center [574, 23] width 71 height 16
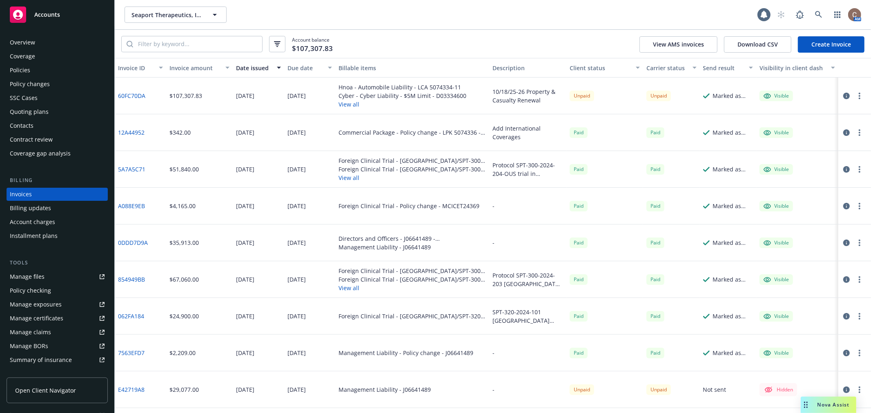
click at [83, 6] on link "Accounts" at bounding box center [57, 14] width 101 height 23
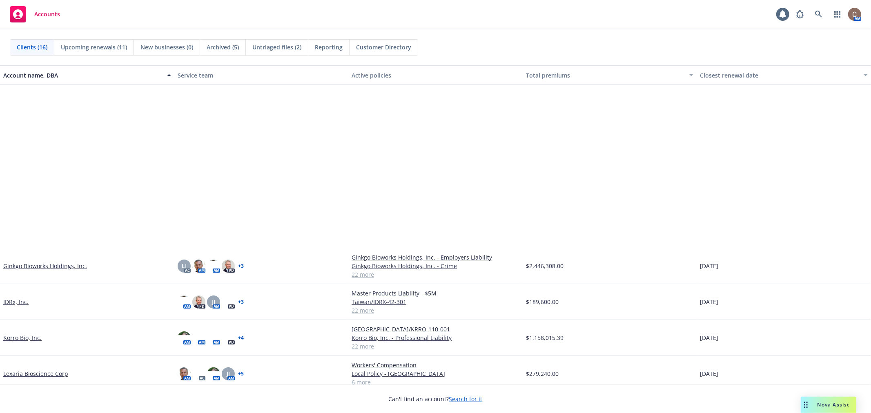
scroll to position [223, 0]
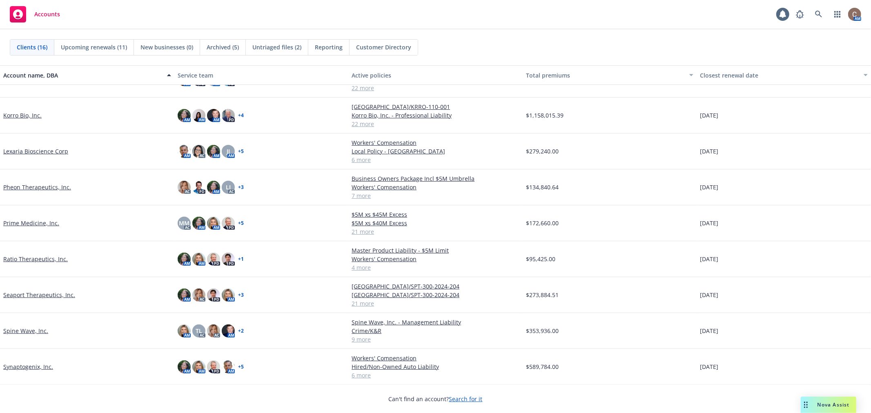
click at [41, 185] on link "Pheon Therapeutics, Inc." at bounding box center [37, 187] width 68 height 9
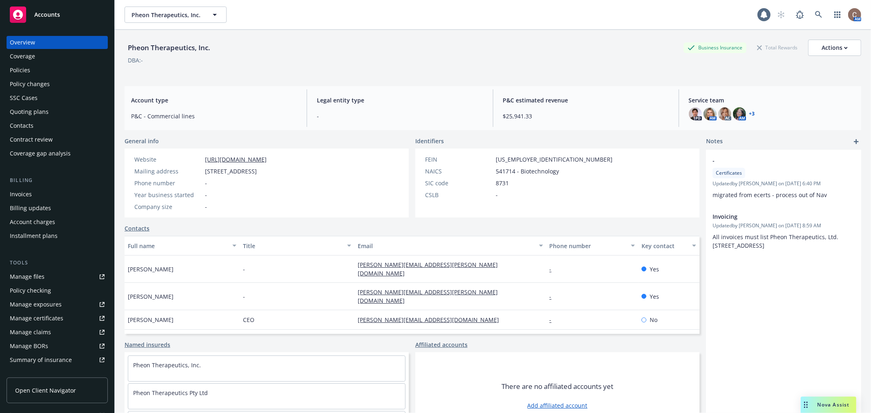
click at [42, 69] on div "Policies" at bounding box center [57, 70] width 95 height 13
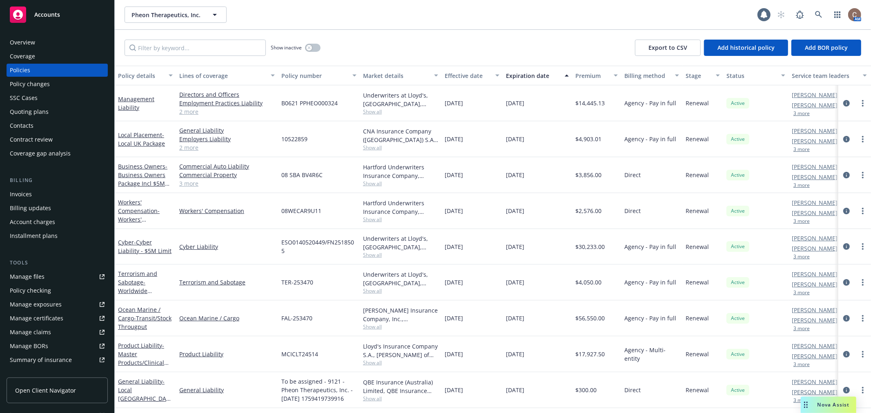
click at [38, 274] on div "Manage files" at bounding box center [27, 276] width 35 height 13
click at [48, 270] on link "Manage files" at bounding box center [57, 276] width 101 height 13
click at [174, 45] on input "Filter by keyword..." at bounding box center [195, 48] width 141 height 16
type input "uk"
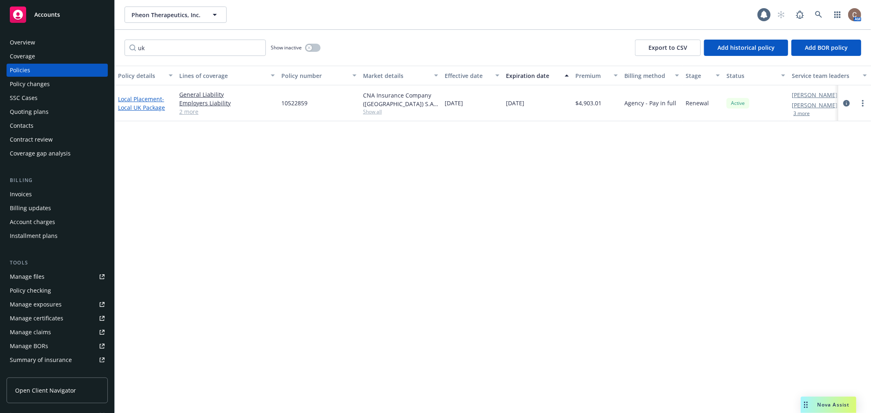
click at [151, 105] on span "- Local UK Package" at bounding box center [141, 103] width 47 height 16
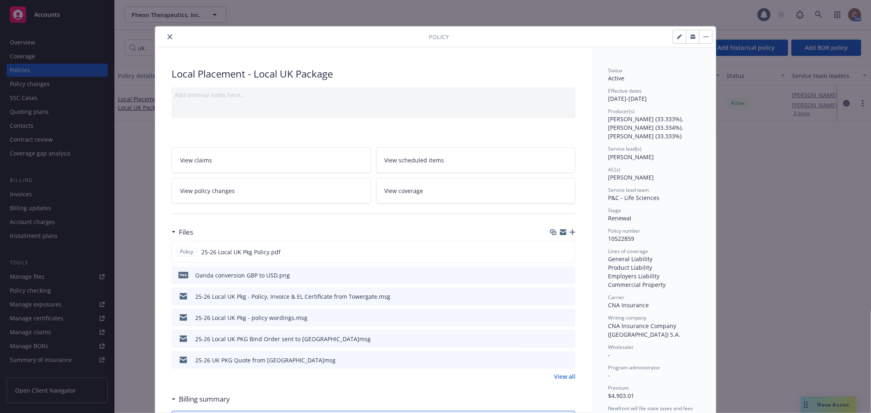
click at [571, 234] on icon "button" at bounding box center [573, 233] width 6 height 6
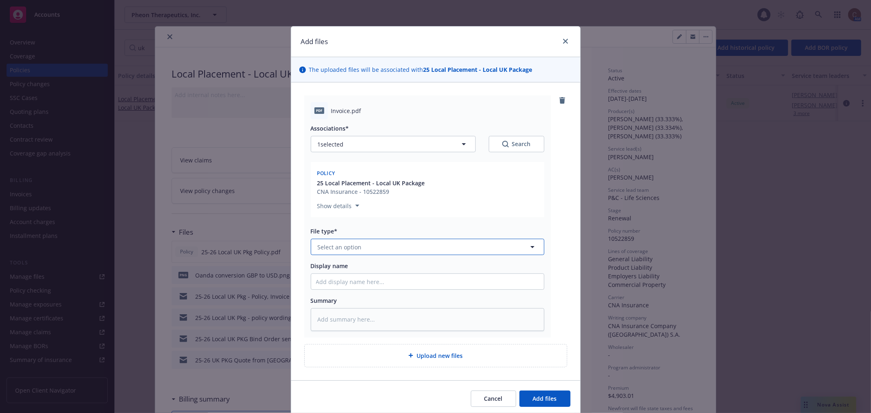
click at [375, 247] on button "Select an option" at bounding box center [428, 247] width 234 height 16
type input "invoi"
click at [377, 292] on div "Invoice - Third Party" at bounding box center [427, 292] width 223 height 12
click at [346, 282] on input "Display name" at bounding box center [427, 282] width 233 height 16
type textarea "x"
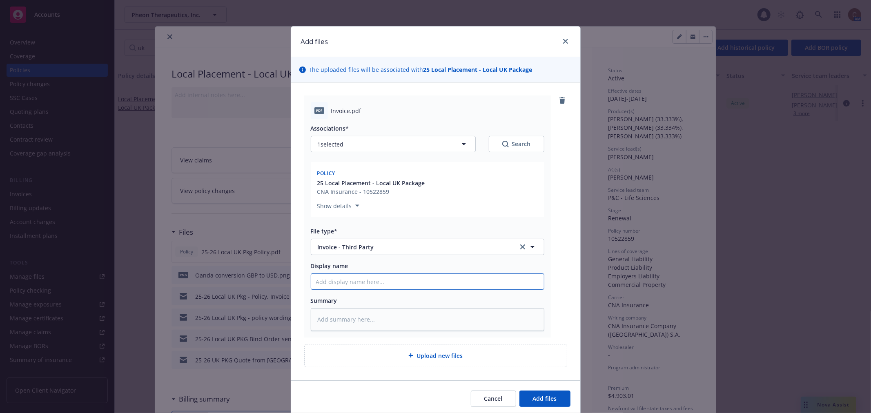
type input "2"
type textarea "x"
type input "25"
type textarea "x"
type input "25-"
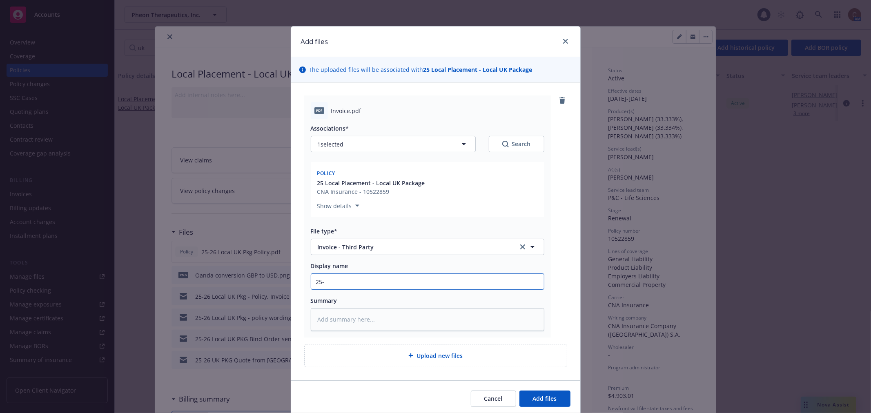
type textarea "x"
type input "25-2"
type textarea "x"
type input "25-26"
type textarea "x"
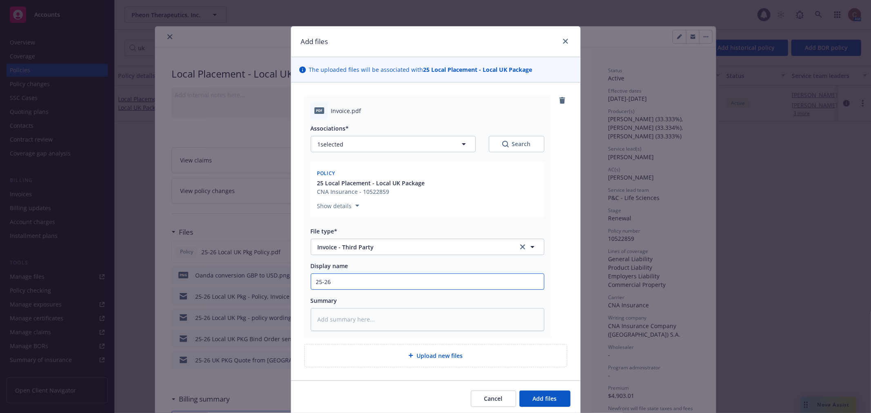
type input "25-26"
type textarea "x"
type input "25-26 L"
type textarea "x"
type input "25-26 Lo"
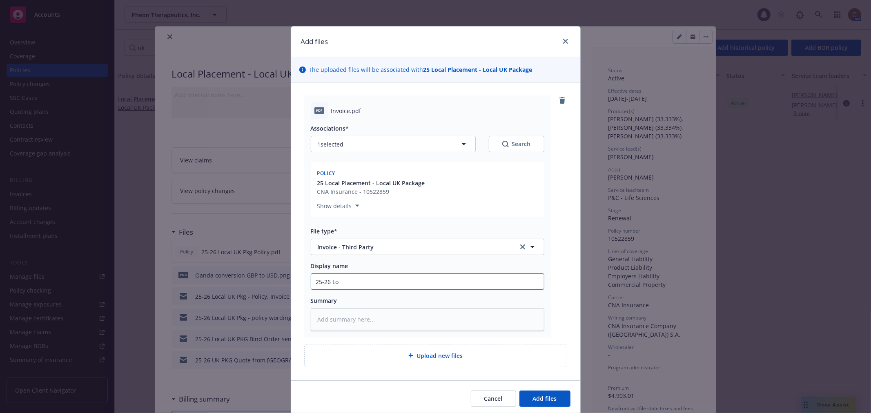
type textarea "x"
type input "25-26 Loc"
type textarea "x"
type input "25-26 Loca"
type textarea "x"
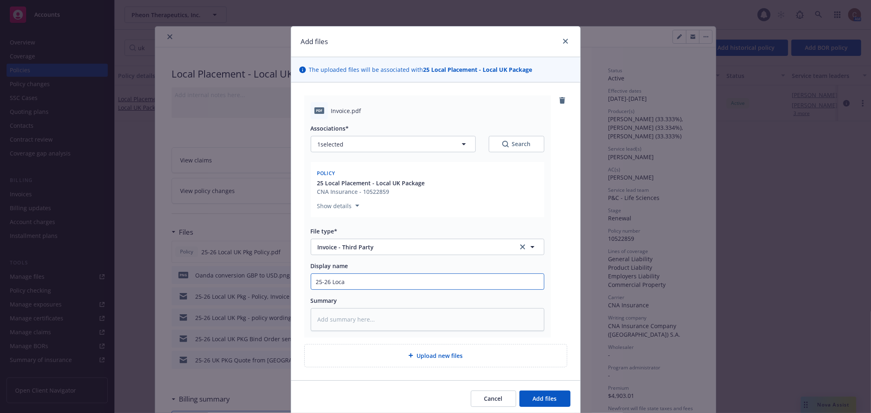
type input "25-26 Local"
type textarea "x"
type input "25-26 Local"
type textarea "x"
type input "25-26 Local U"
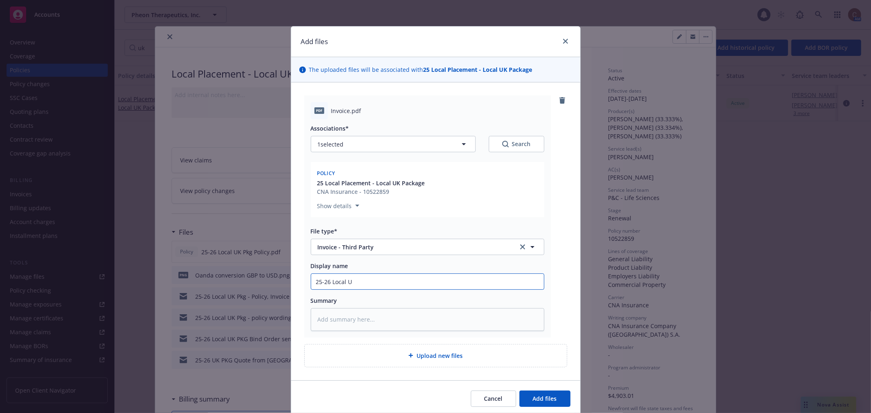
type textarea "x"
type input "25-26 Local UK"
type textarea "x"
type input "25-26 Local UK"
type textarea "x"
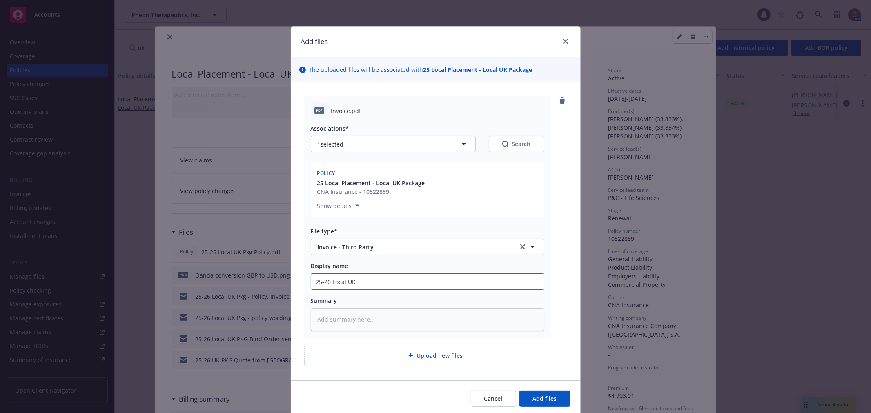
type input "25-26 Local UK P"
type textarea "x"
type input "25-26 Local UK Pk"
type textarea "x"
type input "25-26 Local UK Pkg"
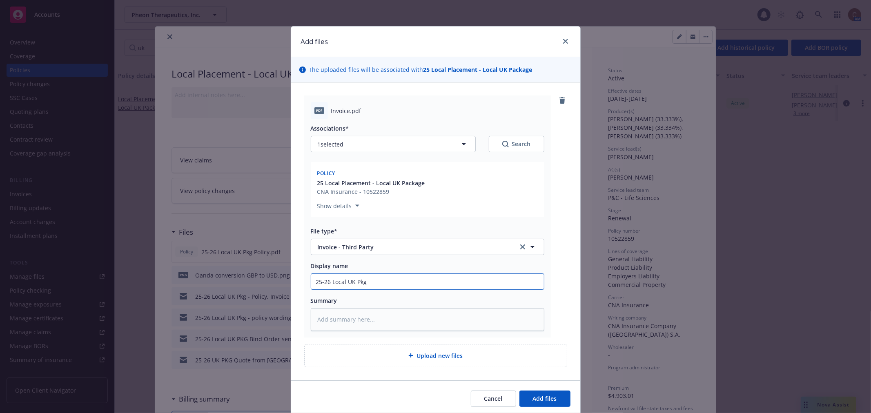
type textarea "x"
type input "25-26 Local UK Pkg"
type textarea "x"
type input "25-26 Local UK Pkg -"
type textarea "x"
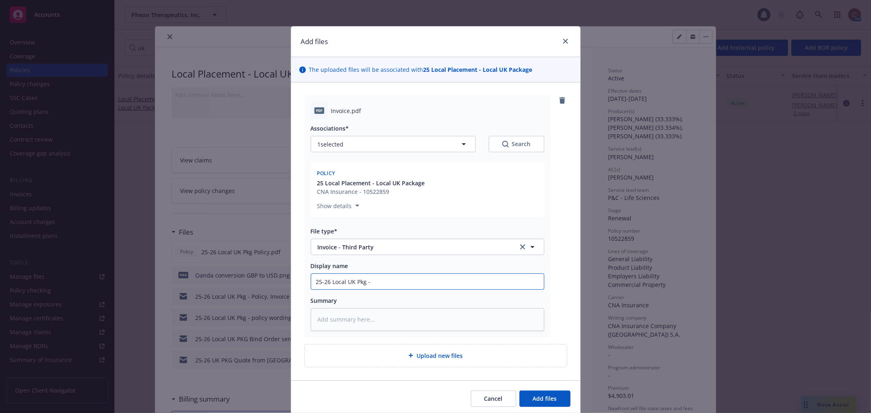
type input "25-26 Local UK Pkg -"
type textarea "x"
type input "25-26 Local UK Pkg - u"
type textarea "x"
type input "25-26 Local UK Pkg - up"
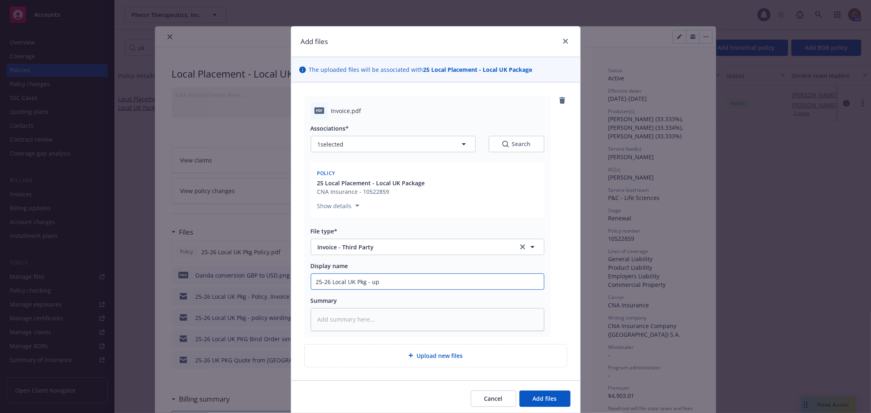
type textarea "x"
type input "25-26 Local UK Pkg - upd"
type textarea "x"
type input "25-26 Local UK Pkg - upda"
type textarea "x"
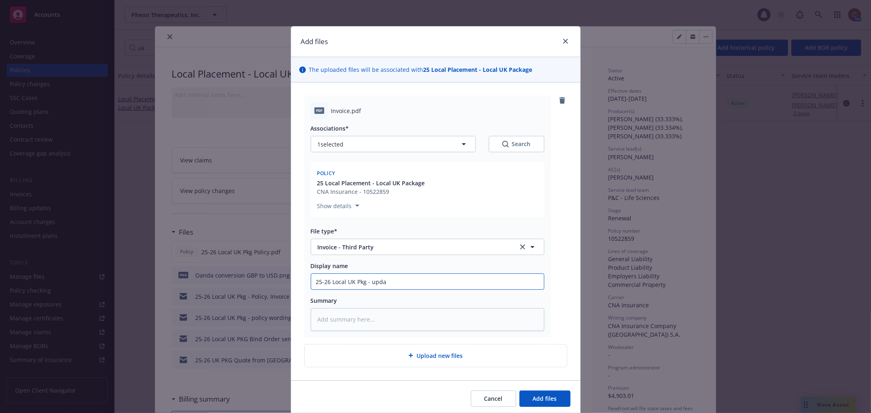
type input "25-26 Local UK Pkg - updat"
type textarea "x"
type input "25-26 Local UK Pkg - update"
type textarea "x"
type input "25-26 Local UK Pkg - updated"
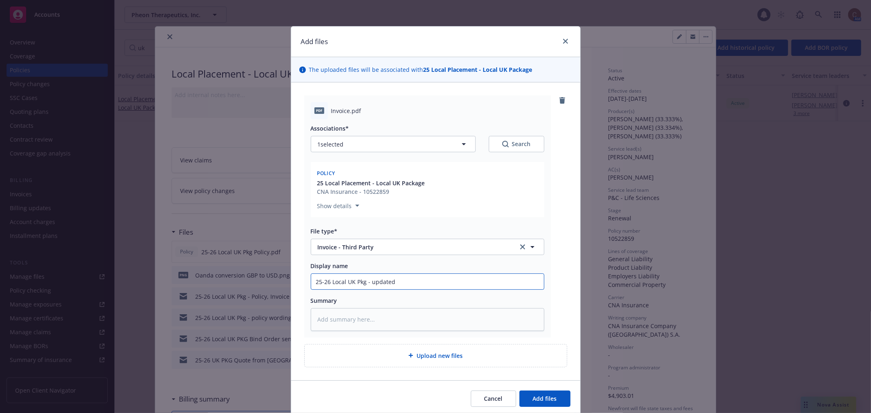
type textarea "x"
type input "25-26 Local UK Pkg - updated"
type textarea "x"
type input "25-26 Local UK Pkg - updated T"
type textarea "x"
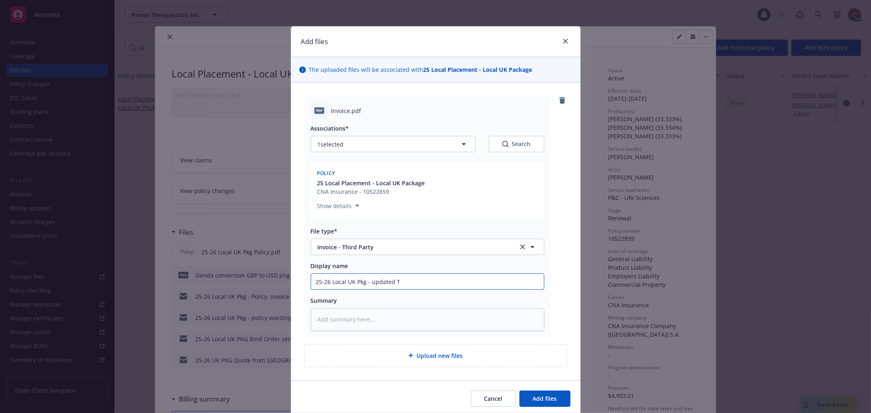
type input "25-26 Local UK Pkg - updated To"
type textarea "x"
type input "25-26 Local UK Pkg - updated Tow"
type textarea "x"
type input "25-26 Local UK Pkg - updated Towe"
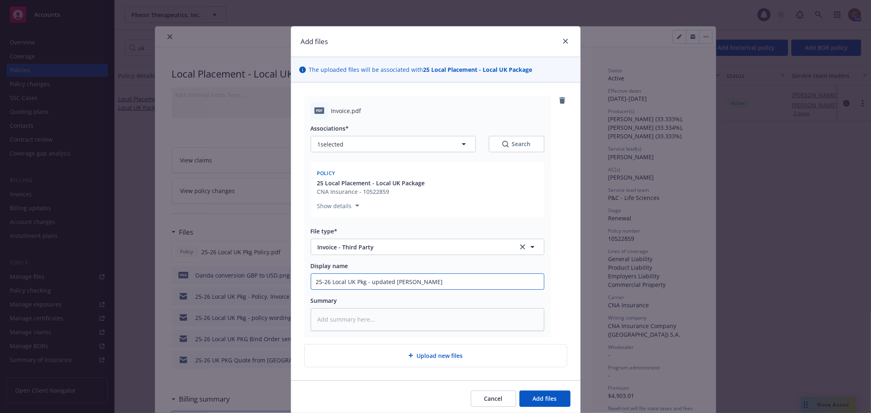
type textarea "x"
type input "25-26 Local UK Pkg - updated Tower"
type textarea "x"
type input "25-26 Local UK Pkg - updated Towerg"
type textarea "x"
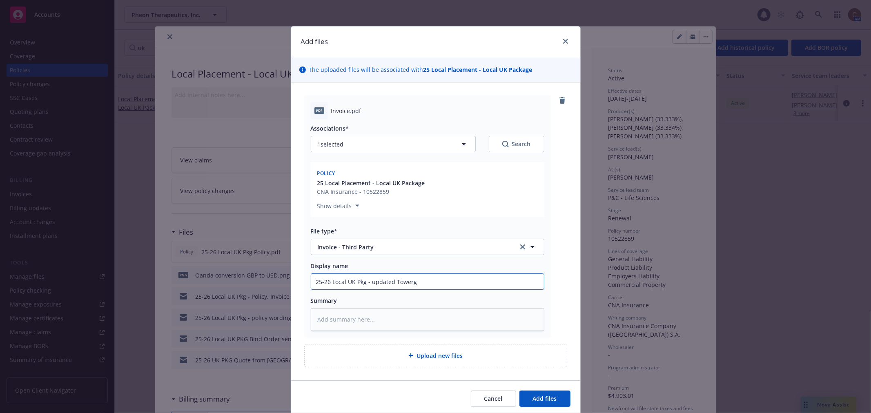
type input "25-26 Local UK Pkg - updated Towerga"
type textarea "x"
type input "25-26 Local UK Pkg - updated Towergat"
type textarea "x"
type input "25-26 Local UK Pkg - updated Towergate"
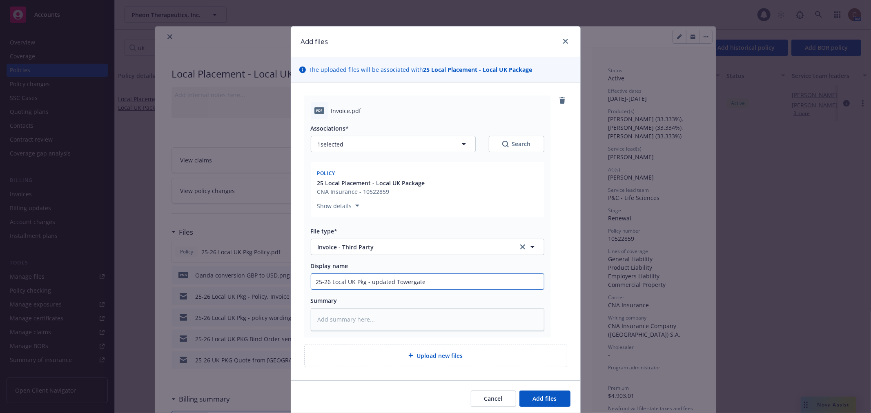
type textarea "x"
type input "25-26 Local UK Pkg - updated Towergate"
type textarea "x"
type input "25-26 Local UK Pkg - updated Towergate I"
type textarea "x"
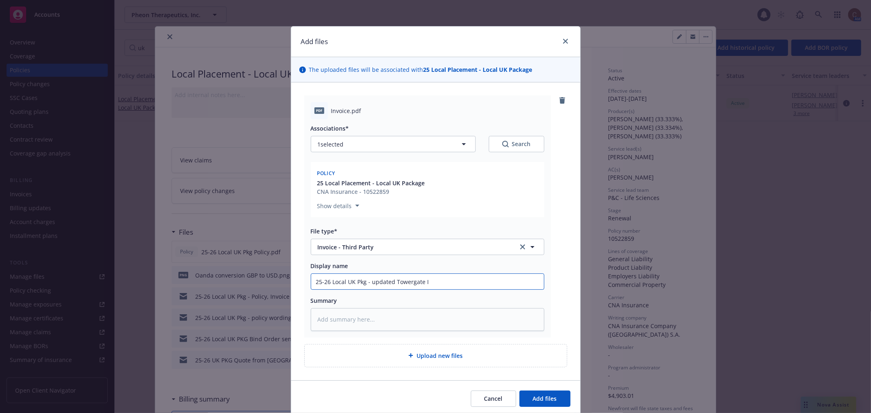
type input "25-26 Local UK Pkg - updated Towergate In"
type textarea "x"
type input "25-26 Local UK Pkg - updated Towergate Inv"
type textarea "x"
type input "25-26 Local UK Pkg - updated Towergate Invo"
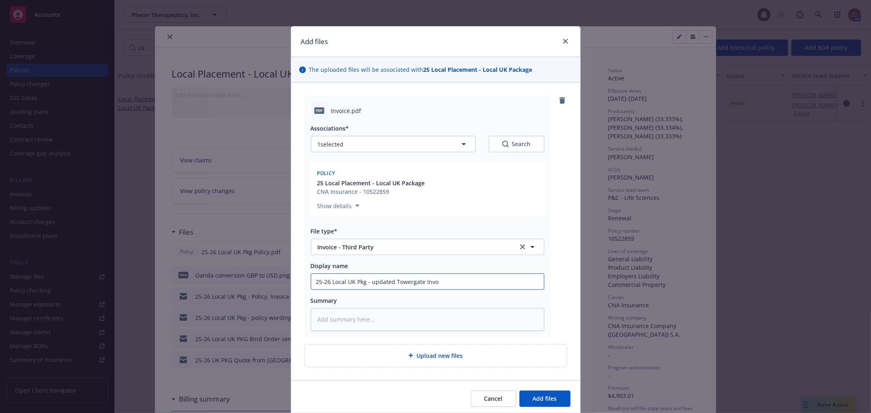
type textarea "x"
type input "25-26 Local UK Pkg - updated Towergate Invoi"
type textarea "x"
type input "25-26 Local UK Pkg - updated Towergate Invoic"
type textarea "x"
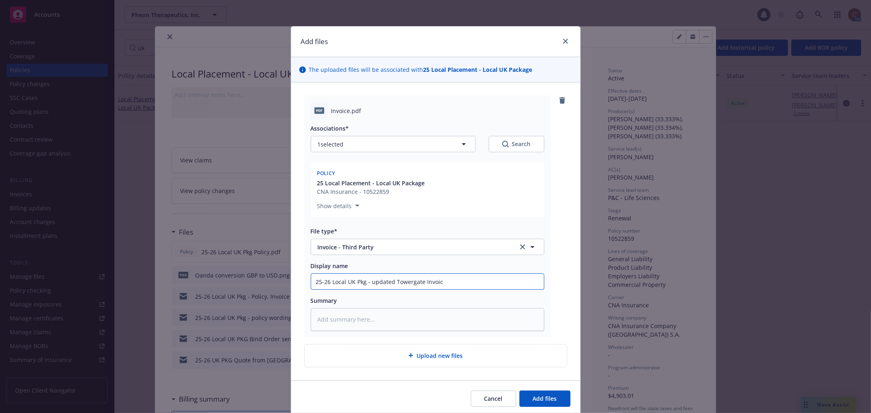
type input "25-26 Local UK Pkg - updated Towergate Invoice"
type textarea "x"
type input "25-26 Local UK Pkg - updated Towergate Invoice"
type textarea "x"
type input "25-26 Local UK Pkg - updated Towergate Invoice ("
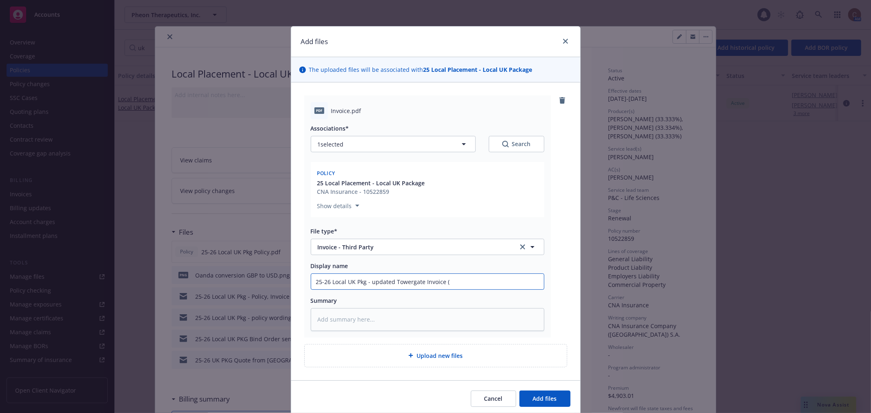
type textarea "x"
type input "25-26 Local UK Pkg - updated Towergate Invoice (a"
type textarea "x"
type input "25-26 Local UK Pkg - updated Towergate Invoice (ag"
type textarea "x"
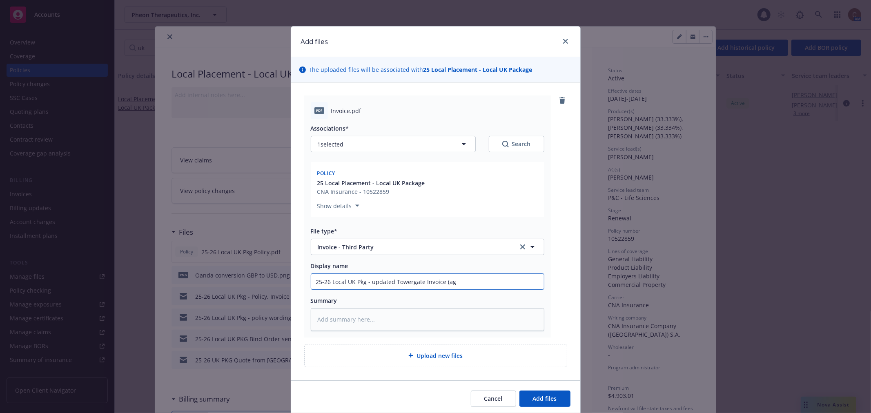
type input "25-26 Local UK Pkg - updated Towergate Invoice (age"
type textarea "x"
type input "25-26 Local UK Pkg - updated Towergate Invoice (agen"
type textarea "x"
type input "25-26 Local UK Pkg - updated Towergate Invoice (agenc"
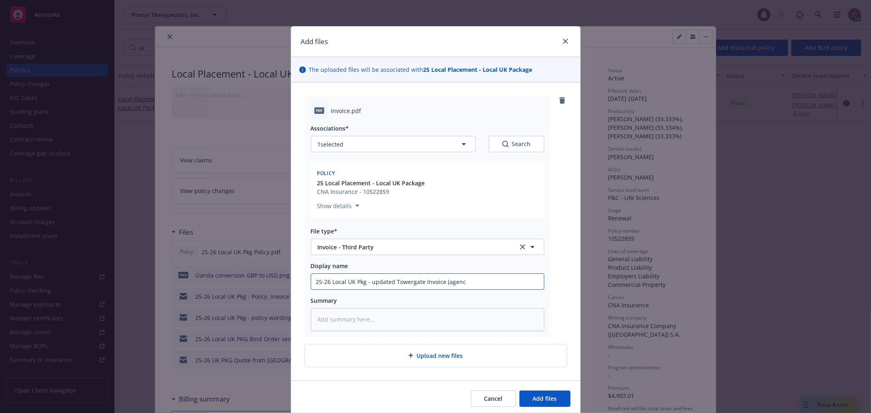
type textarea "x"
type input "25-26 Local UK Pkg - updated Towergate Invoice (agency"
type textarea "x"
type input "25-26 Local UK Pkg - updated Towergate Invoice (agency"
type textarea "x"
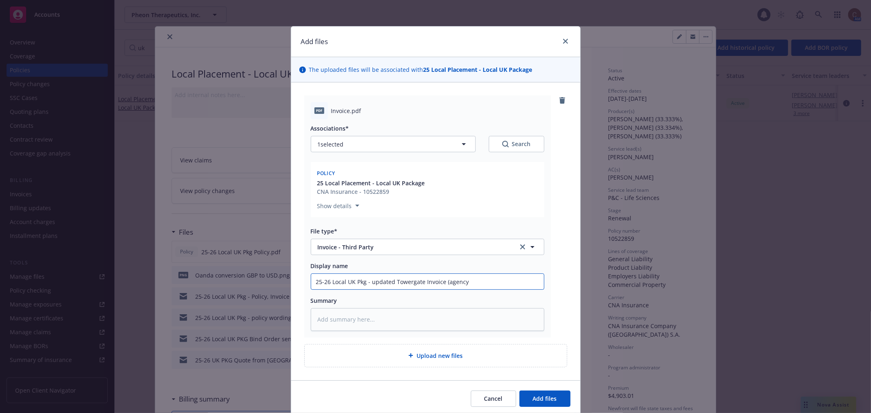
type input "25-26 Local UK Pkg - updated Towergate Invoice (agency b"
type textarea "x"
type input "25-26 Local UK Pkg - updated Towergate Invoice (agency bi"
type textarea "x"
type input "25-26 Local UK Pkg - updated Towergate Invoice (agency bil"
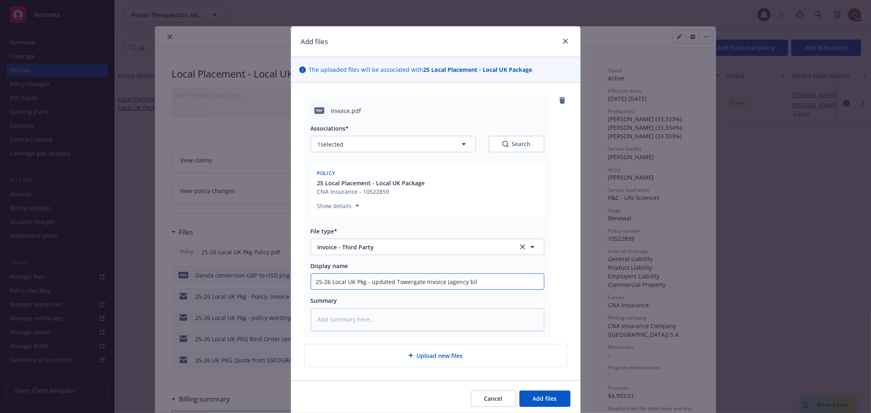
type textarea "x"
type input "25-26 Local UK Pkg - updated Towergate Invoice (agency bill"
type textarea "x"
type input "25-26 Local UK Pkg - updated Towergate Invoice (agency bill)"
click at [548, 399] on span "Add files" at bounding box center [545, 399] width 24 height 8
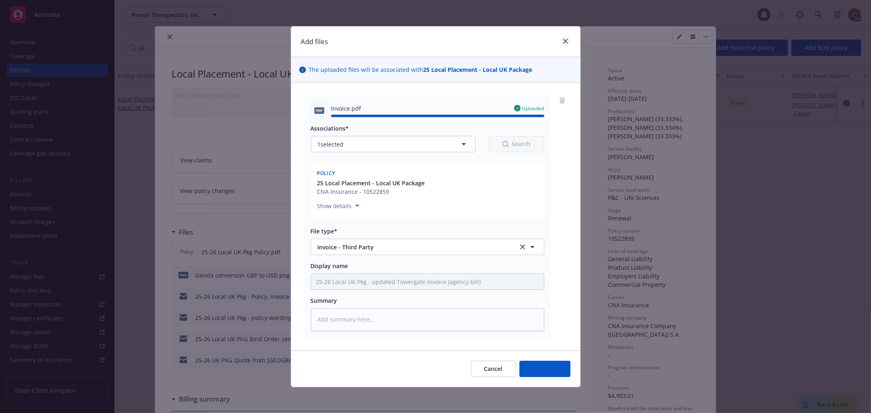
type textarea "x"
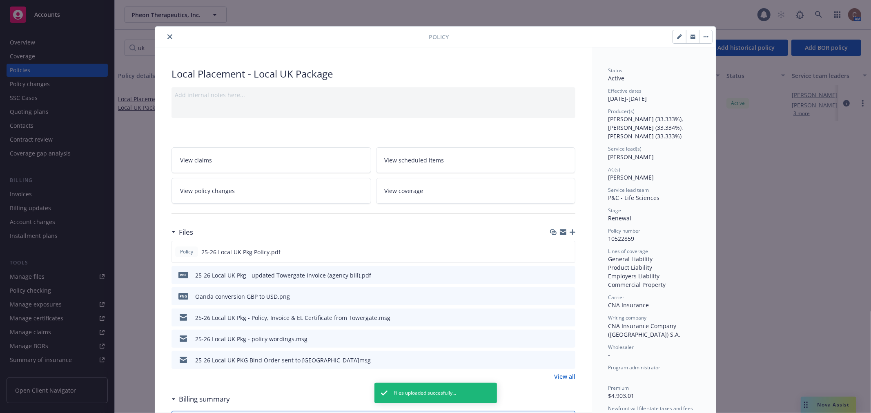
click at [168, 38] on icon "close" at bounding box center [170, 36] width 5 height 5
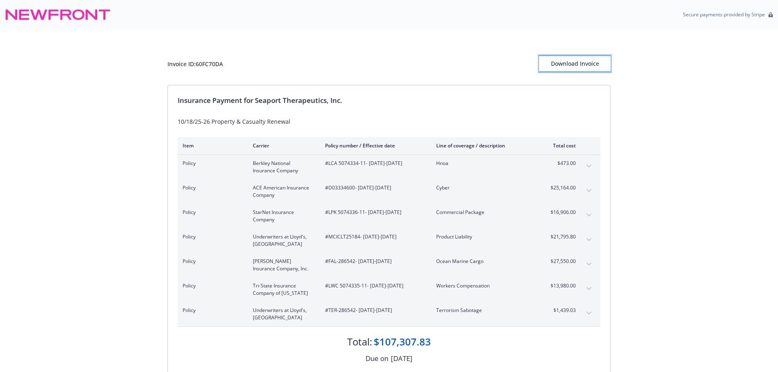
click at [574, 63] on div "Download Invoice" at bounding box center [574, 64] width 71 height 16
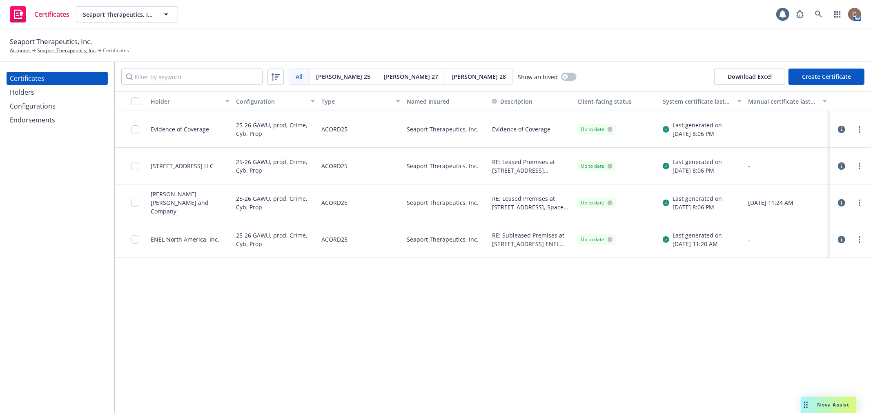
click at [562, 291] on div "Holder Configuration Type Named Insured Description Client-facing status System…" at bounding box center [493, 253] width 757 height 322
click at [842, 132] on icon "button" at bounding box center [841, 129] width 7 height 7
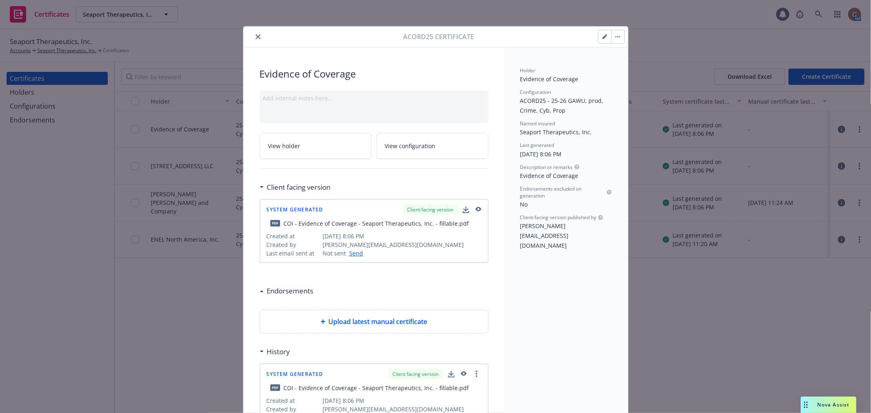
click at [476, 208] on icon "button" at bounding box center [479, 209] width 6 height 4
drag, startPoint x: 255, startPoint y: 34, endPoint x: 259, endPoint y: 38, distance: 5.2
click at [256, 34] on icon "close" at bounding box center [258, 36] width 5 height 5
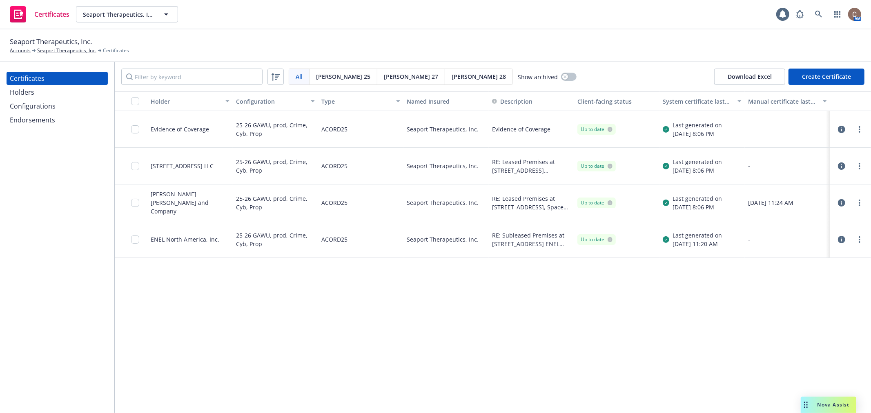
click at [841, 165] on icon "button" at bounding box center [841, 166] width 7 height 7
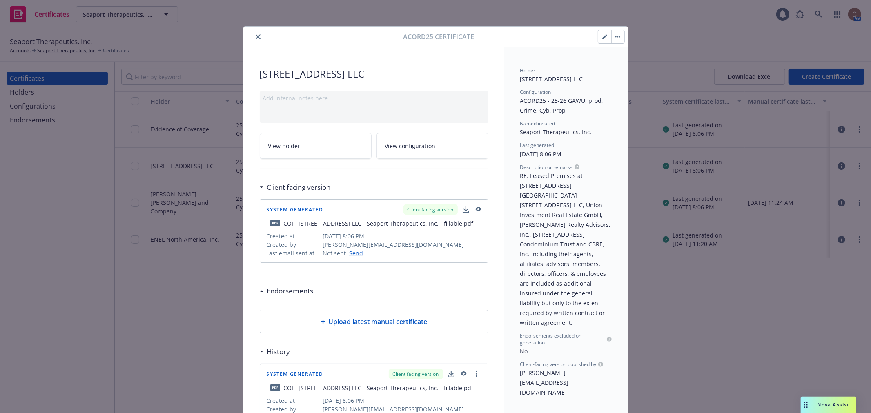
click at [474, 210] on icon "button" at bounding box center [477, 210] width 7 height 6
click at [253, 36] on button "close" at bounding box center [258, 37] width 10 height 10
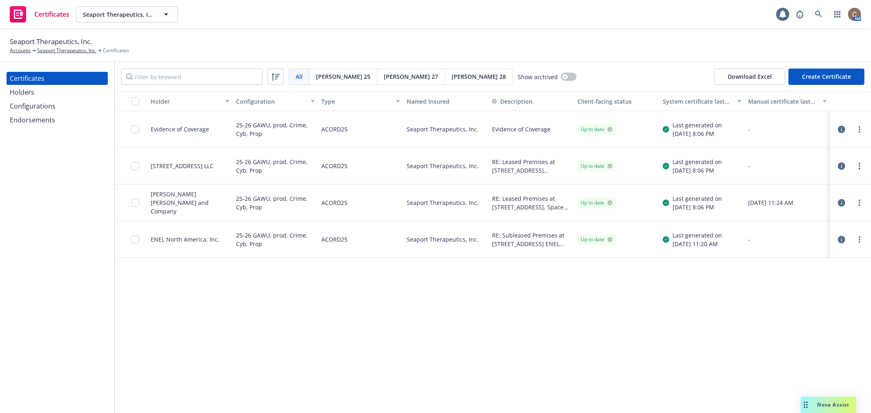
click at [843, 205] on icon "button" at bounding box center [841, 202] width 7 height 7
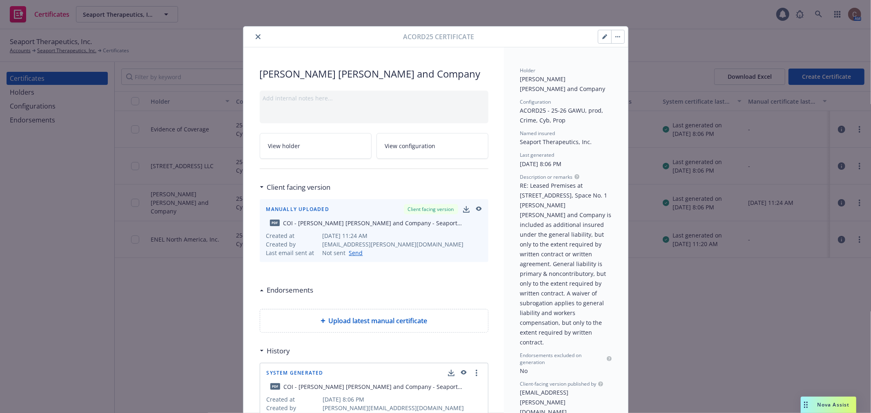
click at [475, 207] on icon "button" at bounding box center [478, 210] width 7 height 6
click at [256, 37] on icon "close" at bounding box center [258, 36] width 5 height 5
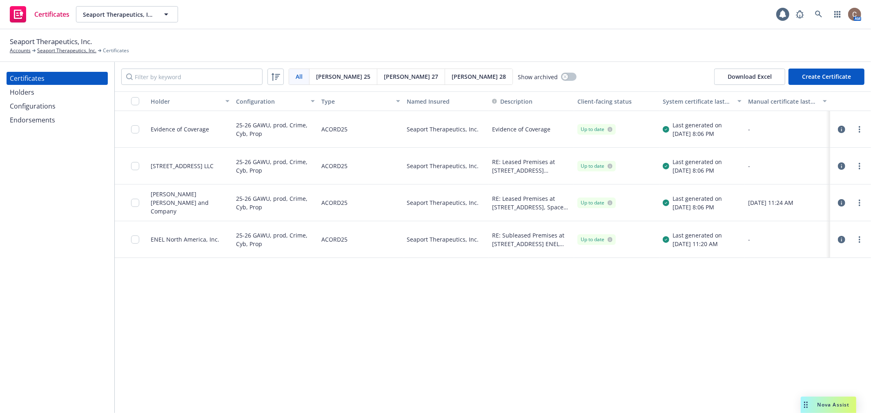
click at [840, 240] on icon "button" at bounding box center [841, 239] width 7 height 7
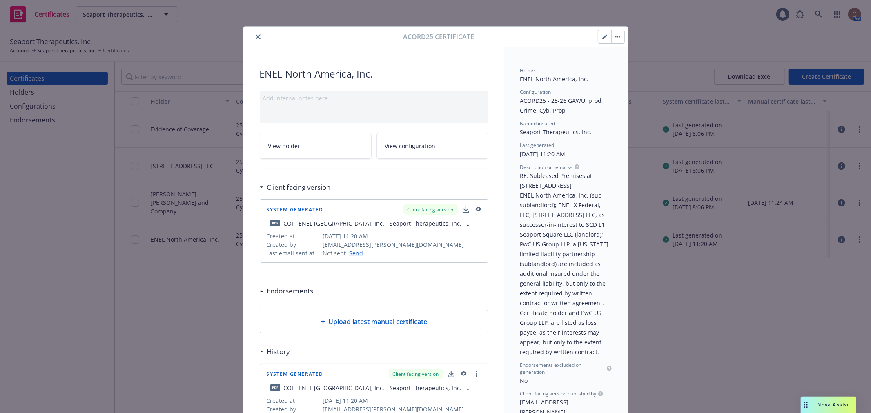
click at [478, 209] on icon "button" at bounding box center [477, 210] width 7 height 6
click at [463, 212] on icon "button" at bounding box center [466, 210] width 7 height 7
click at [619, 37] on icon "button" at bounding box center [619, 36] width 1 height 1
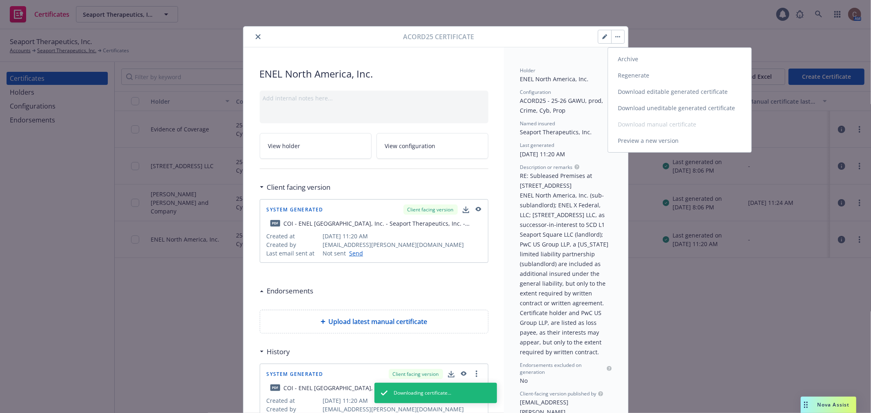
click at [645, 107] on link "Download uneditable generated certificate" at bounding box center [679, 108] width 143 height 16
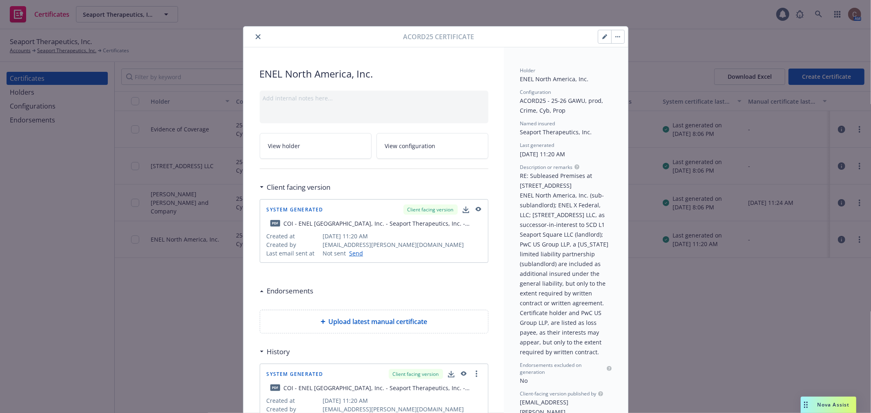
click at [257, 37] on icon "close" at bounding box center [258, 36] width 5 height 5
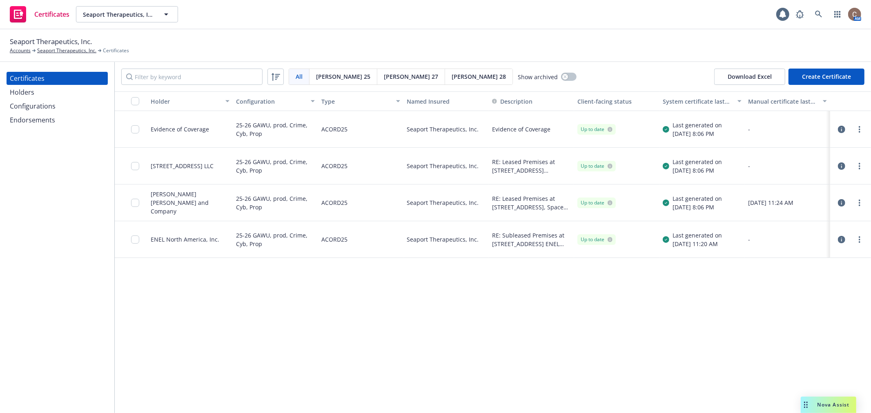
click at [843, 202] on icon "button" at bounding box center [841, 202] width 7 height 7
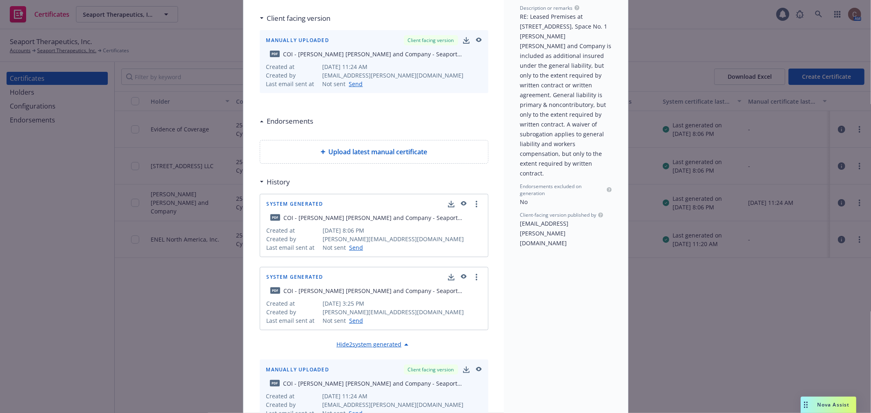
scroll to position [181, 0]
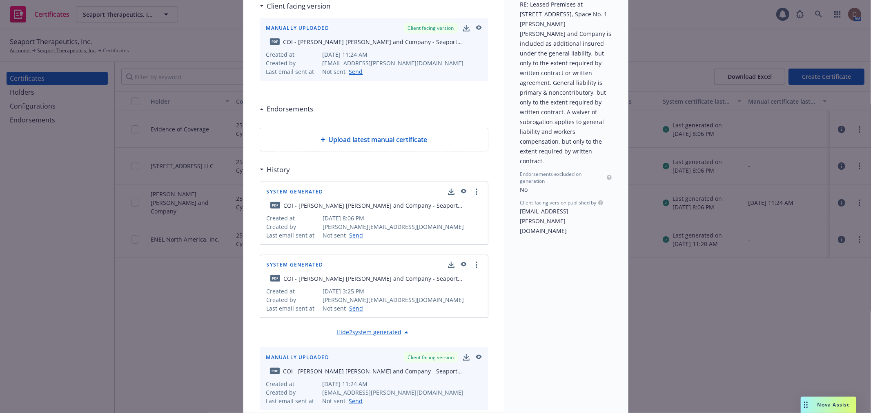
click at [476, 29] on icon "button" at bounding box center [479, 27] width 6 height 4
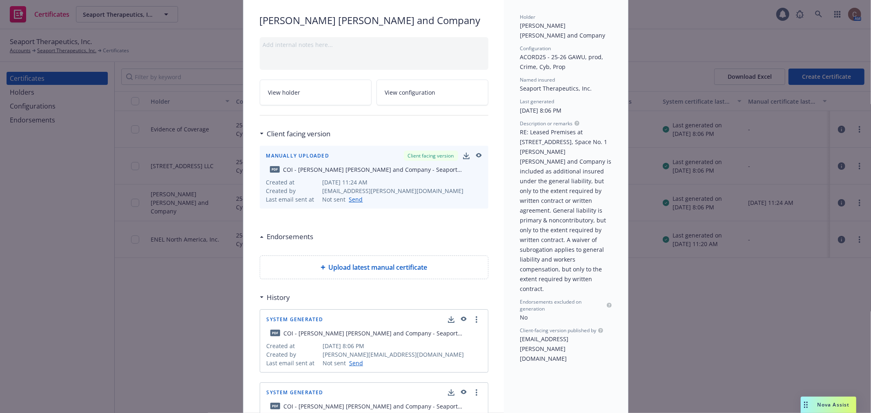
scroll to position [0, 0]
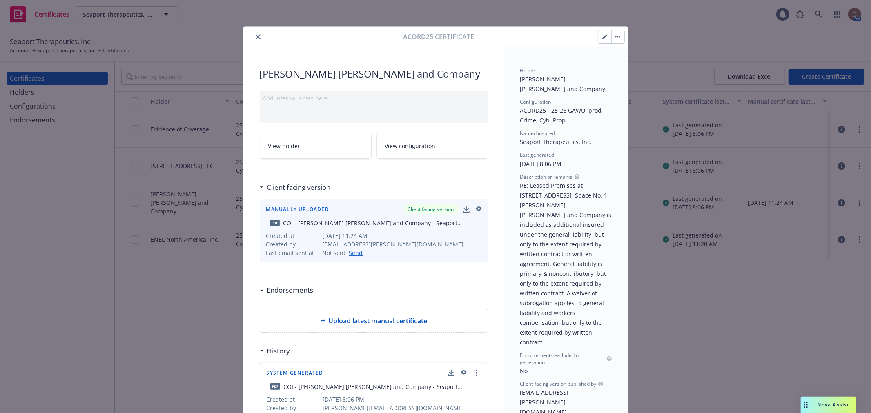
click at [616, 39] on button "button" at bounding box center [618, 36] width 13 height 13
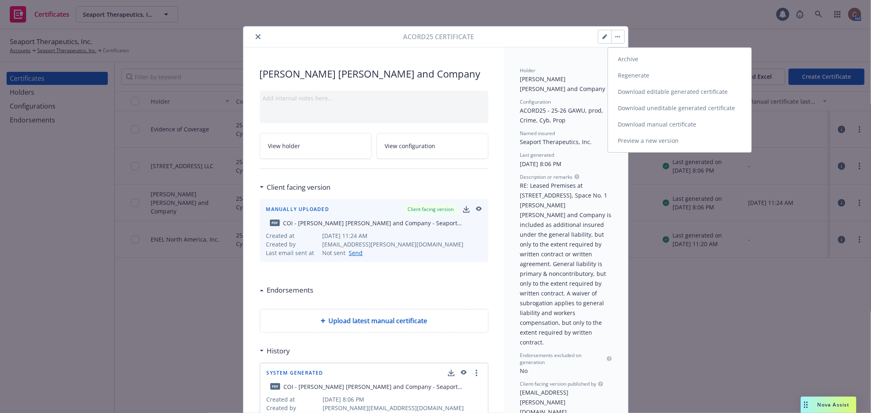
click at [641, 109] on link "Download uneditable generated certificate" at bounding box center [679, 108] width 143 height 16
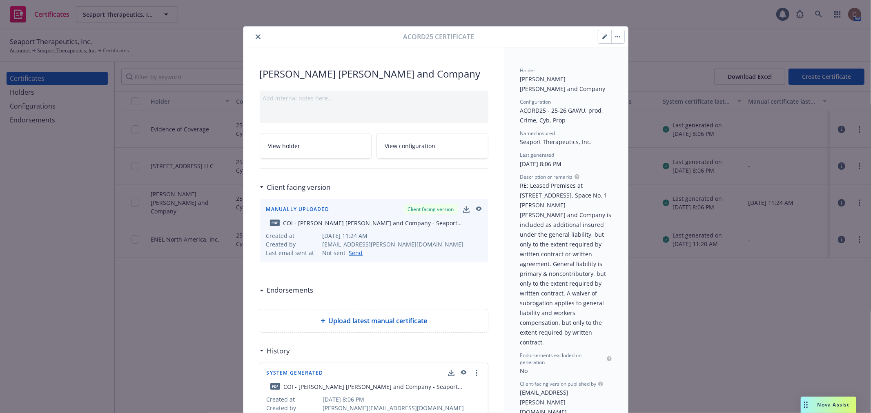
drag, startPoint x: 254, startPoint y: 34, endPoint x: 257, endPoint y: 41, distance: 8.2
click at [256, 34] on icon "close" at bounding box center [258, 36] width 5 height 5
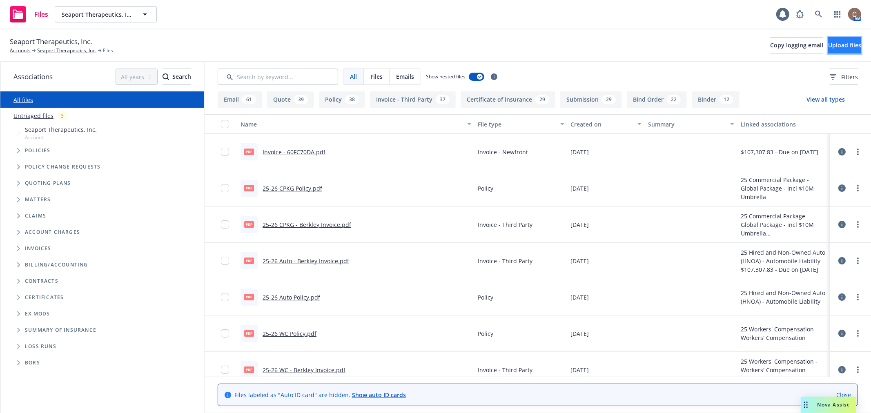
click at [829, 46] on span "Upload files" at bounding box center [845, 45] width 33 height 8
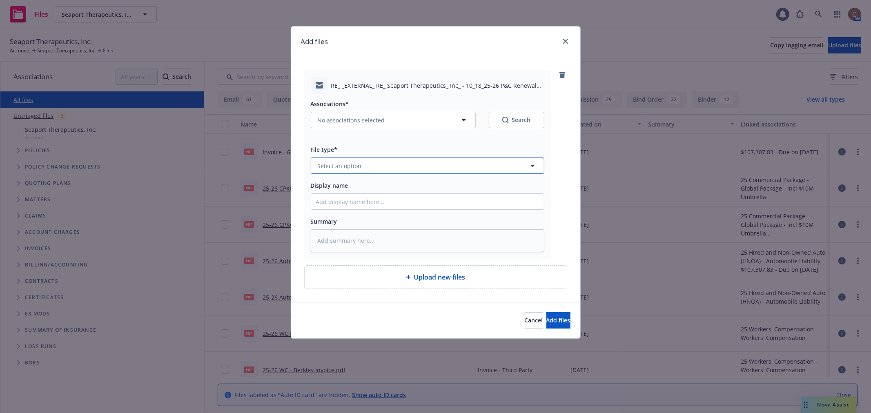
click at [396, 170] on button "Select an option" at bounding box center [428, 166] width 234 height 16
type input "email"
click at [406, 189] on div "Email" at bounding box center [427, 189] width 223 height 12
click at [423, 117] on button "No associations selected" at bounding box center [393, 120] width 165 height 16
type textarea "x"
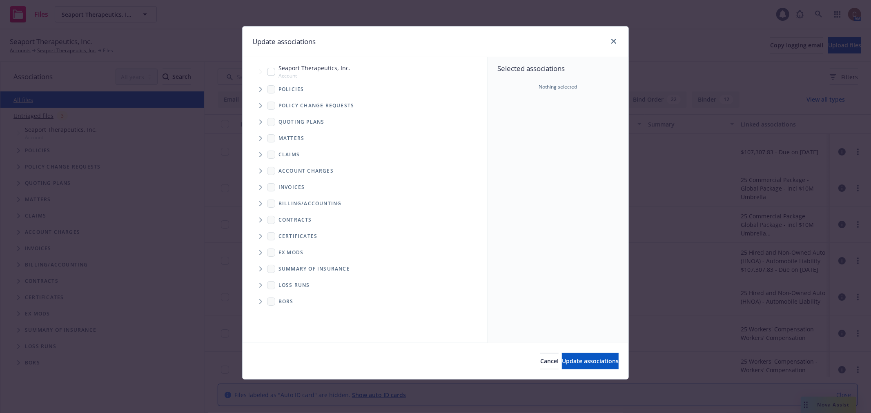
drag, startPoint x: 259, startPoint y: 89, endPoint x: 284, endPoint y: 69, distance: 31.5
click at [259, 88] on span "Tree Example" at bounding box center [260, 89] width 13 height 13
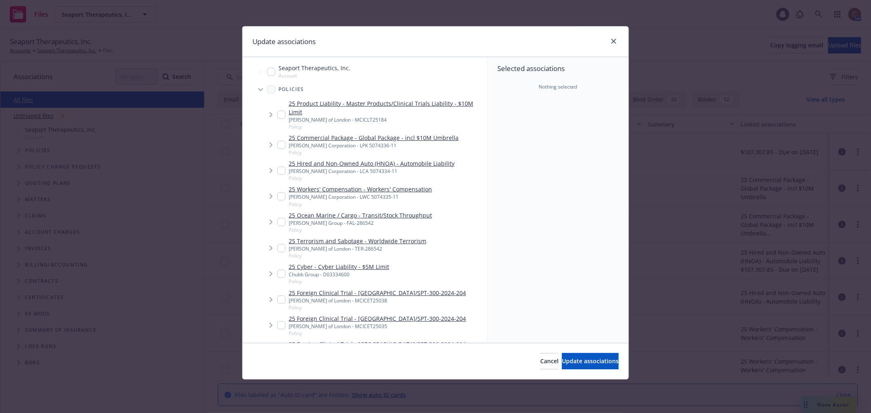
click at [272, 70] on input "Tree Example" at bounding box center [271, 72] width 8 height 8
checkbox input "true"
click at [278, 113] on input "Tree Example" at bounding box center [281, 115] width 8 height 8
checkbox input "true"
type textarea "x"
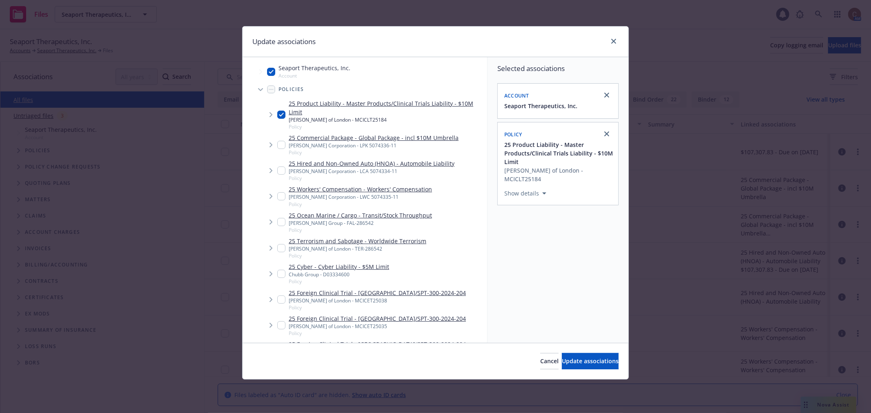
click at [280, 145] on input "Tree Example" at bounding box center [281, 145] width 8 height 8
checkbox input "true"
click at [281, 170] on input "Tree Example" at bounding box center [281, 171] width 8 height 8
checkbox input "true"
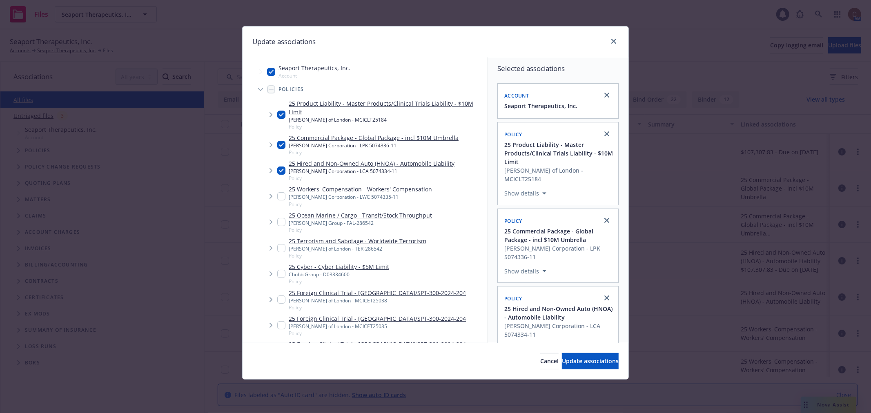
click at [279, 199] on input "Tree Example" at bounding box center [281, 196] width 8 height 8
checkbox input "true"
click at [280, 221] on input "Tree Example" at bounding box center [281, 222] width 8 height 8
checkbox input "true"
click at [281, 248] on input "Tree Example" at bounding box center [281, 248] width 8 height 8
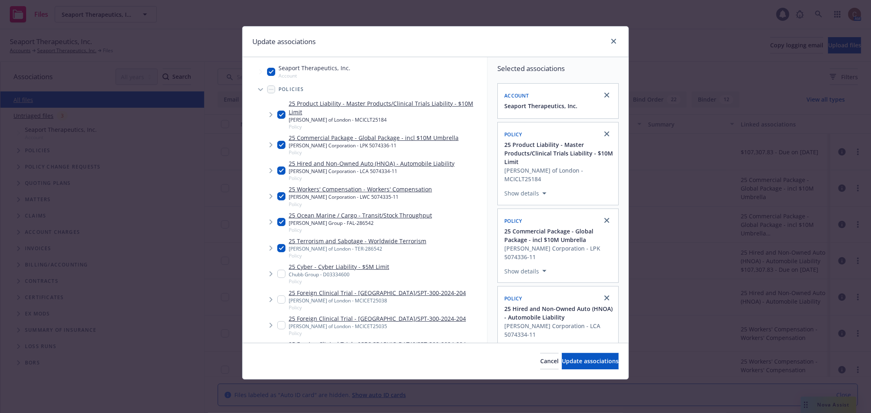
checkbox input "true"
click at [279, 270] on div "25 Cyber - Cyber Liability - $5M Limit Chubb Group - D03334600 Policy" at bounding box center [333, 274] width 112 height 22
checkbox input "true"
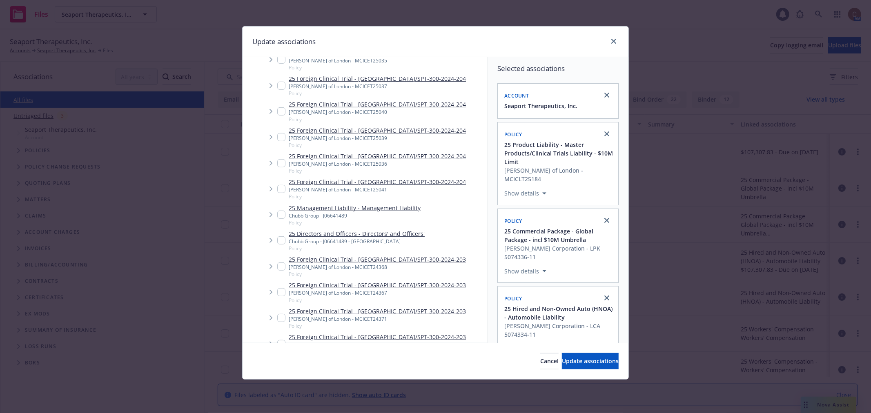
scroll to position [272, 0]
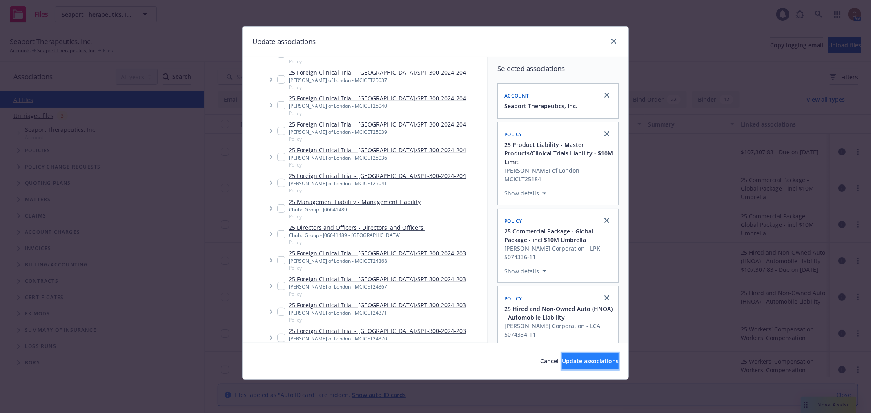
click at [566, 362] on span "Update associations" at bounding box center [590, 361] width 57 height 8
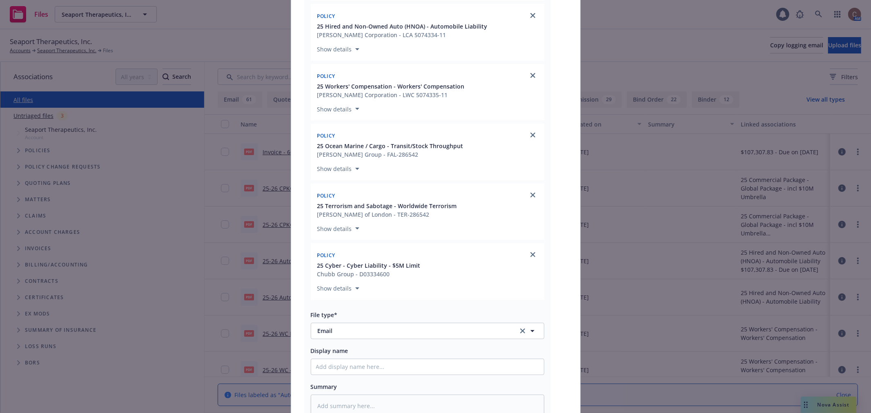
scroll to position [409, 0]
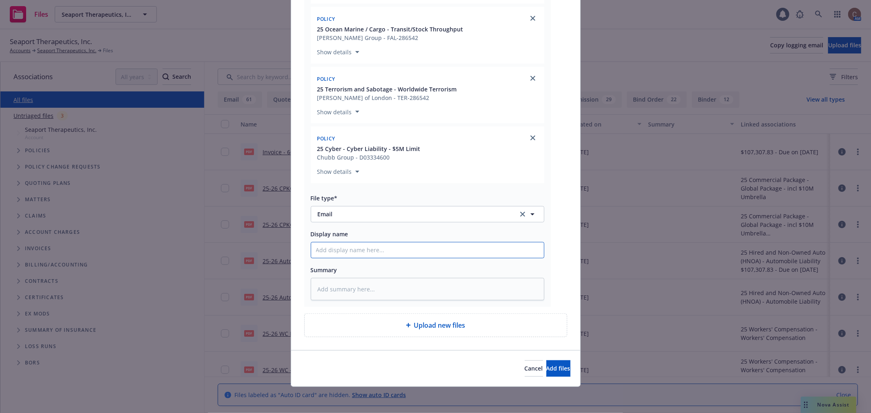
click at [411, 252] on input "Display name" at bounding box center [427, 251] width 233 height 16
click at [376, 258] on input "Display name" at bounding box center [427, 251] width 233 height 16
paste input "10/18/25-26 P&C Renewal Binders, Certs, & Invoice Attached"
type textarea "x"
type input "10/18/25-26 P&C Renewal Binders, Certs, & Invoice Attached"
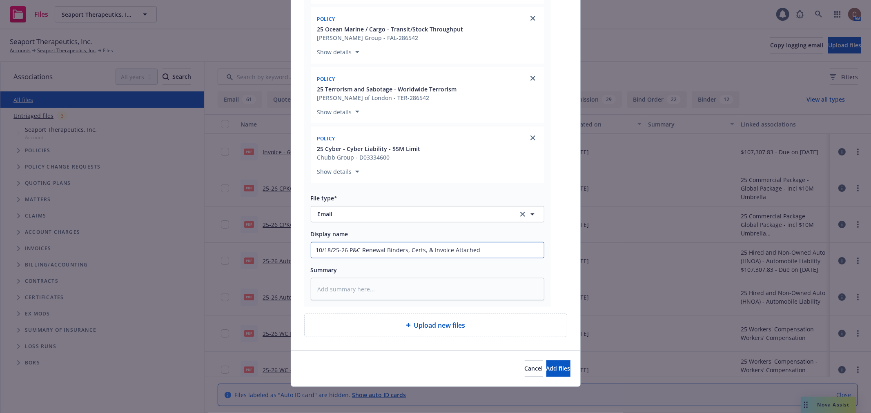
drag, startPoint x: 488, startPoint y: 252, endPoint x: 451, endPoint y: 250, distance: 37.2
click at [451, 250] on input "10/18/25-26 P&C Renewal Binders, Certs, & Invoice Attached" at bounding box center [427, 251] width 233 height 16
type textarea "x"
type input "10/18/25-26 P&C Renewal Binders, Certs, & Invoice"
type textarea "x"
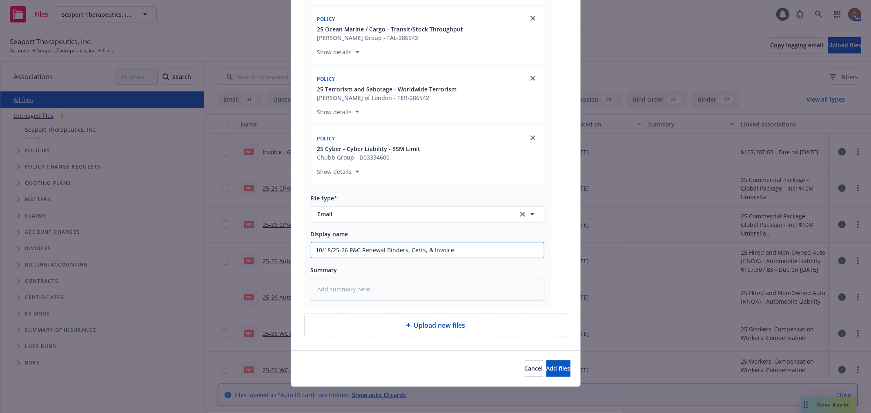
type input "10/18/25-26 P&C Renewal Binders, Certs, & Invoice s"
type textarea "x"
type input "10/18/25-26 P&C Renewal Binders, Certs, & Invoice se"
type textarea "x"
type input "10/18/25-26 P&C Renewal Binders, Certs, & Invoice sen"
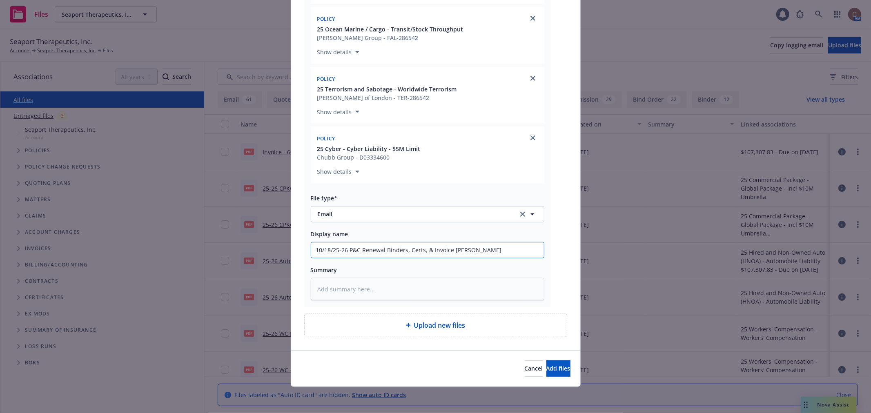
type textarea "x"
type input "10/18/25-26 P&C Renewal Binders, Certs, & Invoice sent"
type textarea "x"
type input "10/18/25-26 P&C Renewal Binders, Certs, & Invoice sent"
type textarea "x"
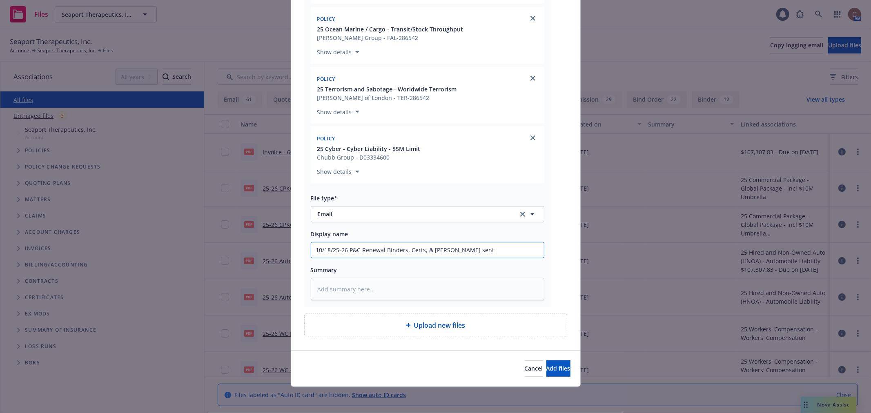
type input "10/18/25-26 P&C Renewal Binders, Certs, & Invoice sent t"
type textarea "x"
type input "10/18/25-26 P&C Renewal Binders, Certs, & Invoice sent to"
type textarea "x"
type input "10/18/25-26 P&C Renewal Binders, Certs, & Invoice sent to"
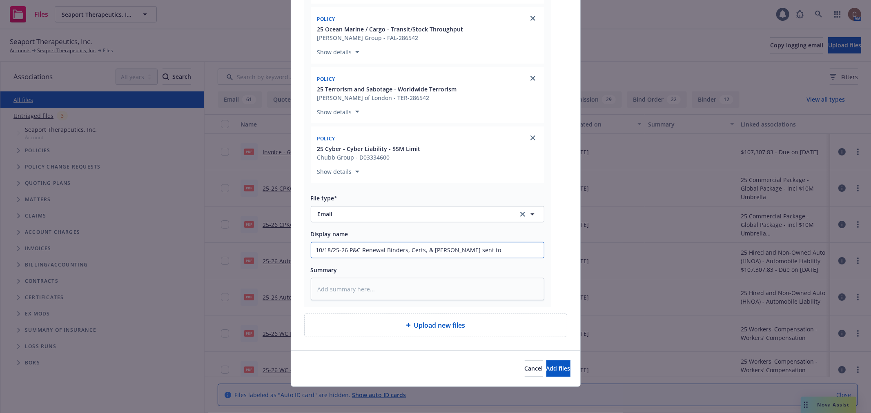
type textarea "x"
type input "10/18/25-26 P&C Renewal Binders, Certs, & Invoice sent to i"
type textarea "x"
type input "10/18/25-26 P&C Renewal Binders, Certs, & Invoice sent to ins"
type textarea "x"
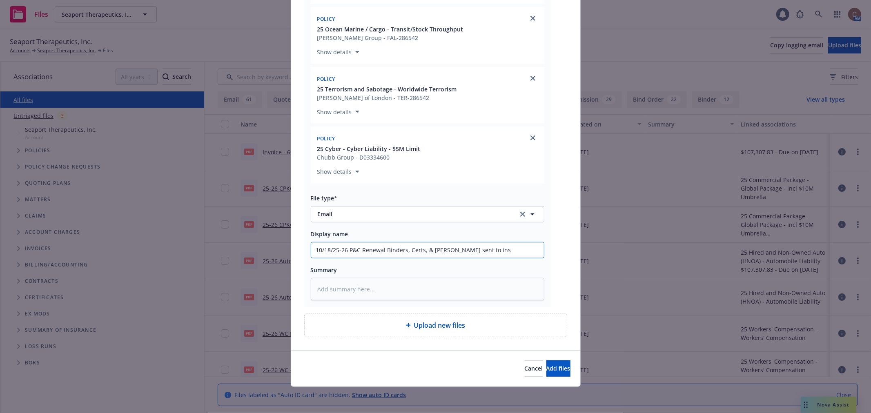
type input "10/18/25-26 P&C Renewal Binders, Certs, & Invoice sent to insu"
type textarea "x"
type input "10/18/25-26 P&C Renewal Binders, Certs, & Invoice sent to insure"
type textarea "x"
type input "10/18/25-26 P&C Renewal Binders, Certs, & Invoice sent to insured"
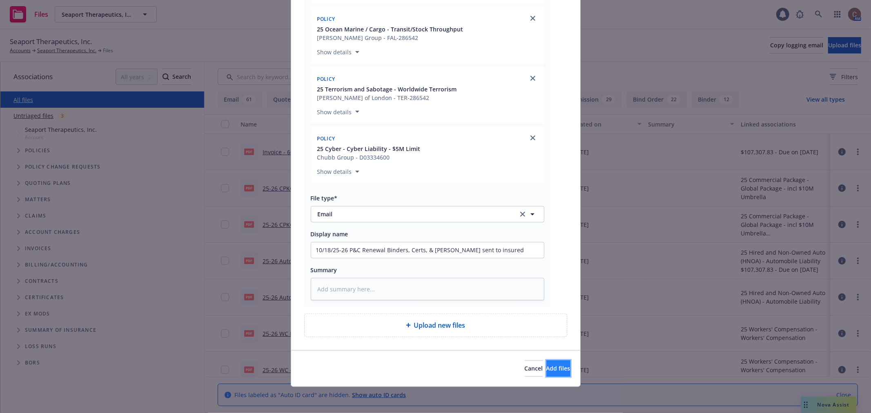
click at [547, 371] on span "Add files" at bounding box center [559, 369] width 24 height 8
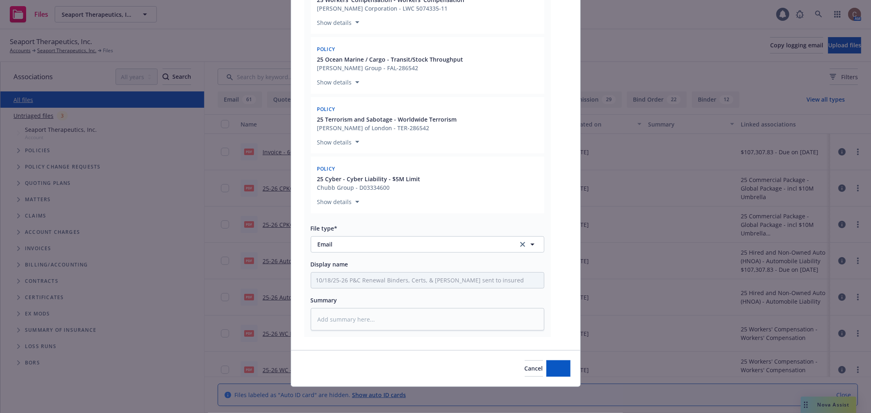
scroll to position [382, 0]
type textarea "x"
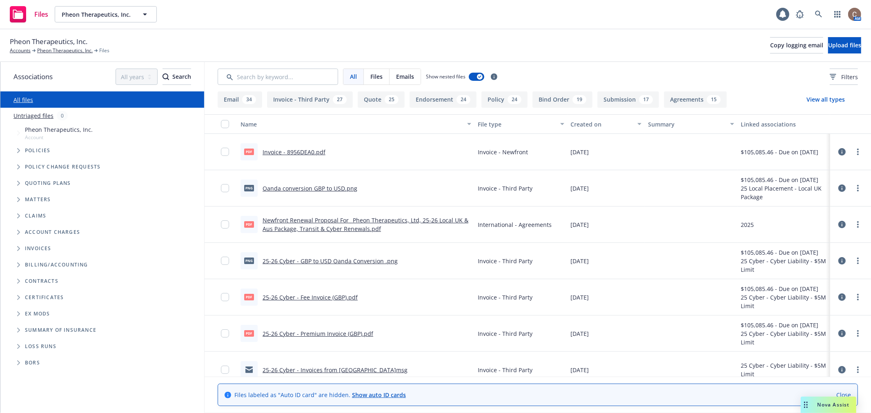
click at [287, 67] on div "All Files Emails Show nested files Filters" at bounding box center [538, 76] width 667 height 29
click at [283, 76] on input "Search by keyword..." at bounding box center [278, 77] width 121 height 16
type input "uk"
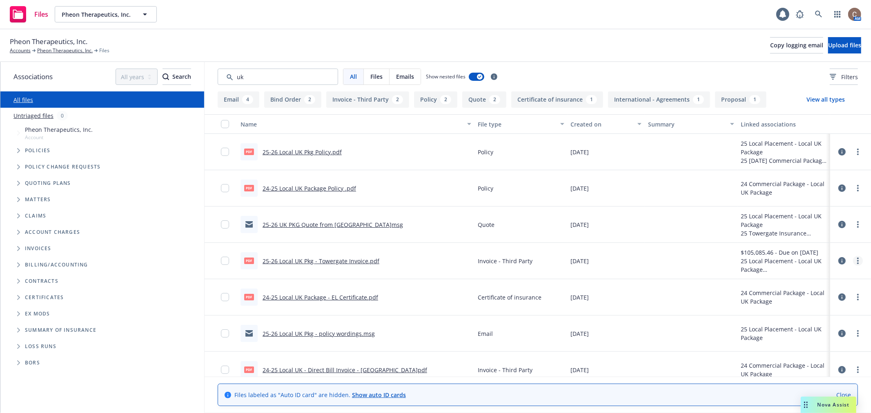
click at [858, 261] on icon "more" at bounding box center [859, 261] width 2 height 7
click at [831, 277] on link "Archive" at bounding box center [815, 278] width 81 height 16
click at [22, 49] on link "Accounts" at bounding box center [20, 50] width 21 height 7
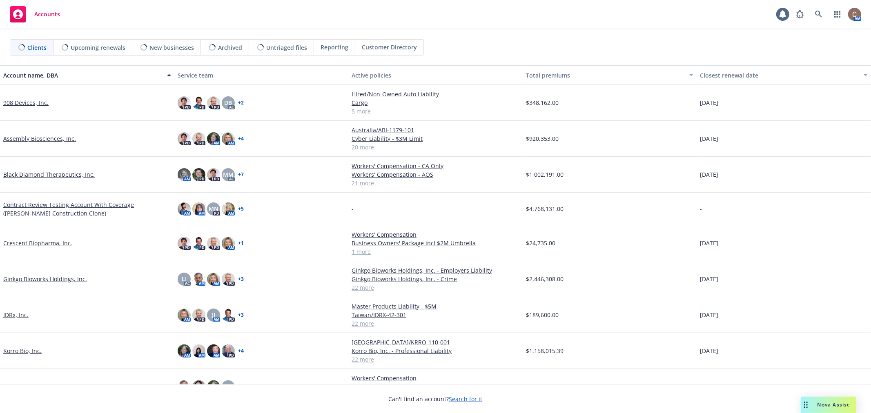
click at [477, 17] on div "Accounts AM" at bounding box center [435, 14] width 871 height 29
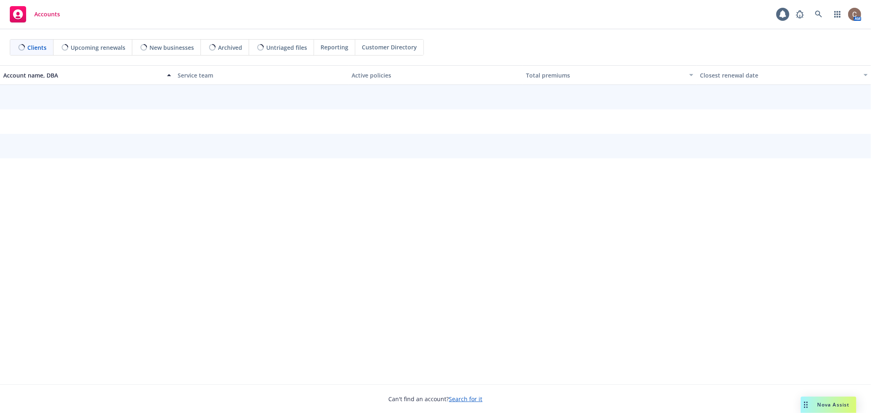
click at [435, 20] on div "Accounts AM" at bounding box center [435, 14] width 871 height 29
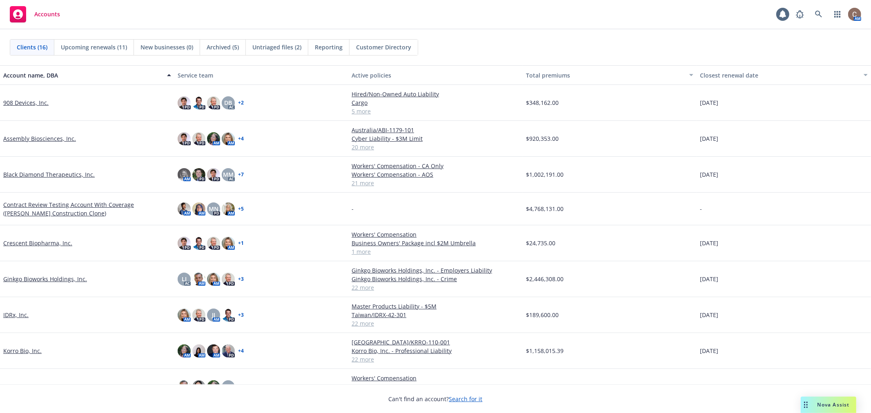
click at [489, 29] on div "Accounts 1 AM" at bounding box center [435, 14] width 871 height 29
